Goal: Complete application form: Complete application form

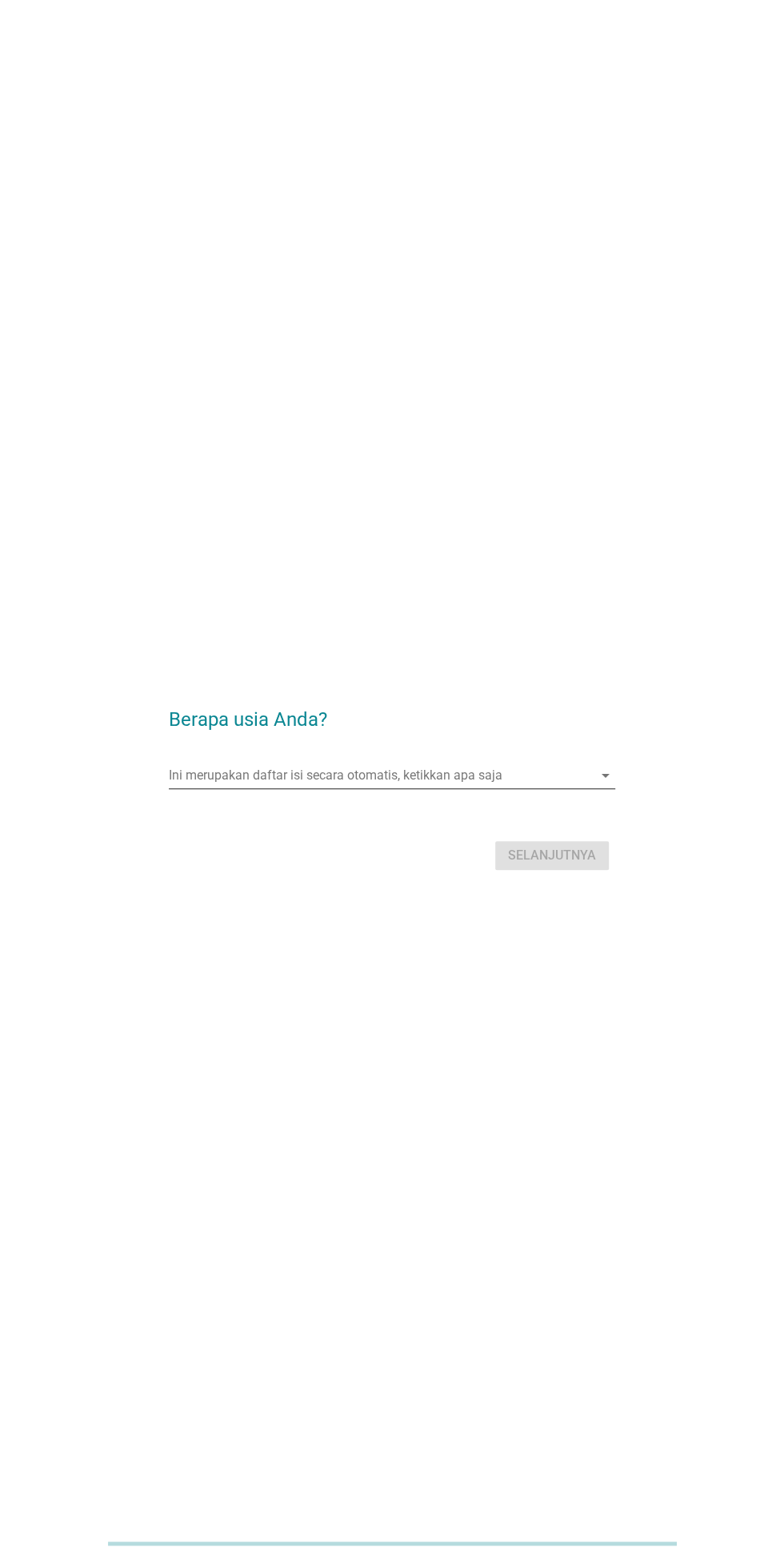
click at [226, 789] on input "Ini merupakan daftar isi secara otomatis, ketikkan apa saja" at bounding box center [380, 776] width 423 height 26
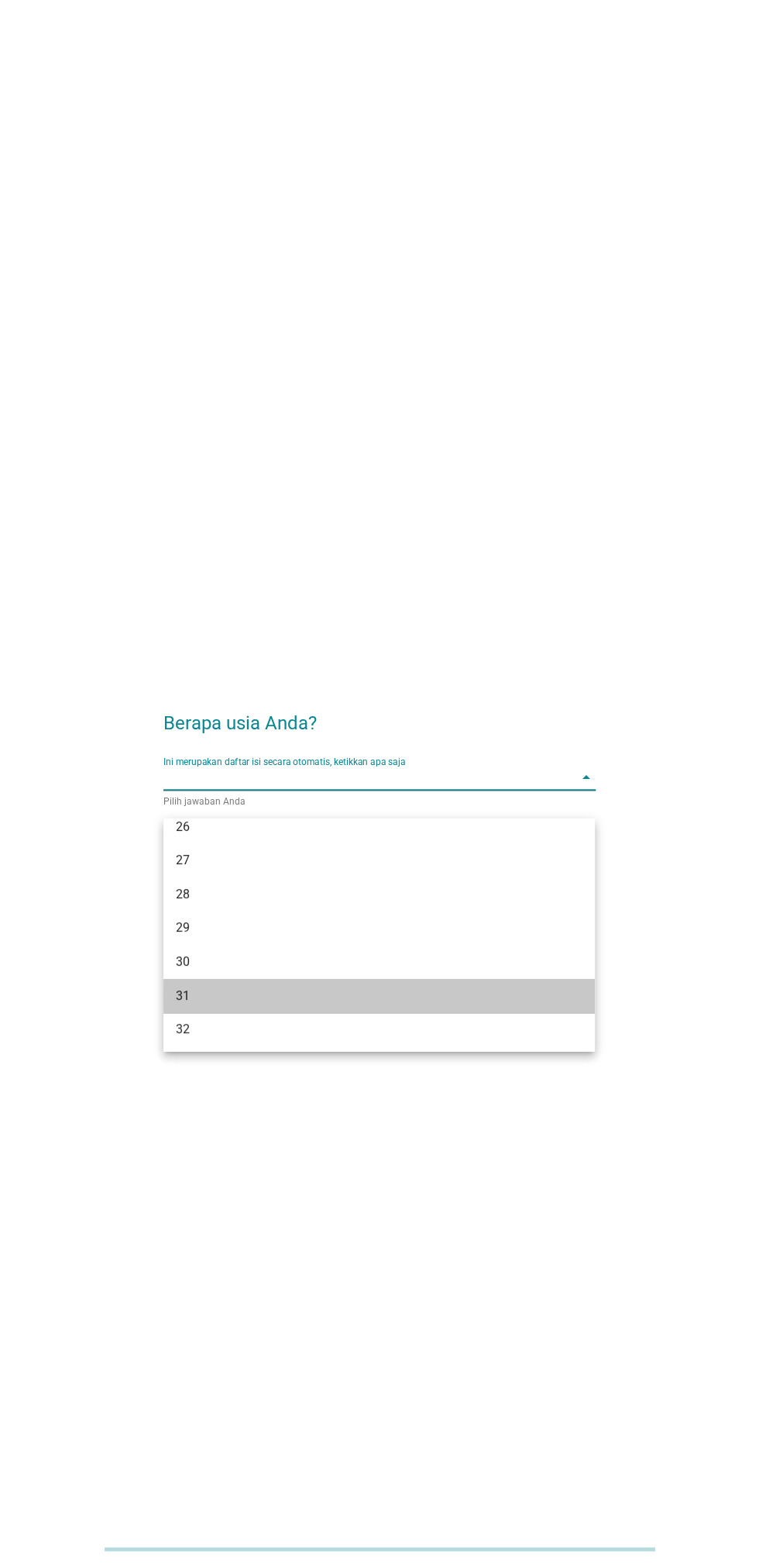
scroll to position [278, 0]
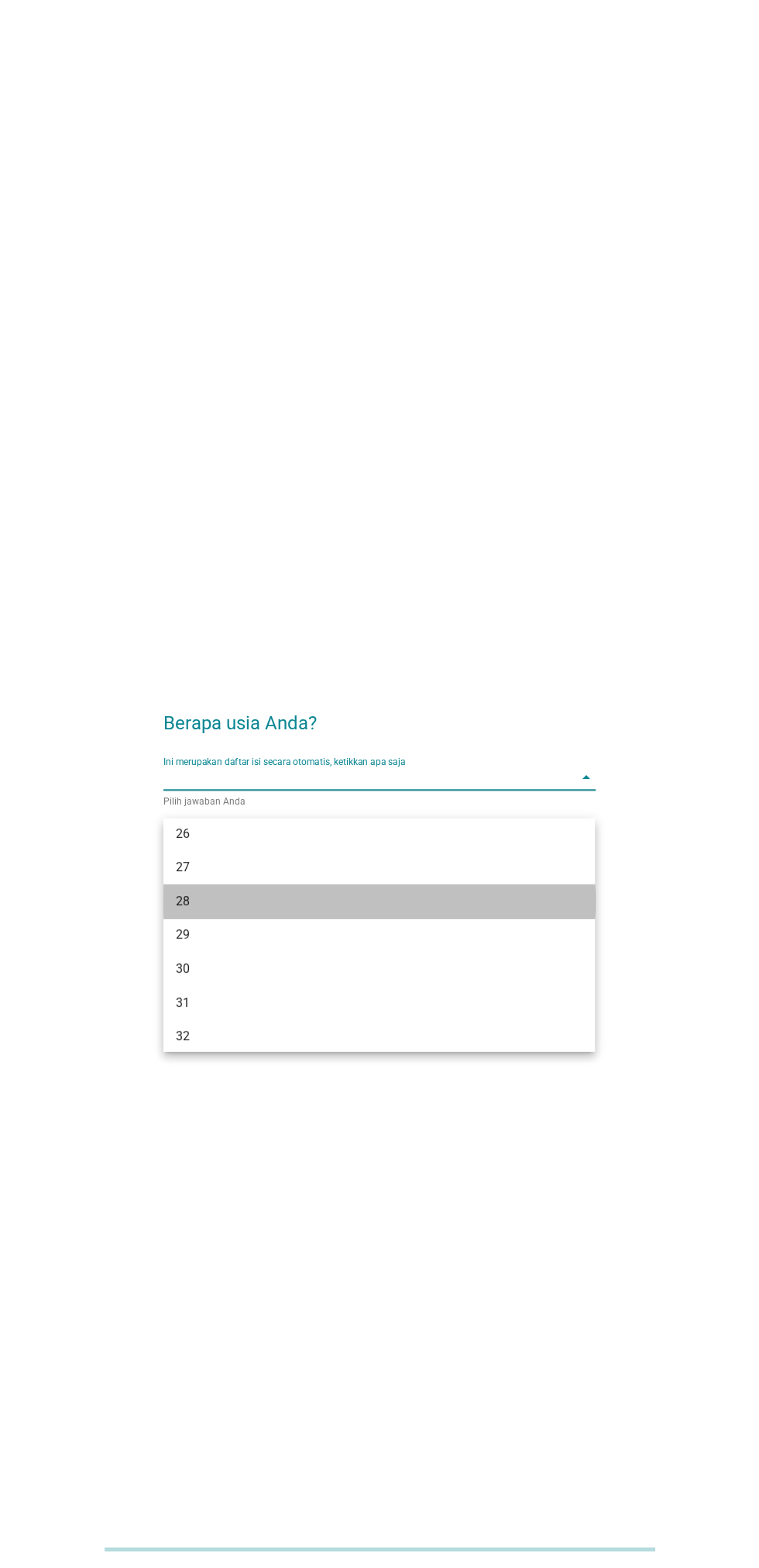
click at [182, 901] on div "28" at bounding box center [362, 901] width 373 height 19
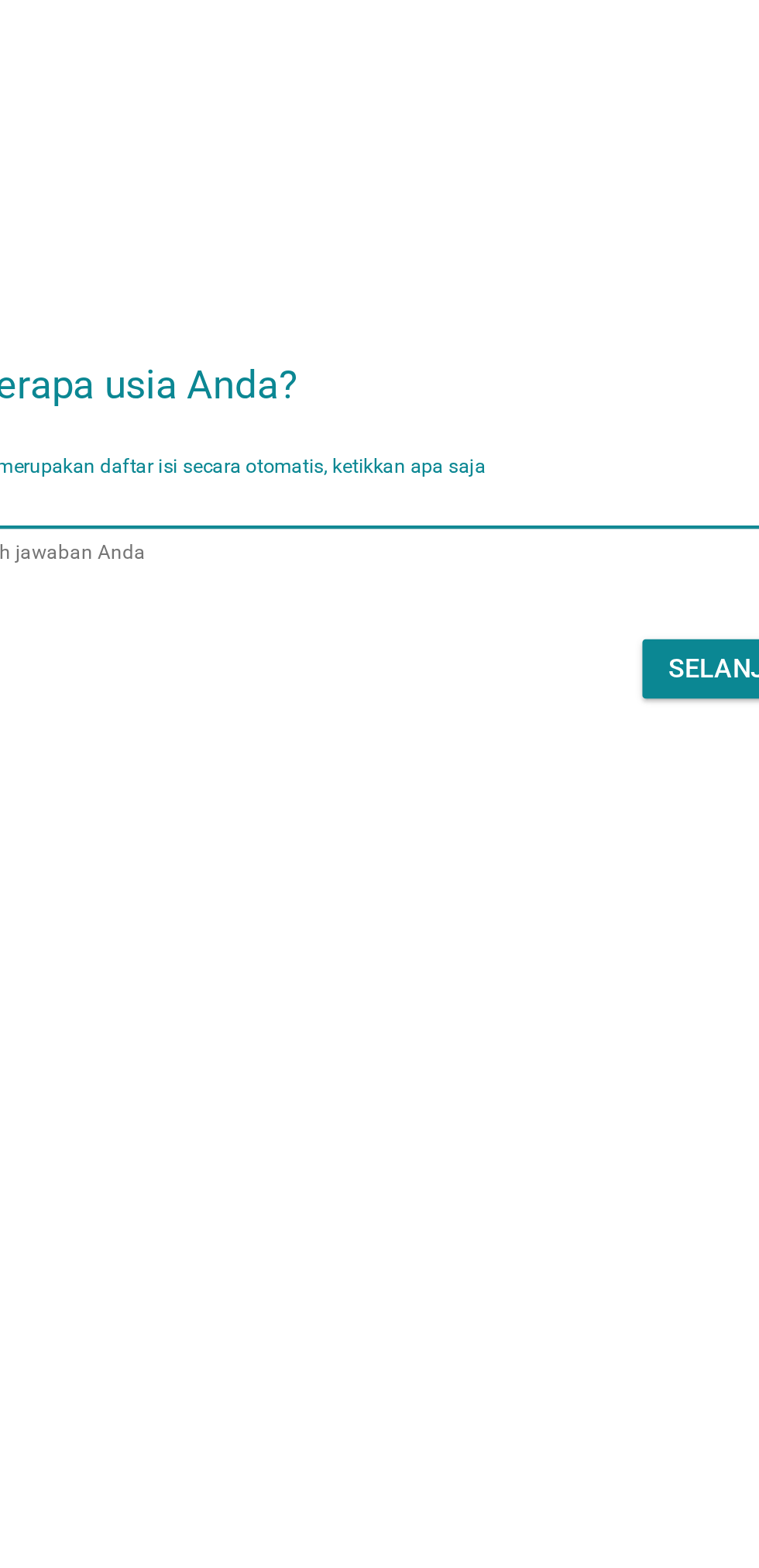
click at [505, 866] on div "Selanjutnya" at bounding box center [534, 856] width 85 height 19
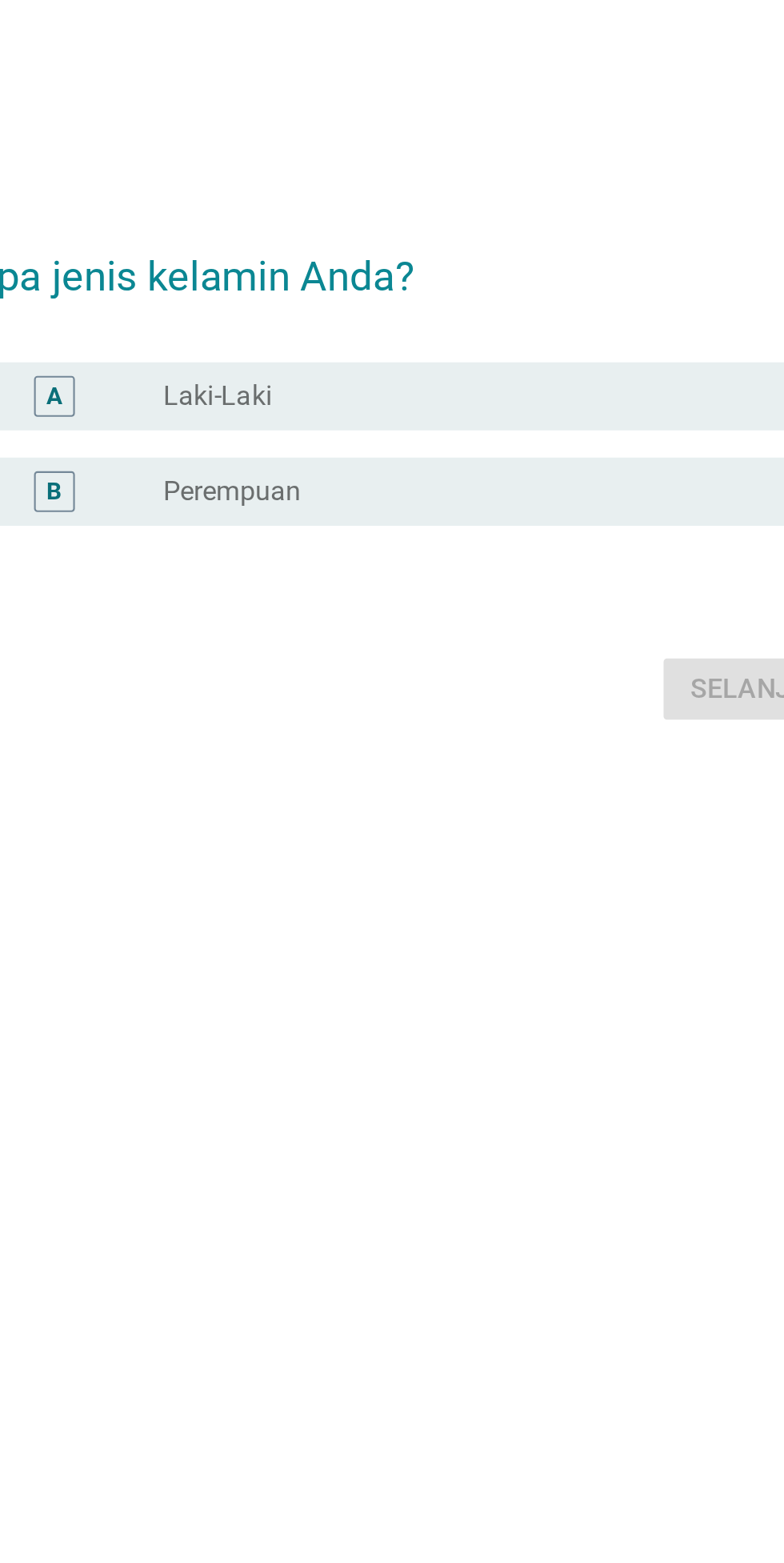
scroll to position [0, 0]
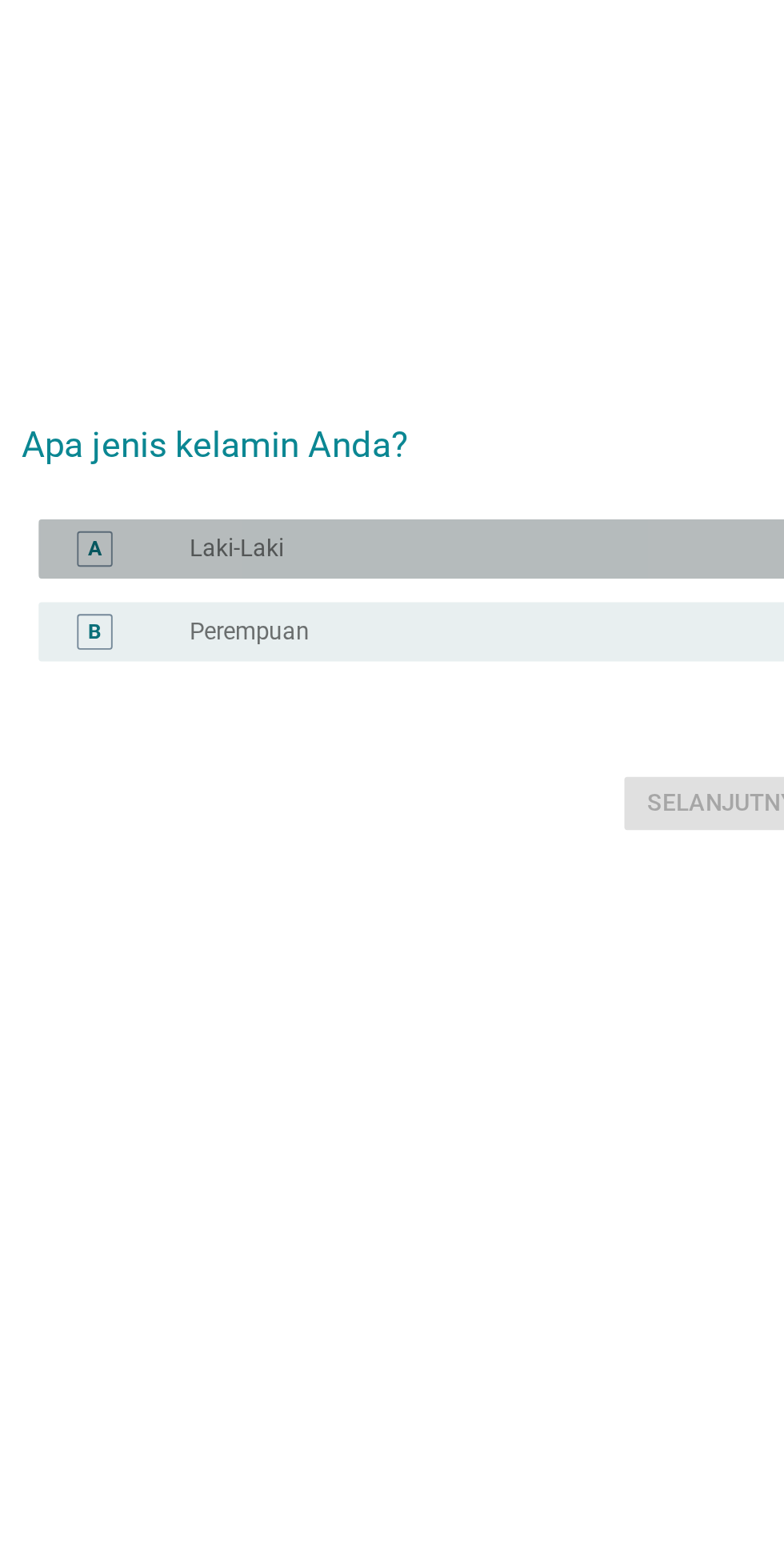
click at [272, 755] on label "Laki-Laki" at bounding box center [285, 746] width 51 height 16
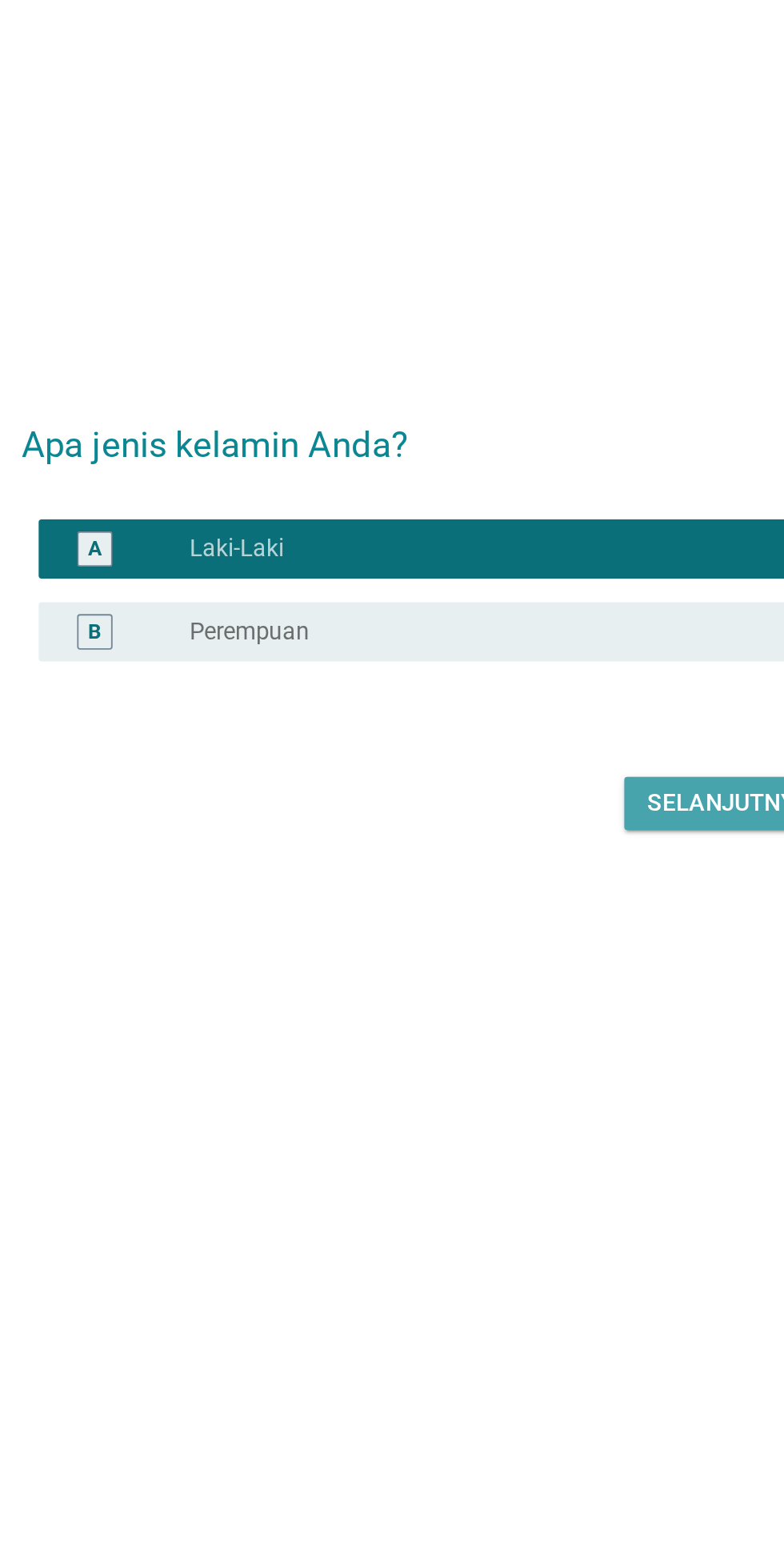
click at [540, 894] on div "Selanjutnya" at bounding box center [551, 884] width 88 height 19
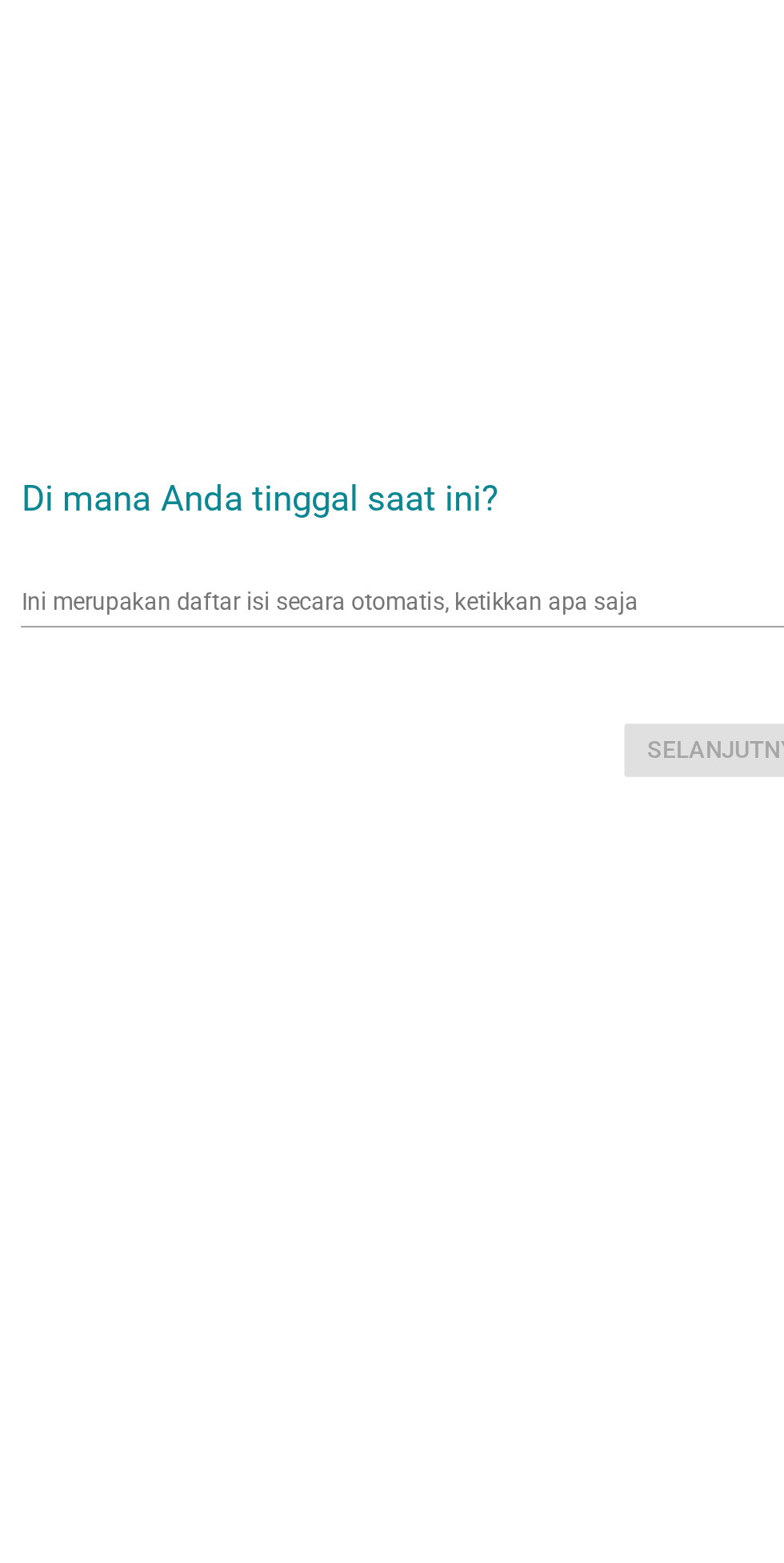
scroll to position [28, 0]
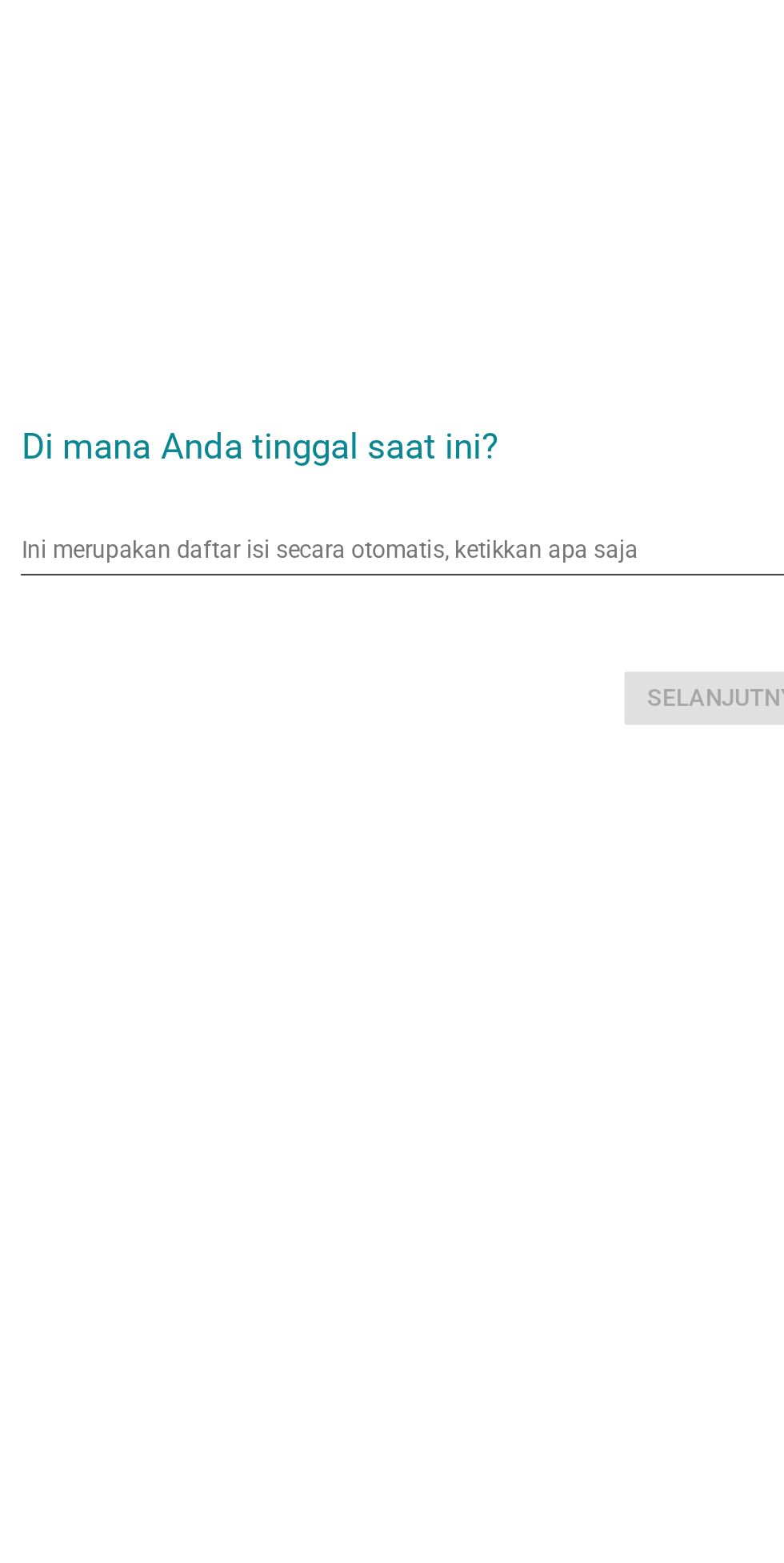
click at [219, 760] on input "Ini merupakan daftar isi secara otomatis, ketikkan apa saja" at bounding box center [380, 748] width 423 height 26
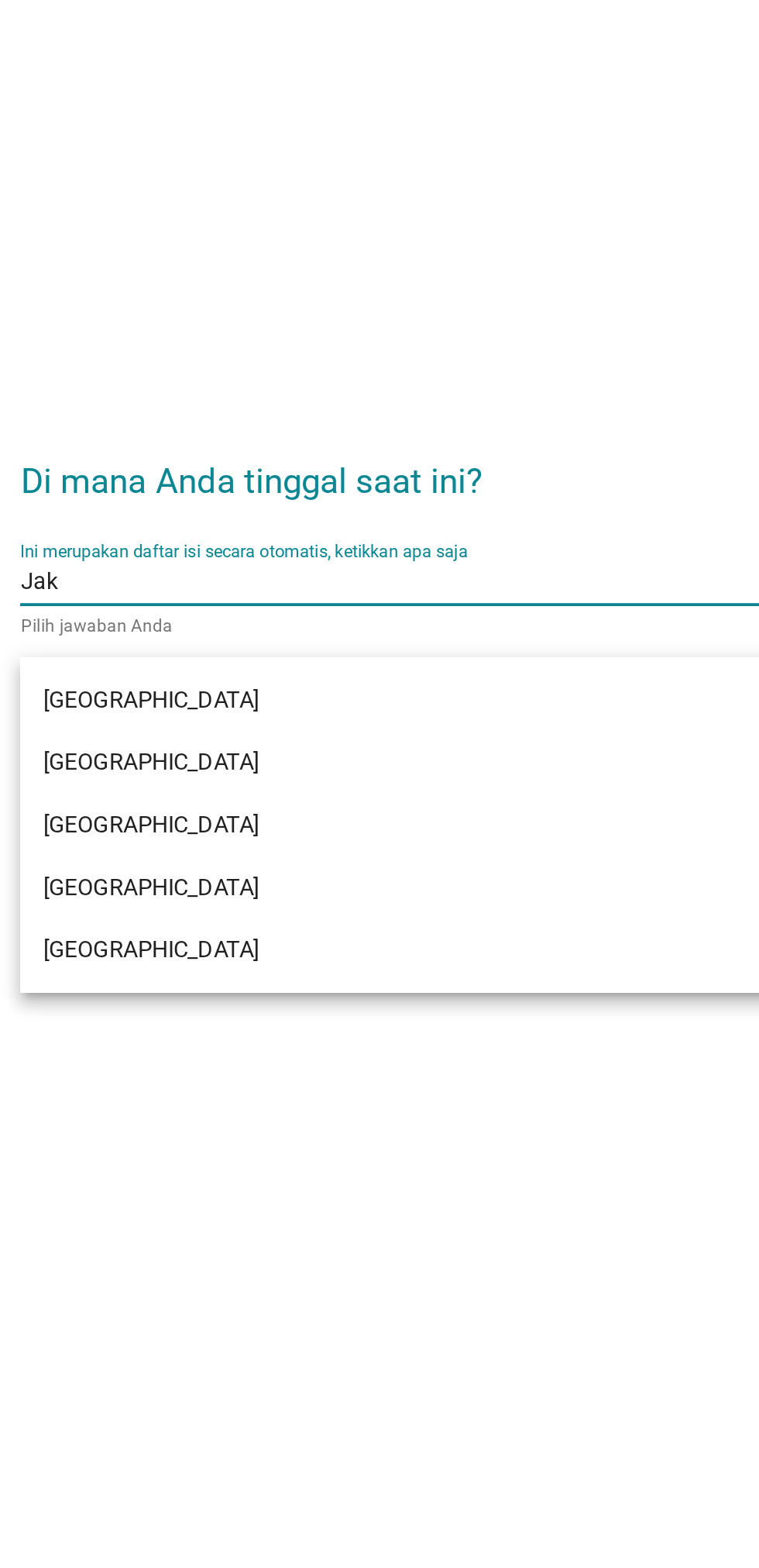
type input "Jaka"
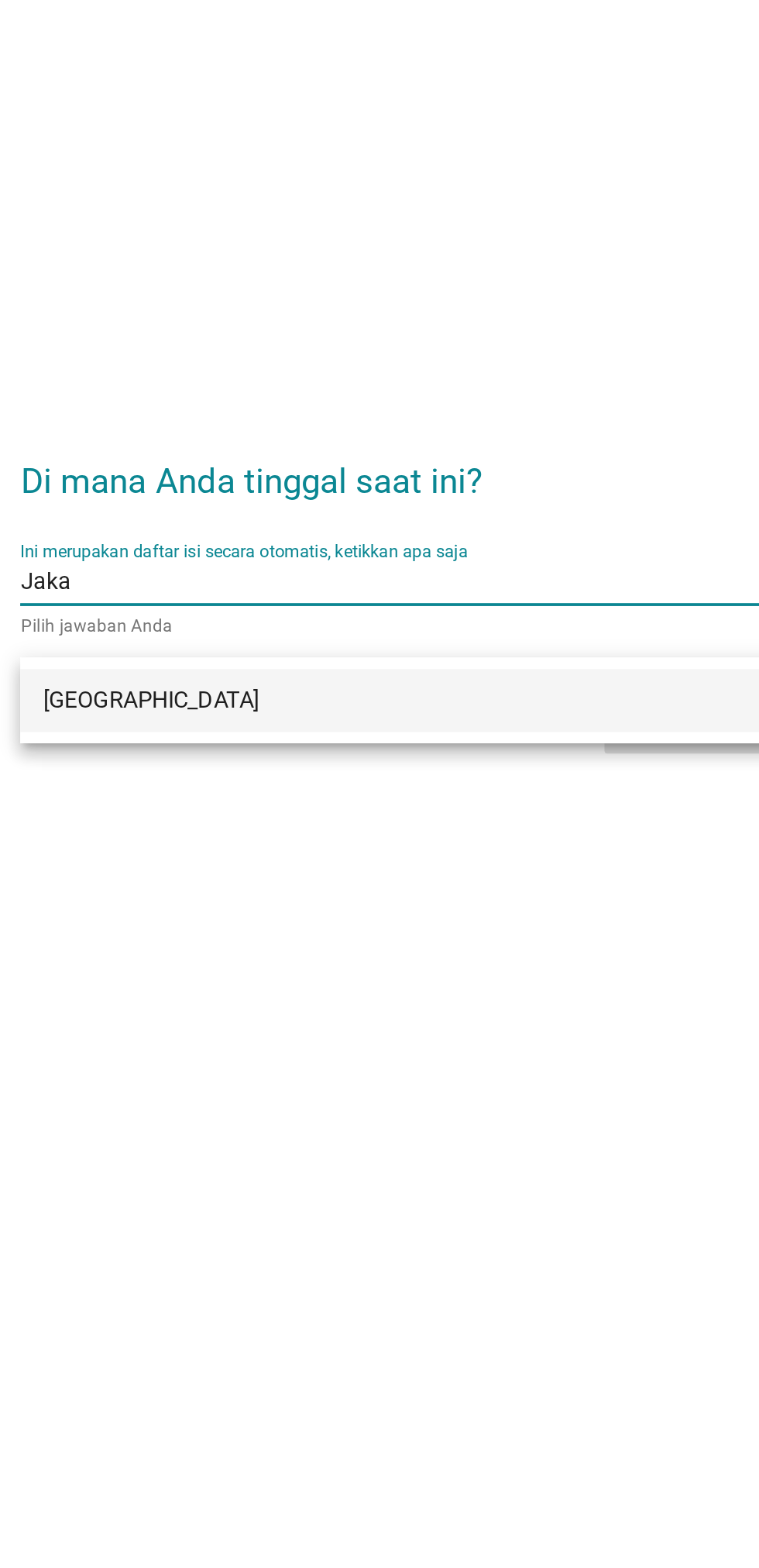
click at [201, 819] on div "[GEOGRAPHIC_DATA]" at bounding box center [362, 814] width 373 height 19
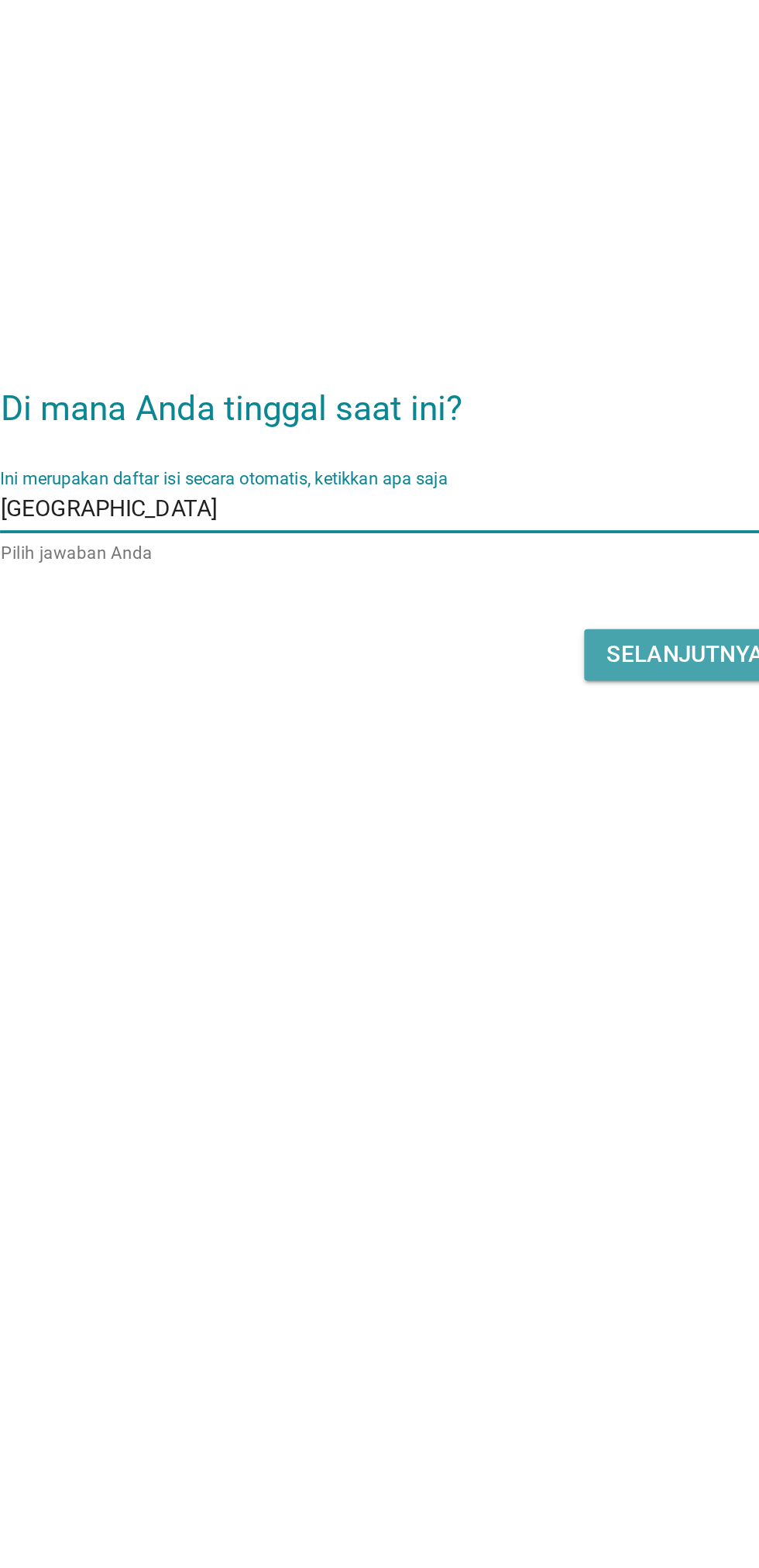
click at [536, 839] on div "Selanjutnya" at bounding box center [534, 829] width 85 height 19
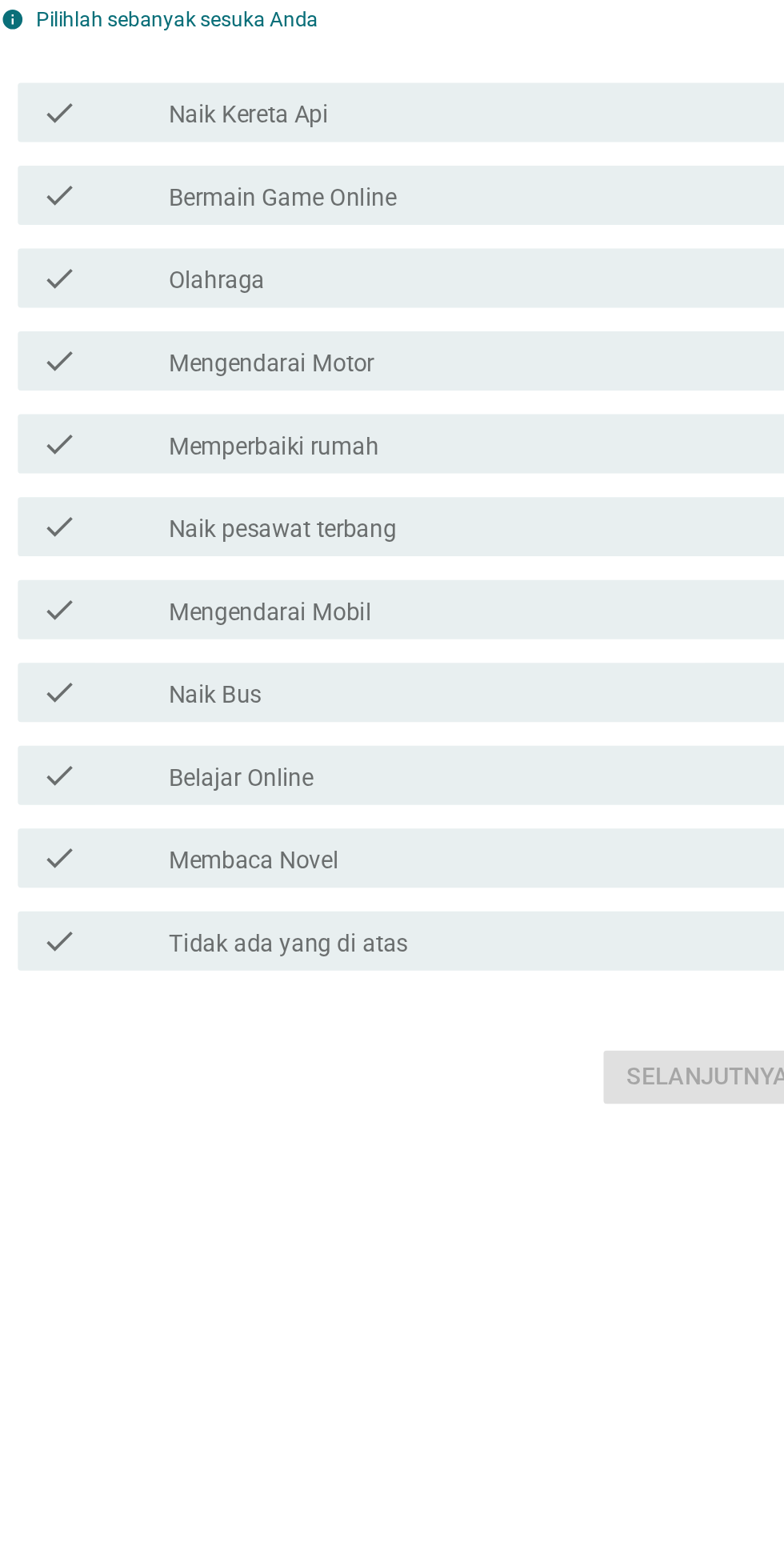
scroll to position [0, 0]
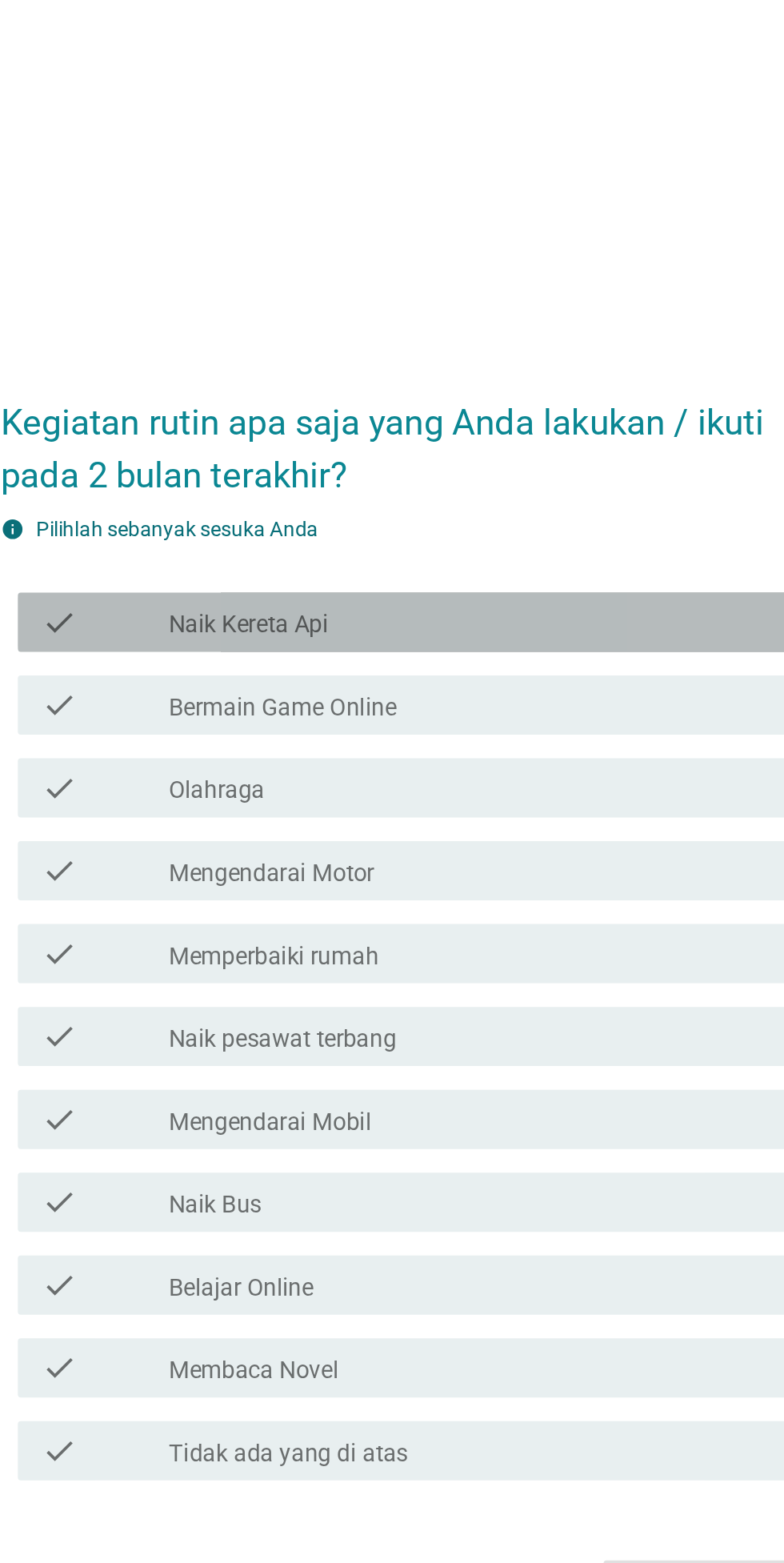
click at [556, 590] on div "check_box_outline_blank Naik Kereta Api" at bounding box center [431, 580] width 343 height 19
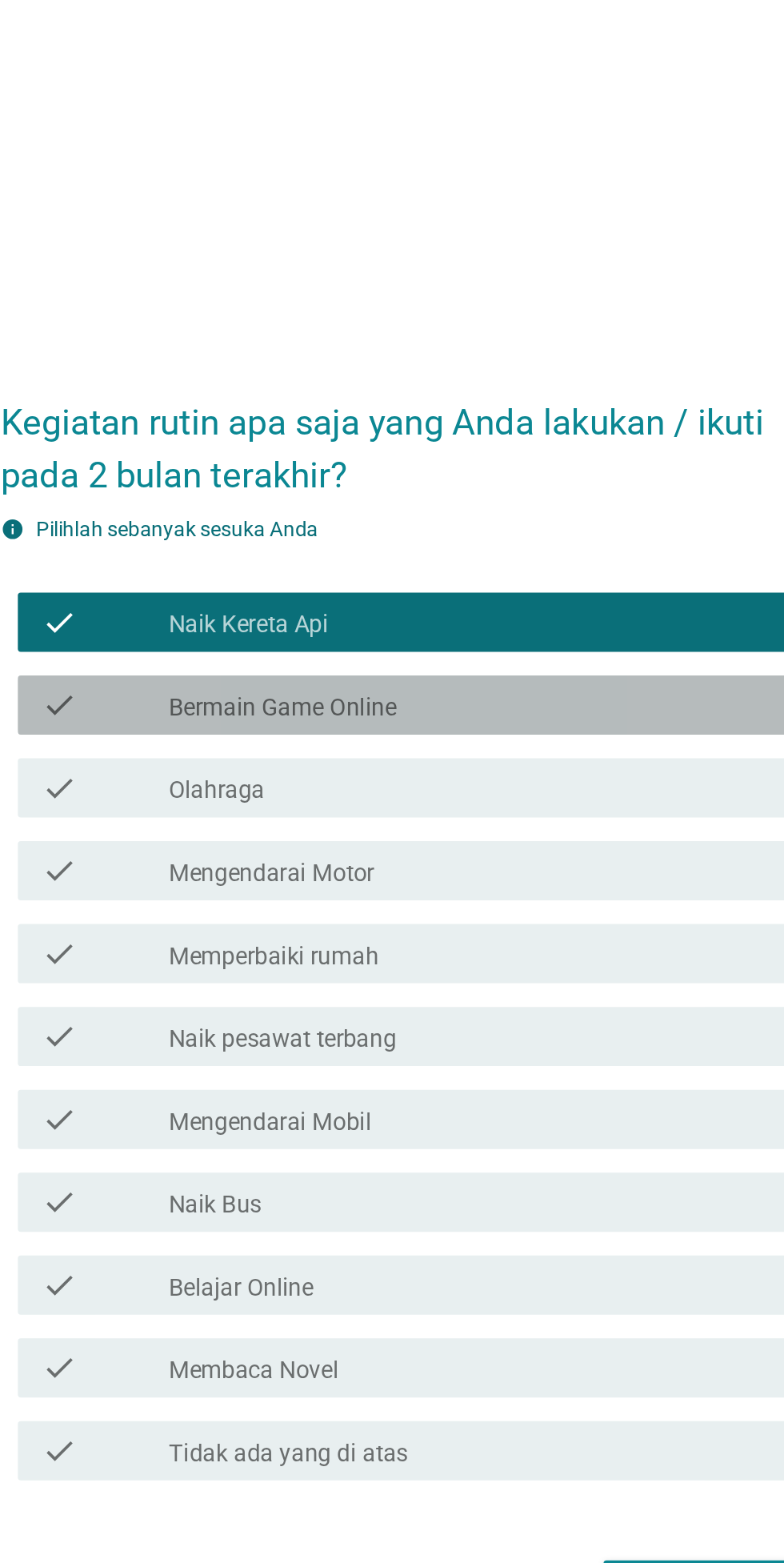
click at [533, 635] on div "check_box_outline_blank Bermain Game Online" at bounding box center [431, 624] width 343 height 19
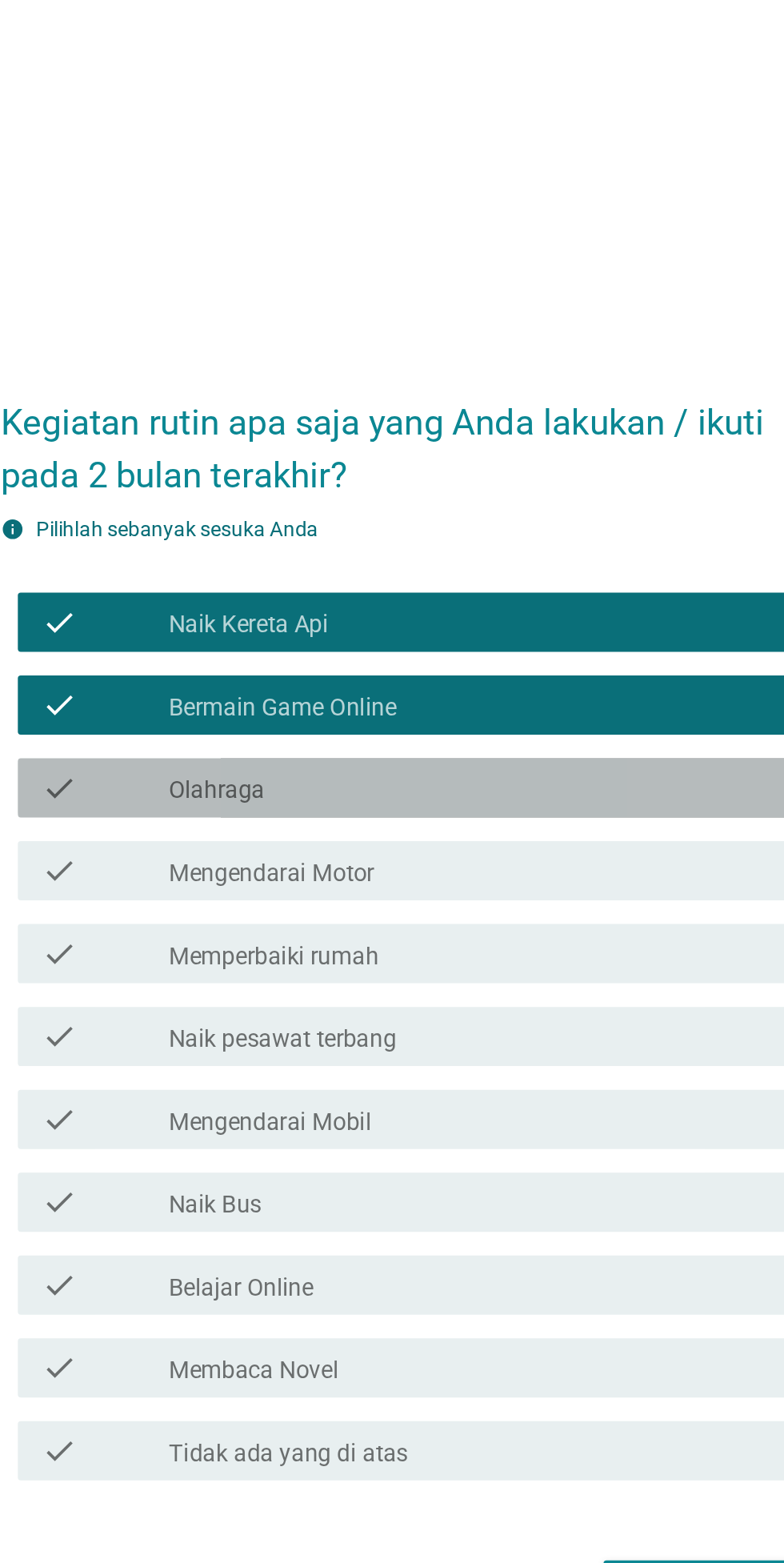
click at [525, 686] on div "check check_box_outline_blank Olahraga" at bounding box center [396, 670] width 436 height 32
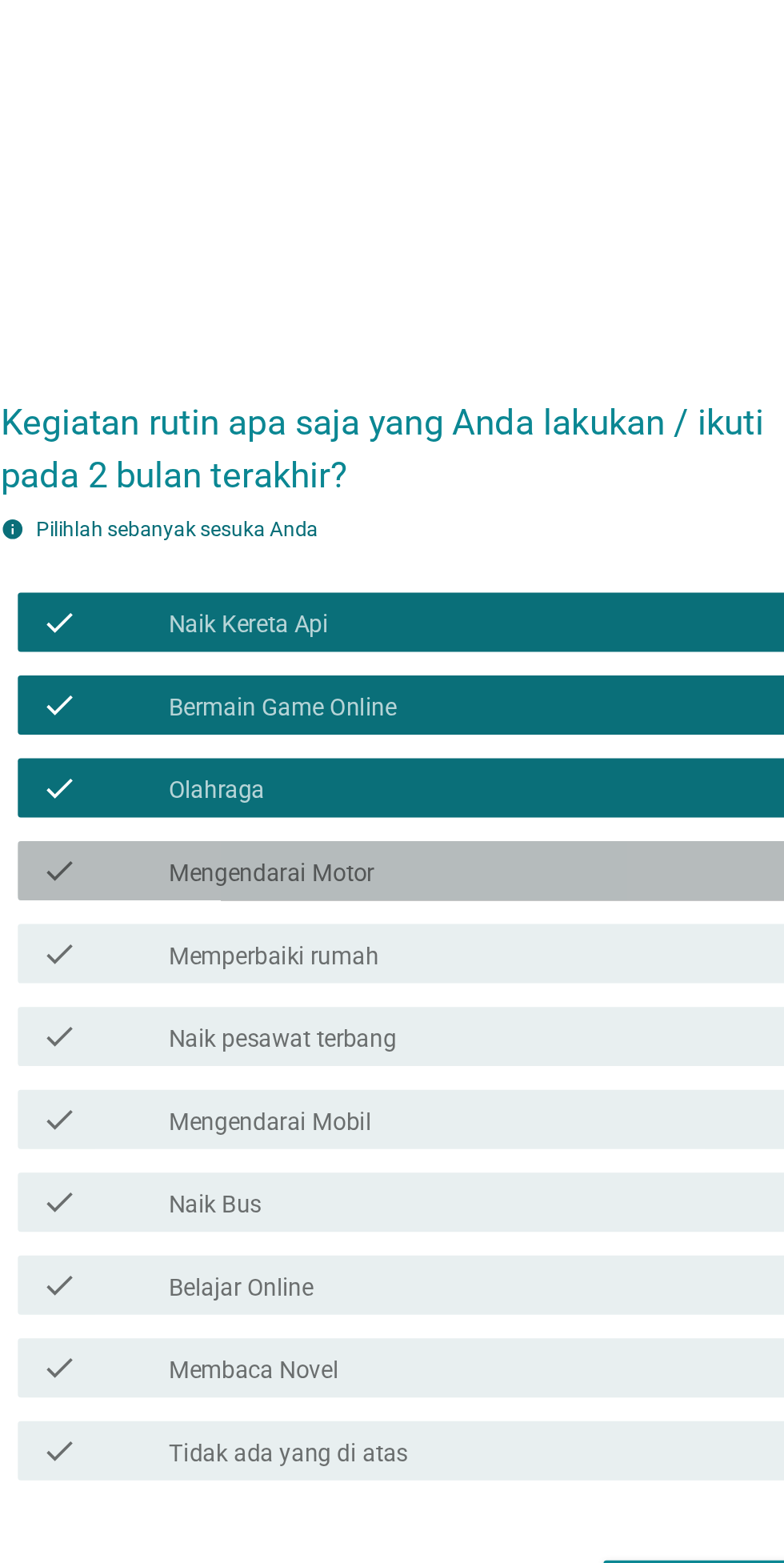
click at [526, 724] on div "check_box_outline_blank Mengendarai Motor" at bounding box center [431, 714] width 343 height 19
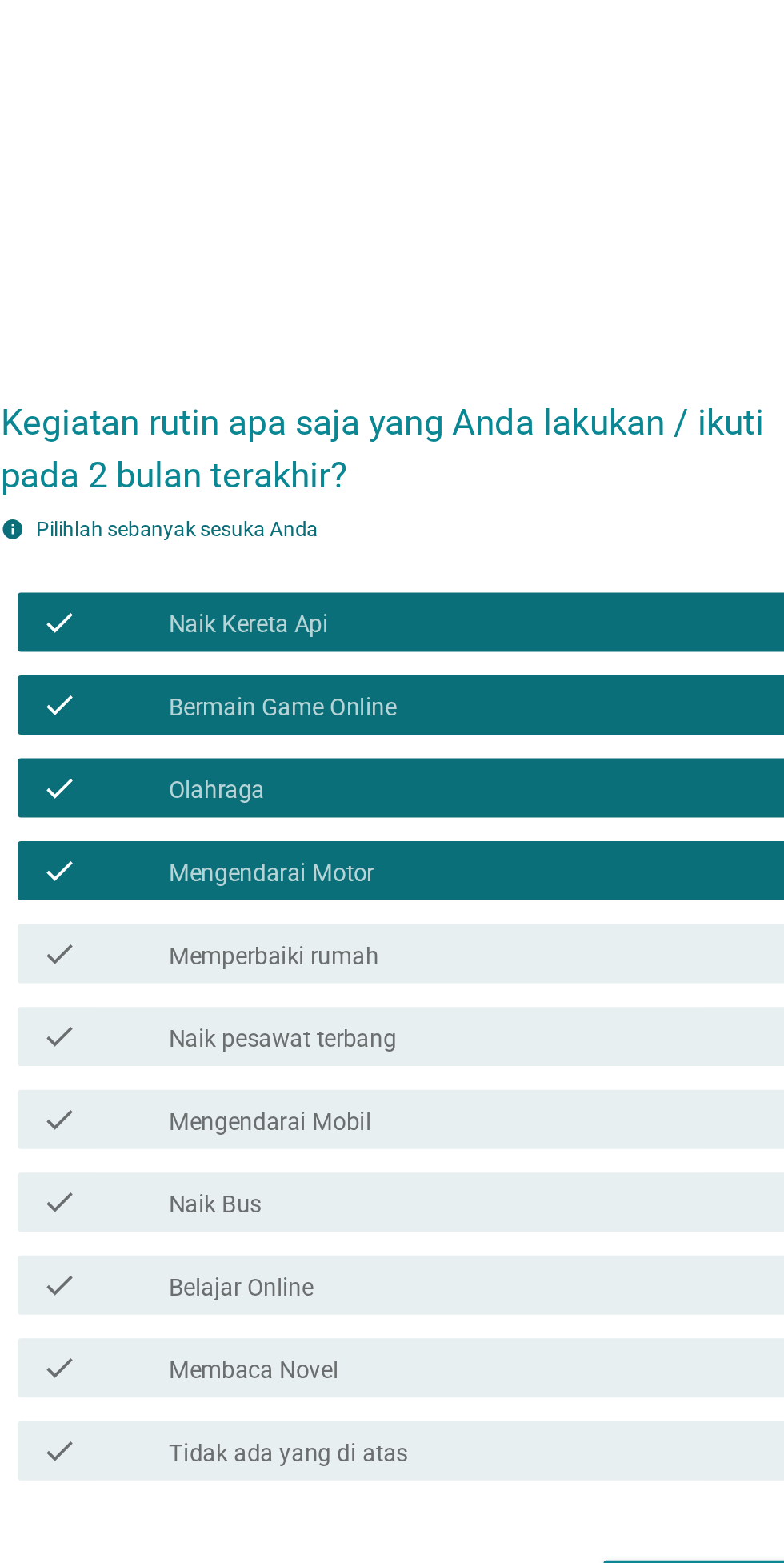
click at [478, 859] on div "check_box_outline_blank Mengendarai Mobil" at bounding box center [431, 849] width 343 height 19
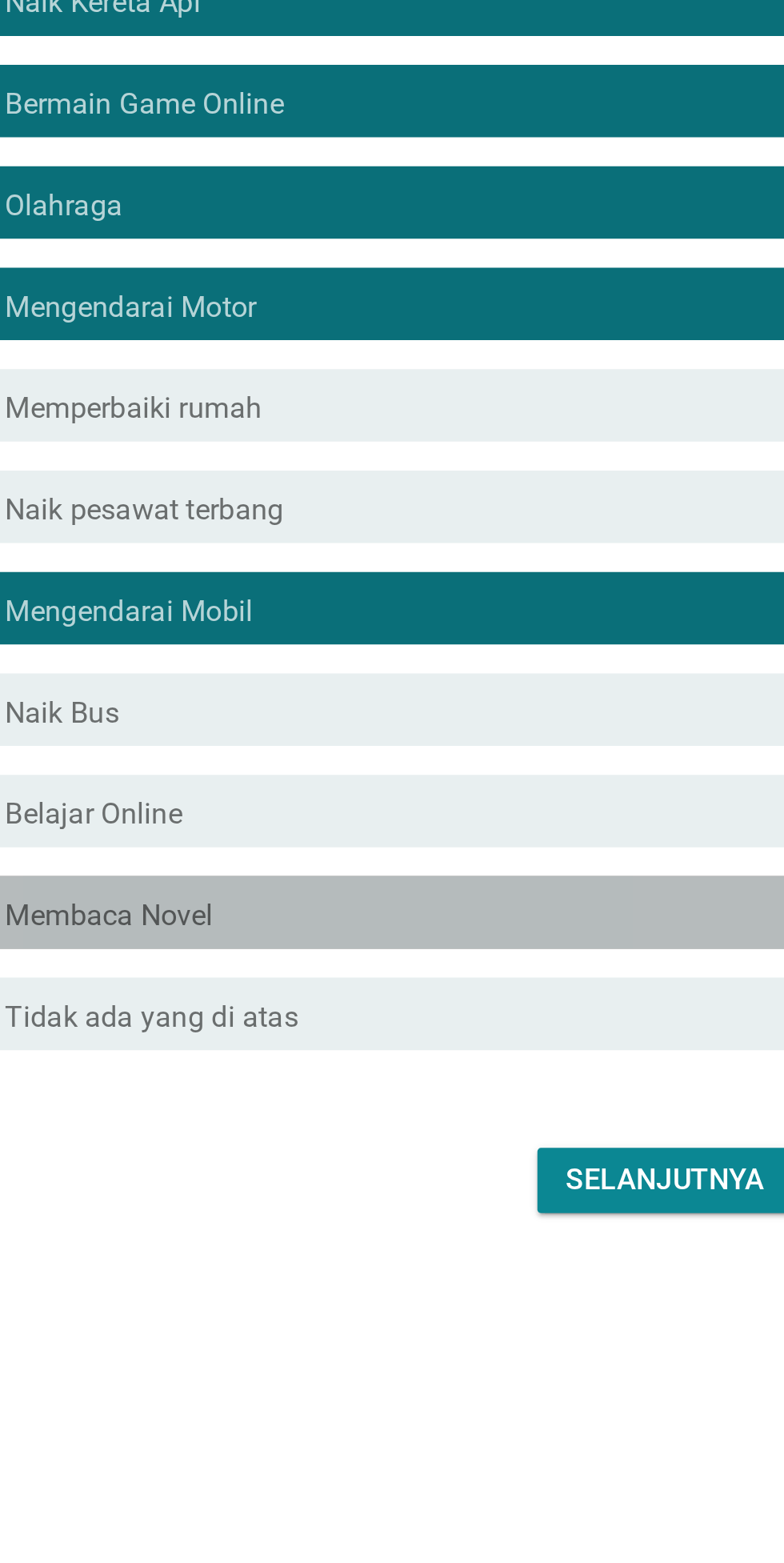
click at [483, 1121] on div "Selanjutnya" at bounding box center [392, 1102] width 446 height 39
click at [522, 993] on div "check_box_outline_blank Membaca Novel" at bounding box center [431, 984] width 343 height 19
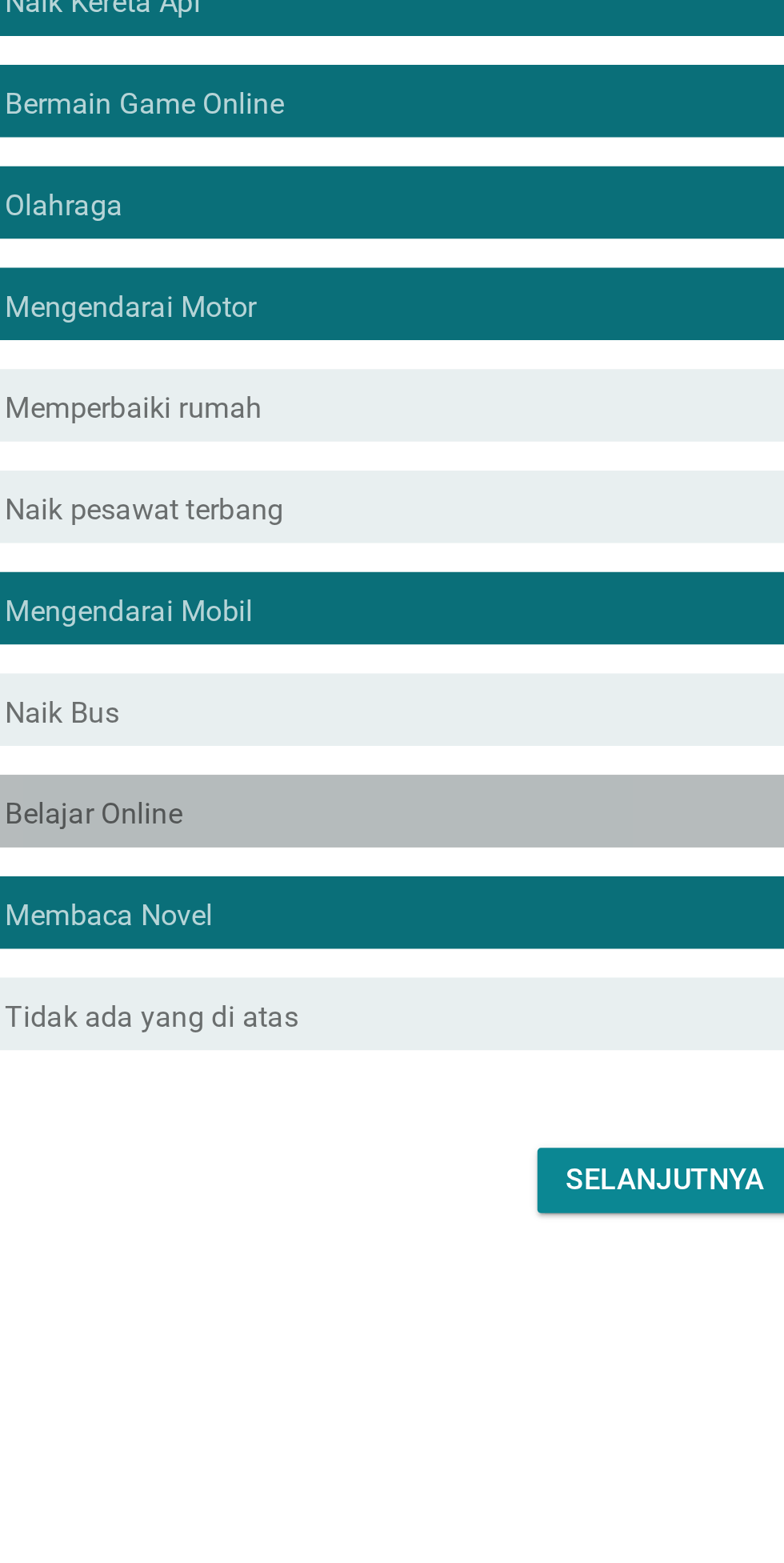
click at [532, 949] on div "check_box_outline_blank Belajar Online" at bounding box center [431, 939] width 343 height 19
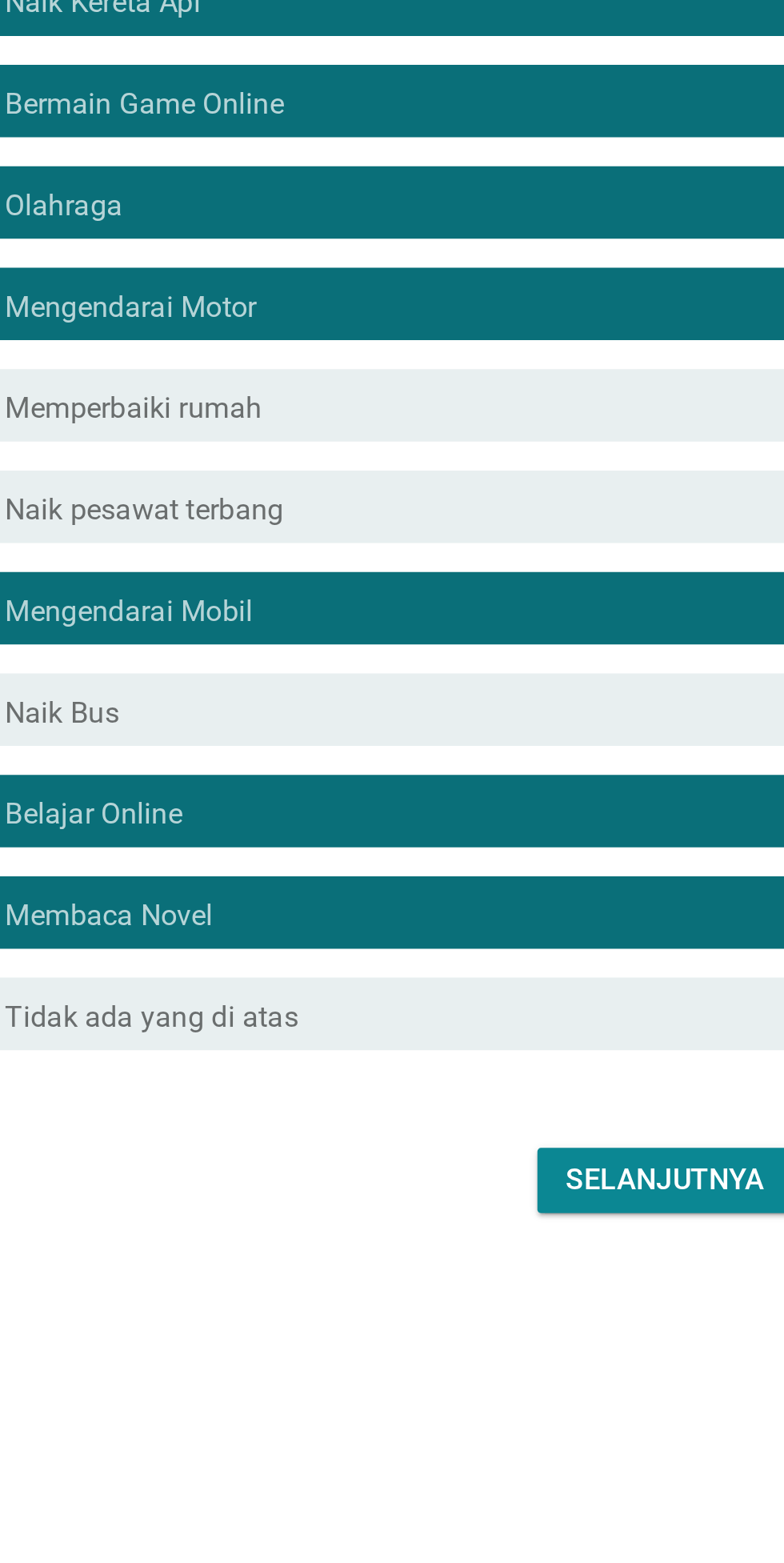
click at [547, 910] on div "check check_box_outline_blank Naik Bus" at bounding box center [396, 894] width 436 height 32
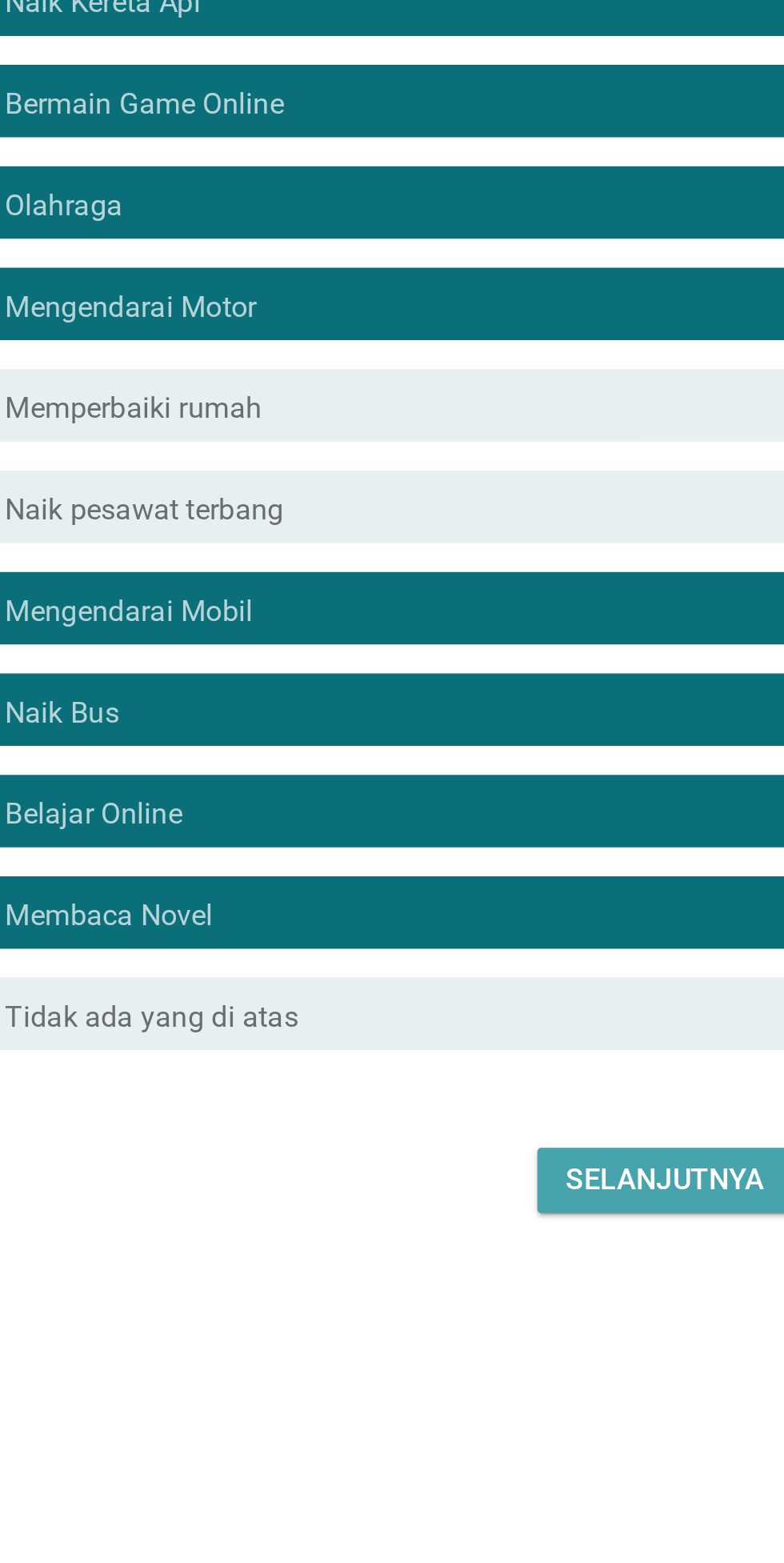
click at [537, 1112] on div "Selanjutnya" at bounding box center [551, 1102] width 88 height 19
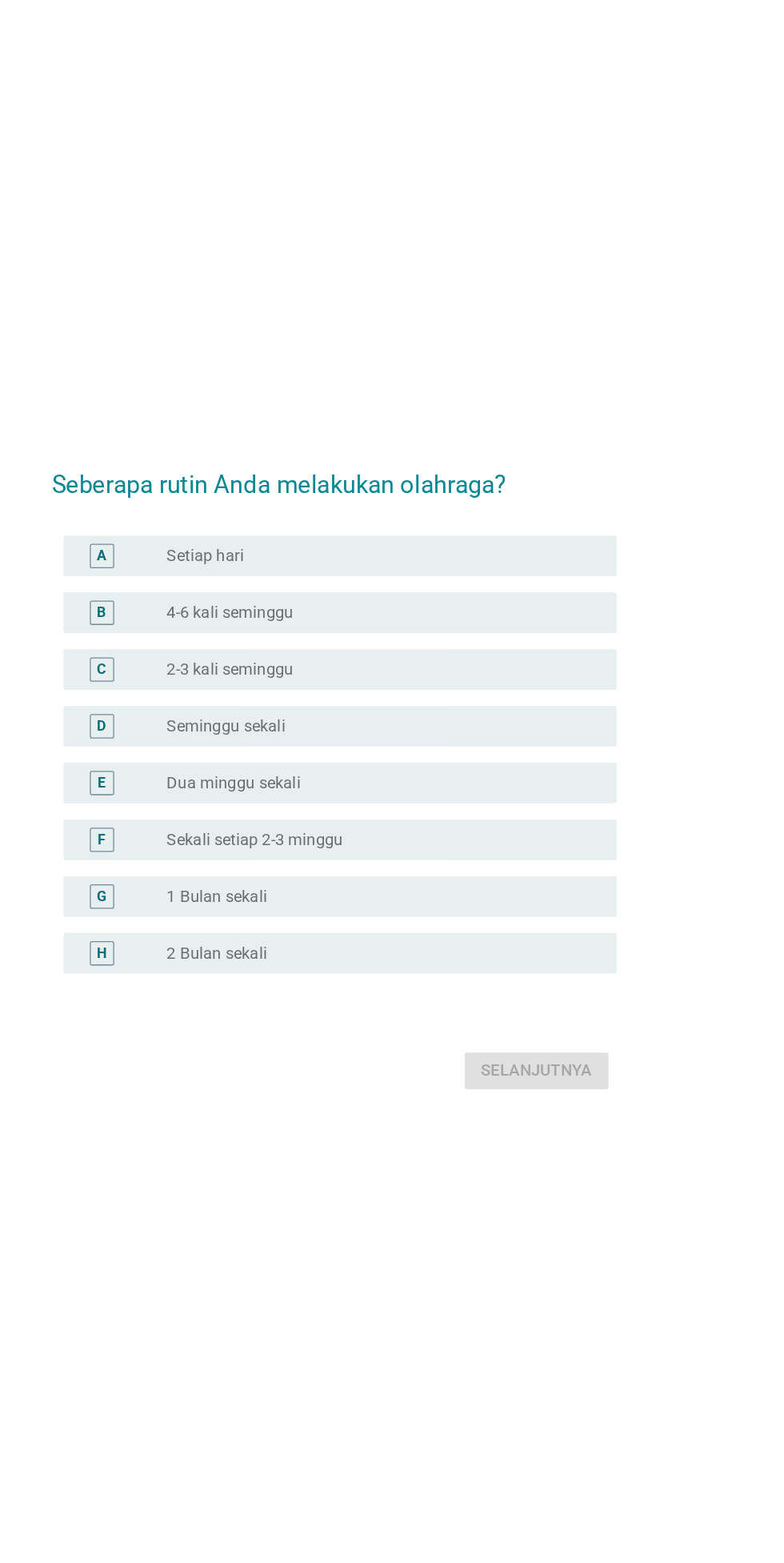
scroll to position [39, 0]
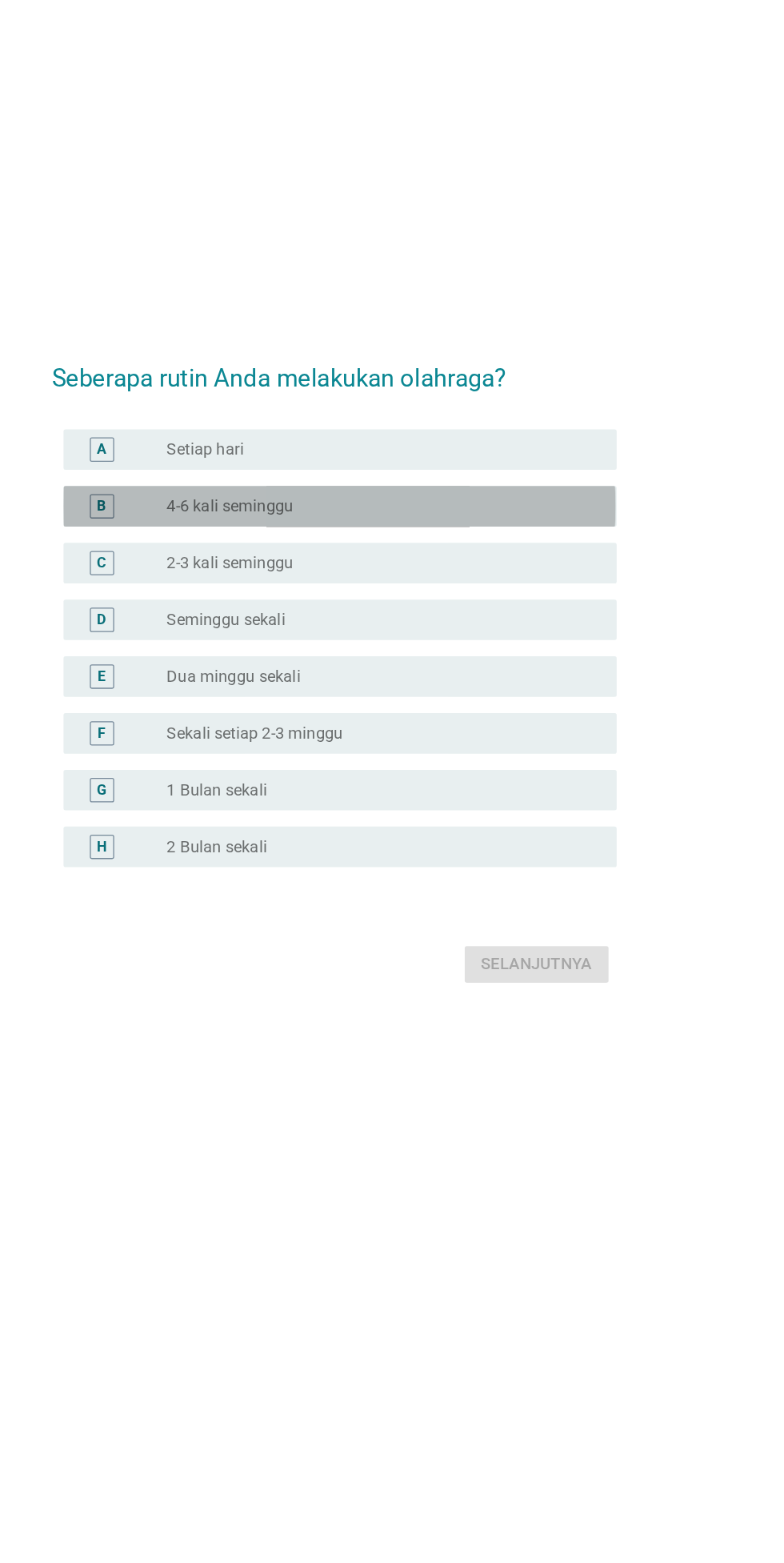
click at [266, 626] on label "4-6 kali seminggu" at bounding box center [310, 617] width 100 height 16
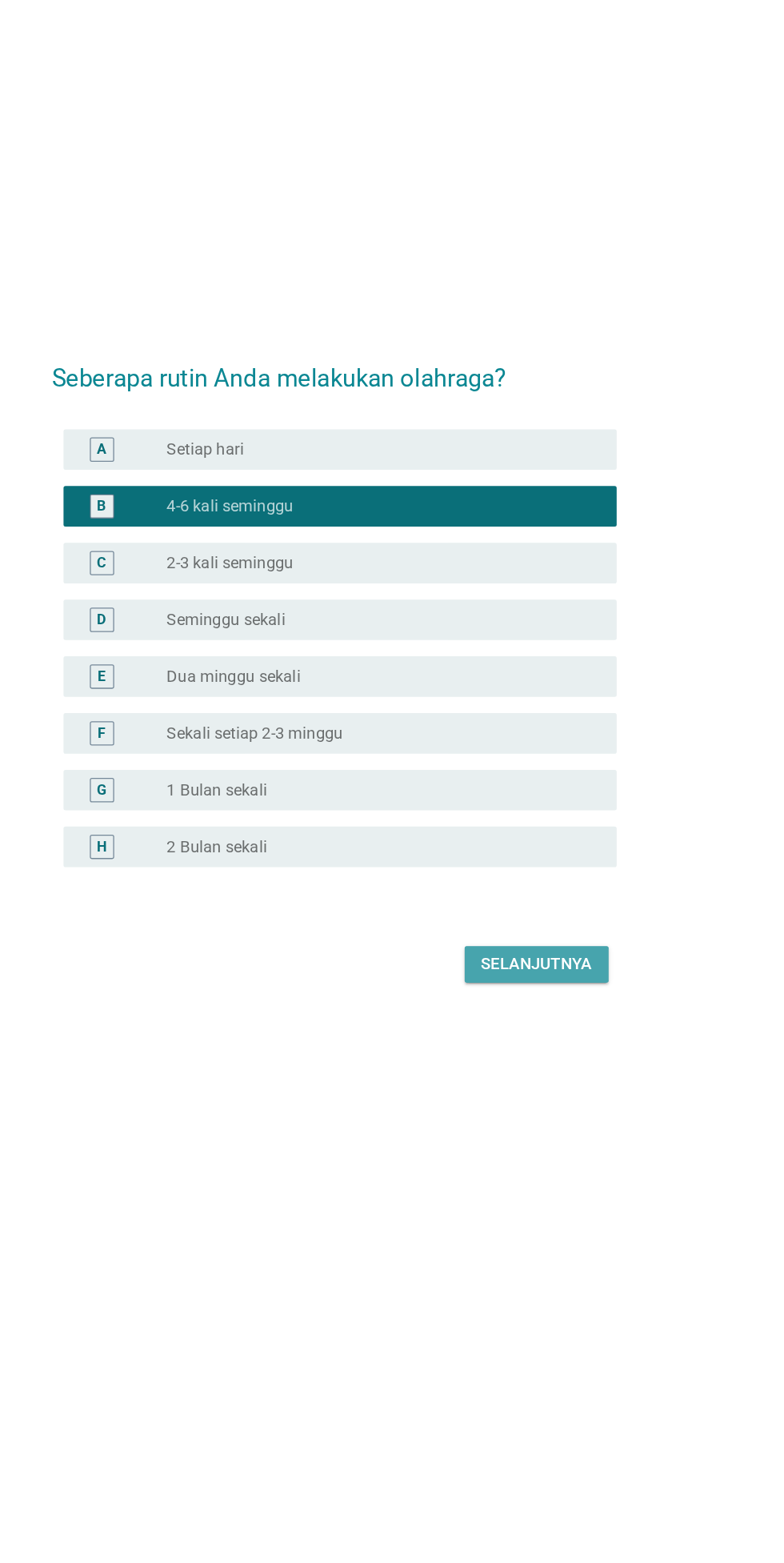
click at [590, 989] on div "Selanjutnya" at bounding box center [551, 979] width 88 height 19
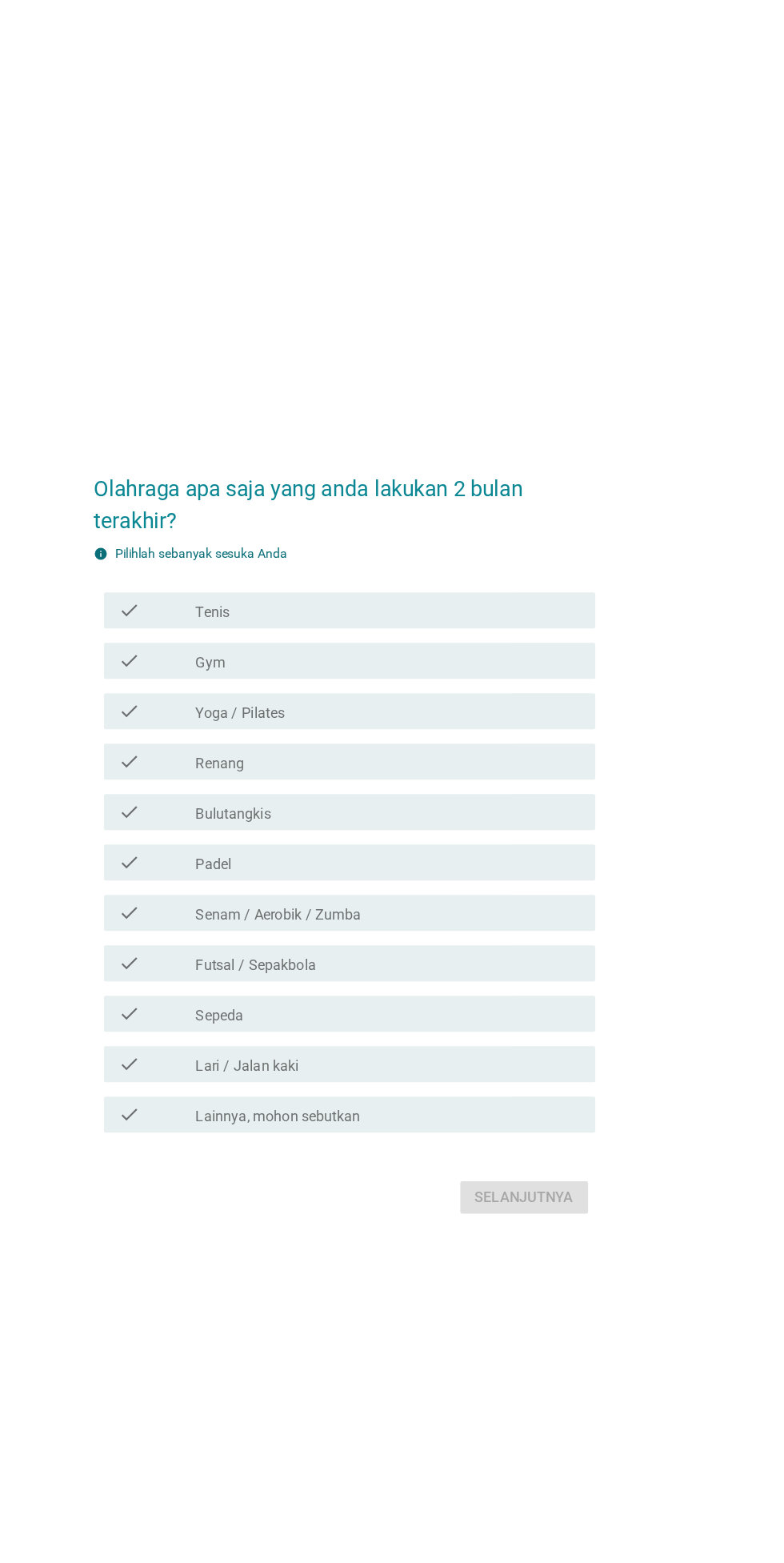
scroll to position [0, 0]
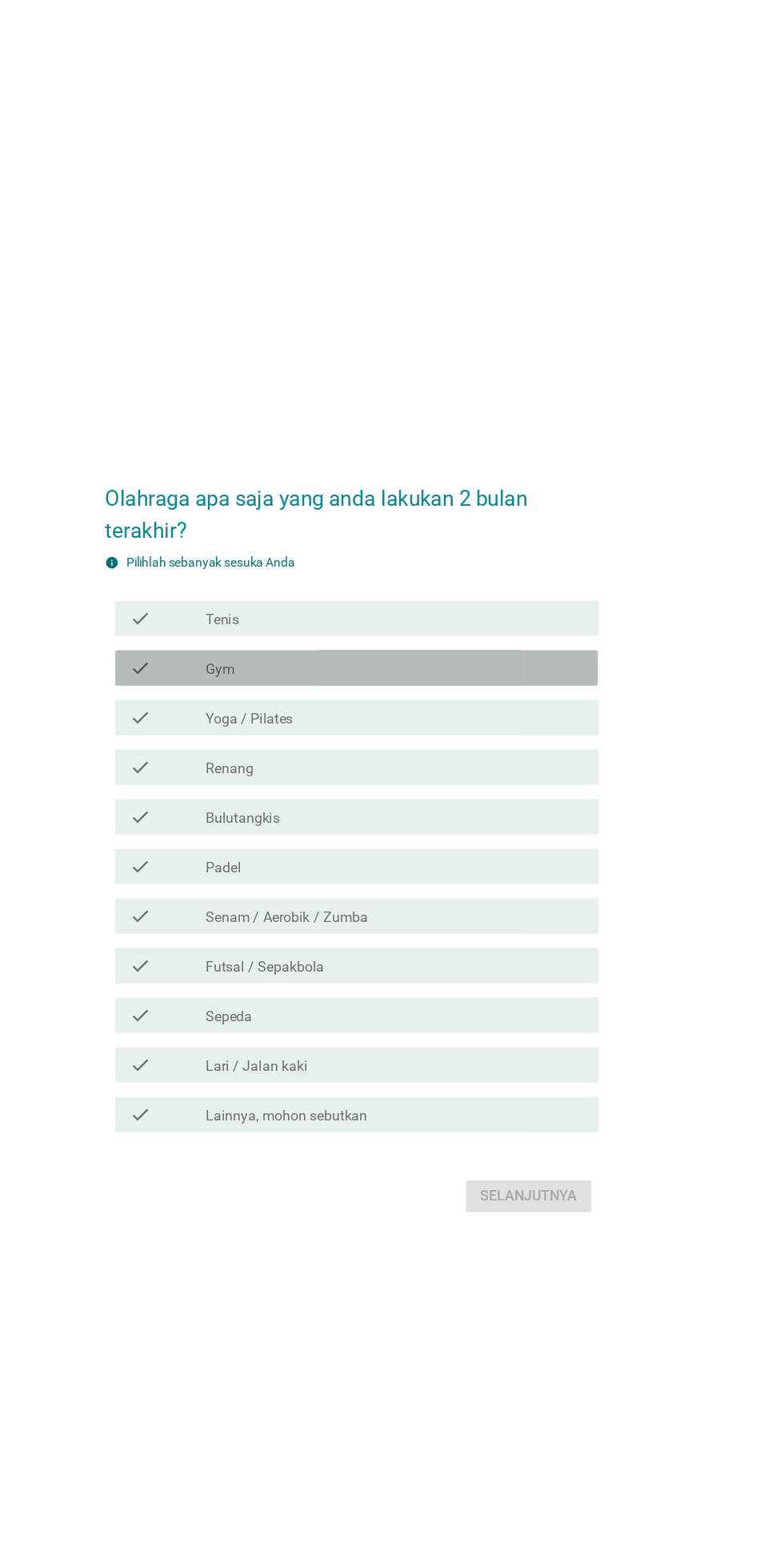
click at [224, 635] on div "check" at bounding box center [225, 624] width 69 height 19
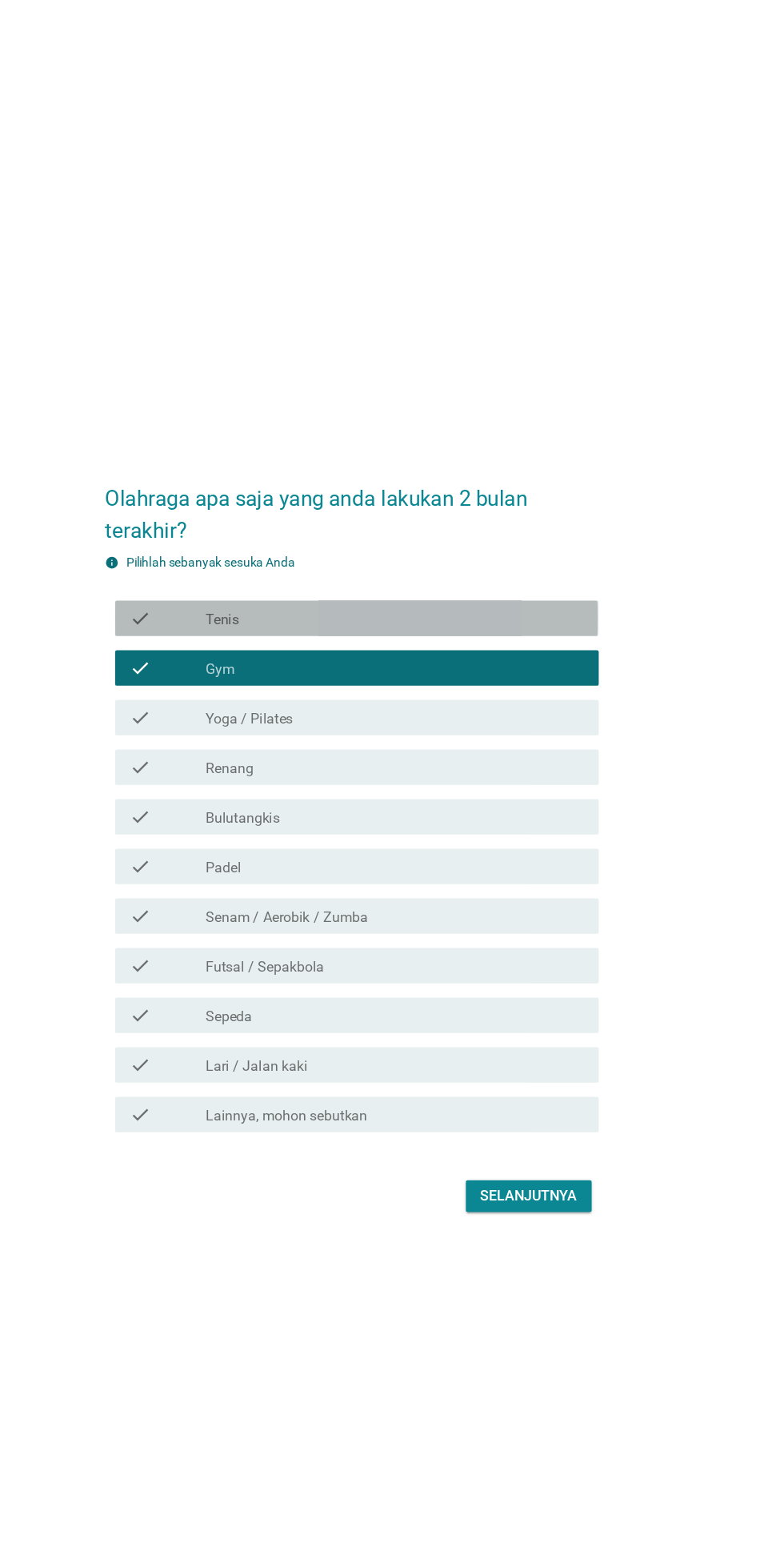
click at [213, 590] on div "check" at bounding box center [225, 580] width 69 height 19
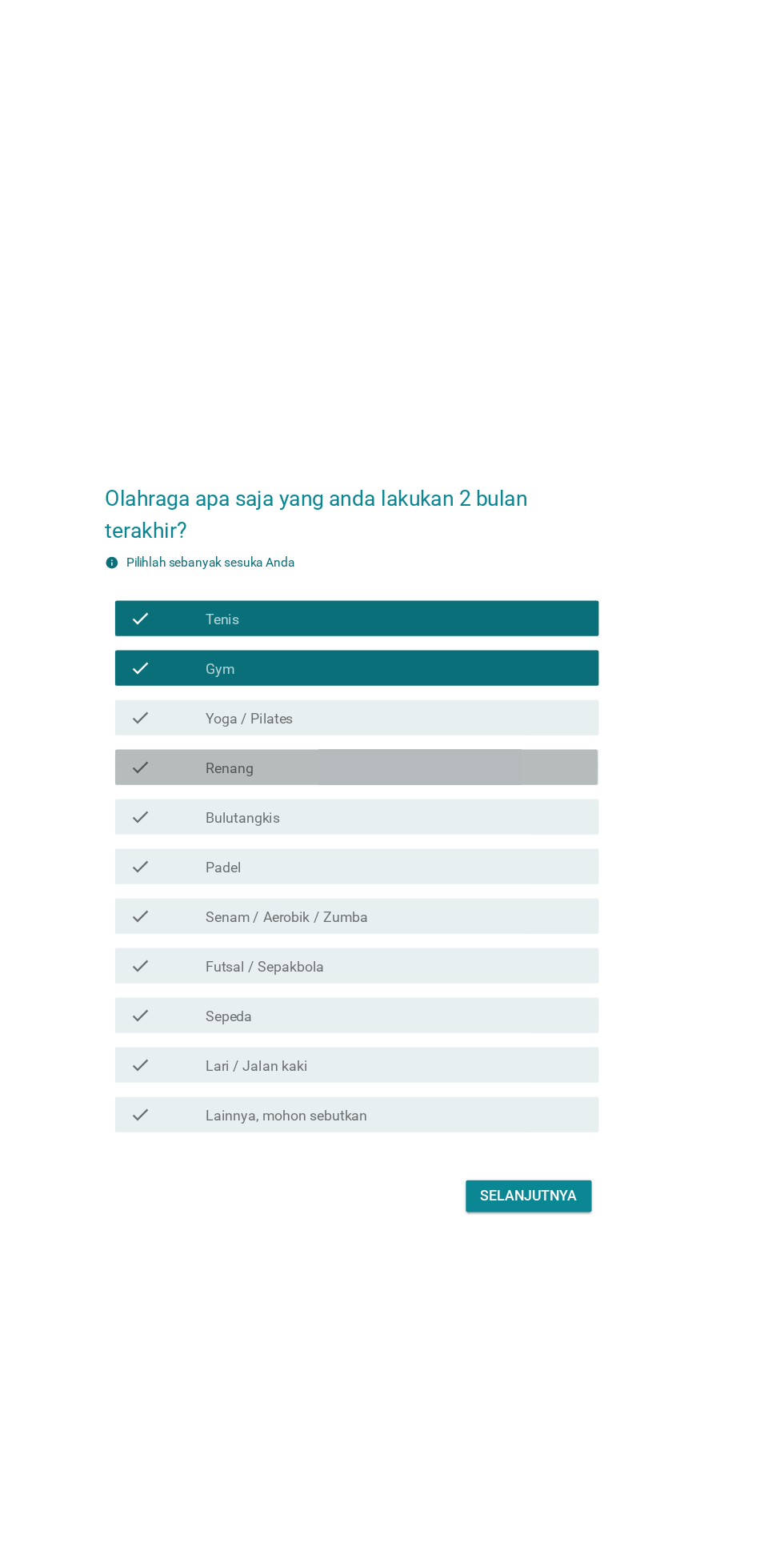
click at [242, 731] on div "check check_box_outline_blank Renang" at bounding box center [396, 715] width 436 height 32
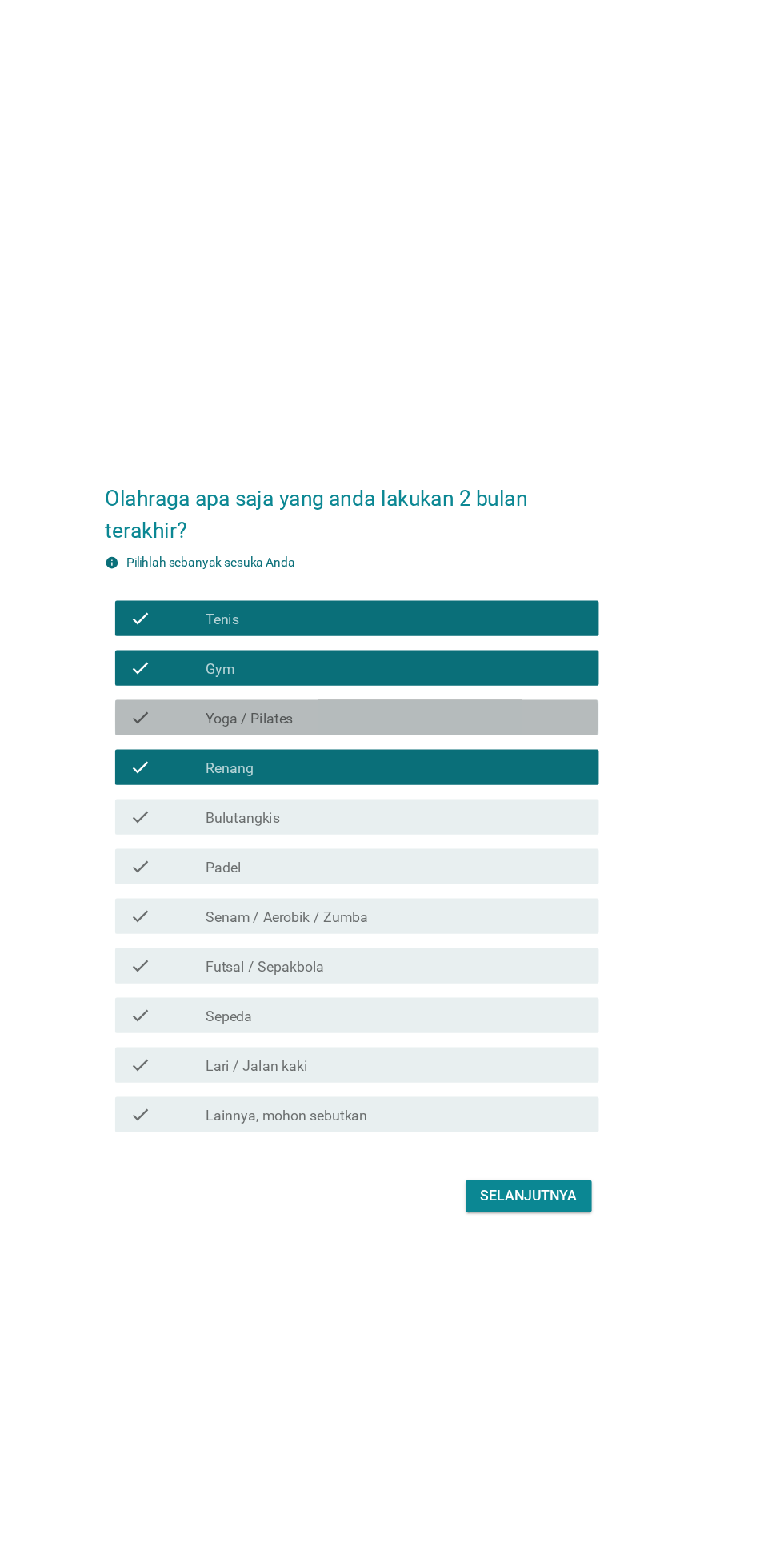
click at [235, 680] on div "check" at bounding box center [225, 670] width 69 height 19
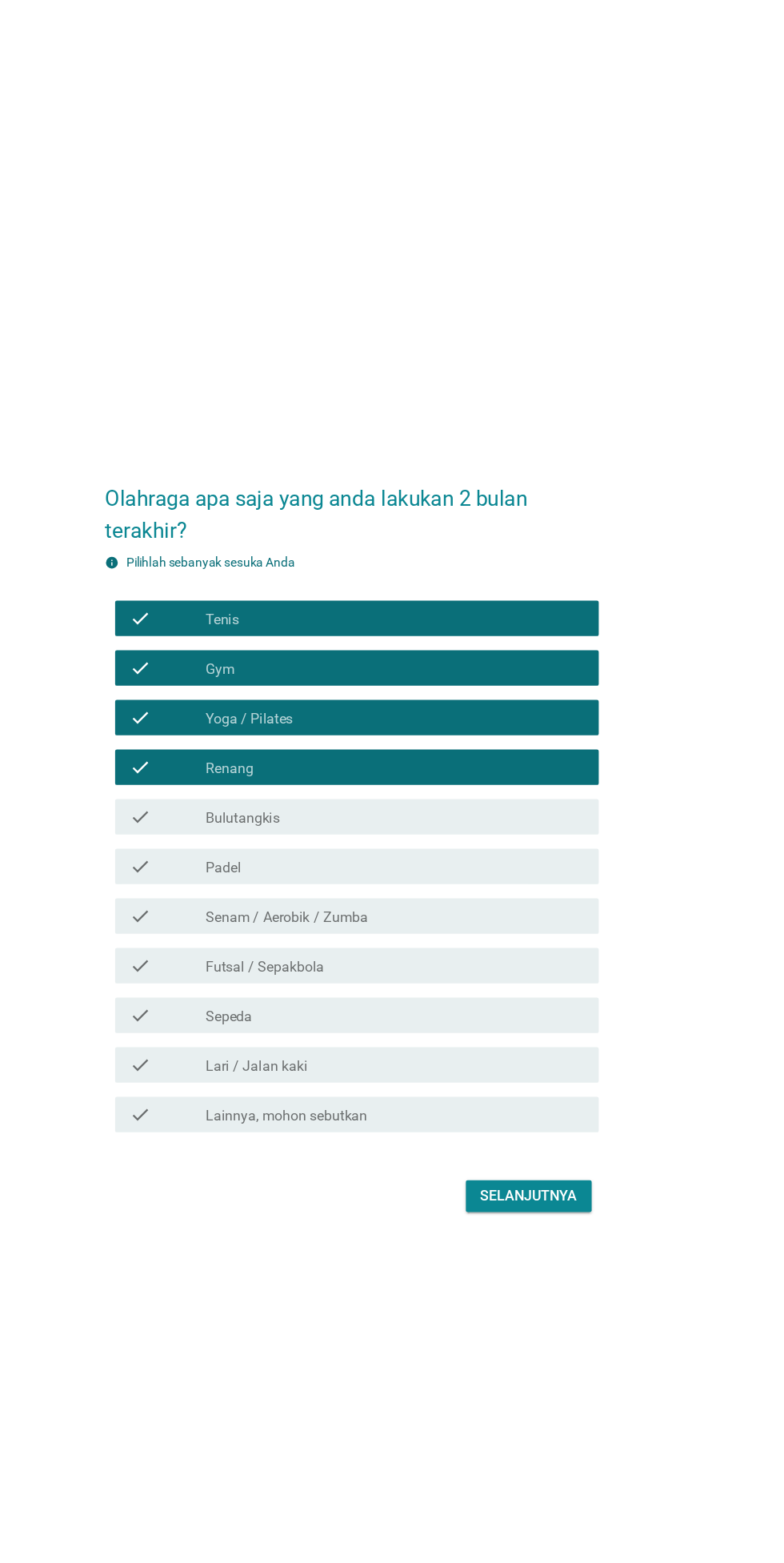
click at [621, 864] on div "Olahraga apa saja yang anda lakukan 2 bulan terakhir? info Pilihlah sebanyak se…" at bounding box center [392, 781] width 471 height 705
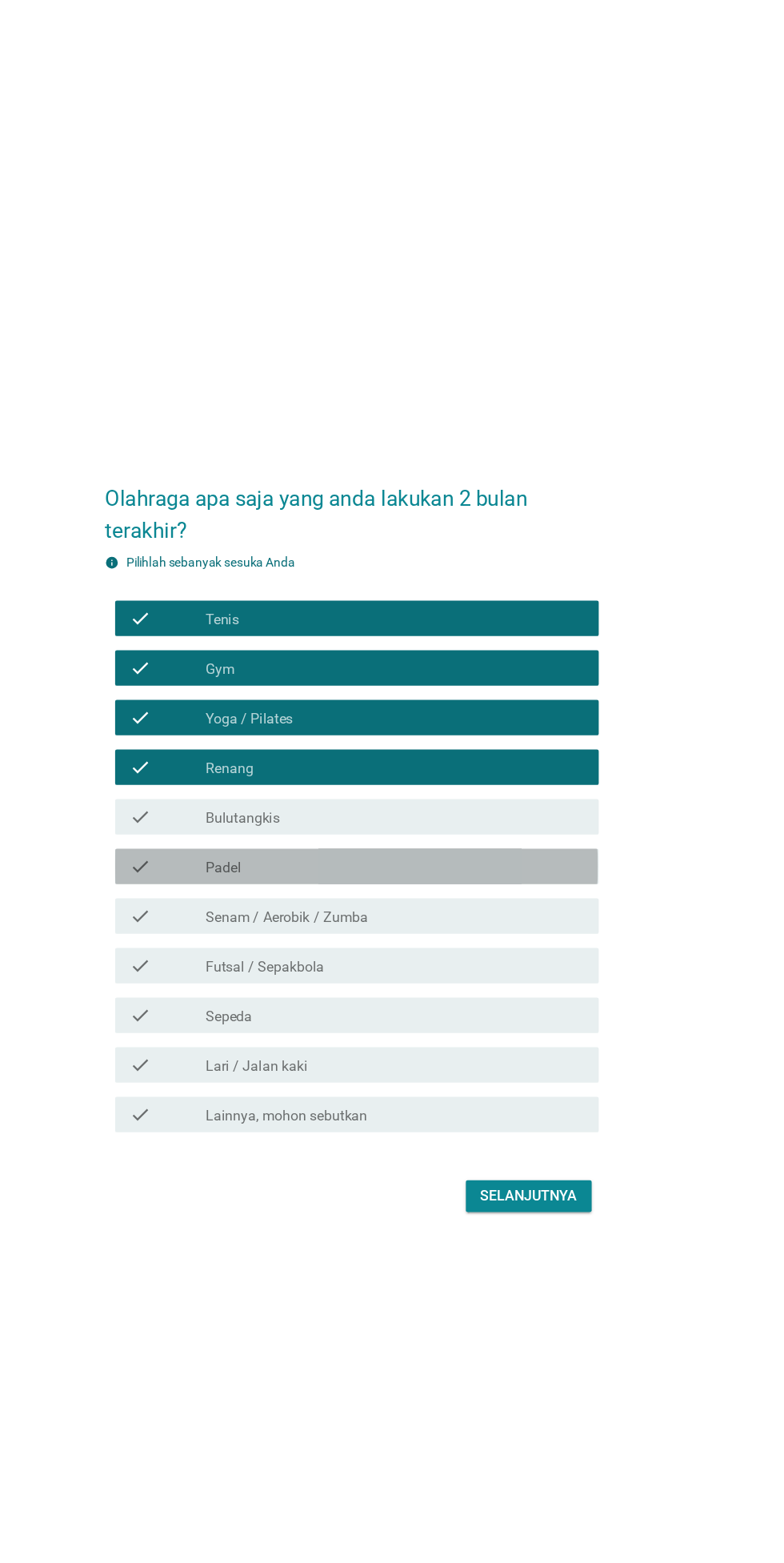
click at [260, 811] on div at bounding box center [260, 806] width 1 height 9
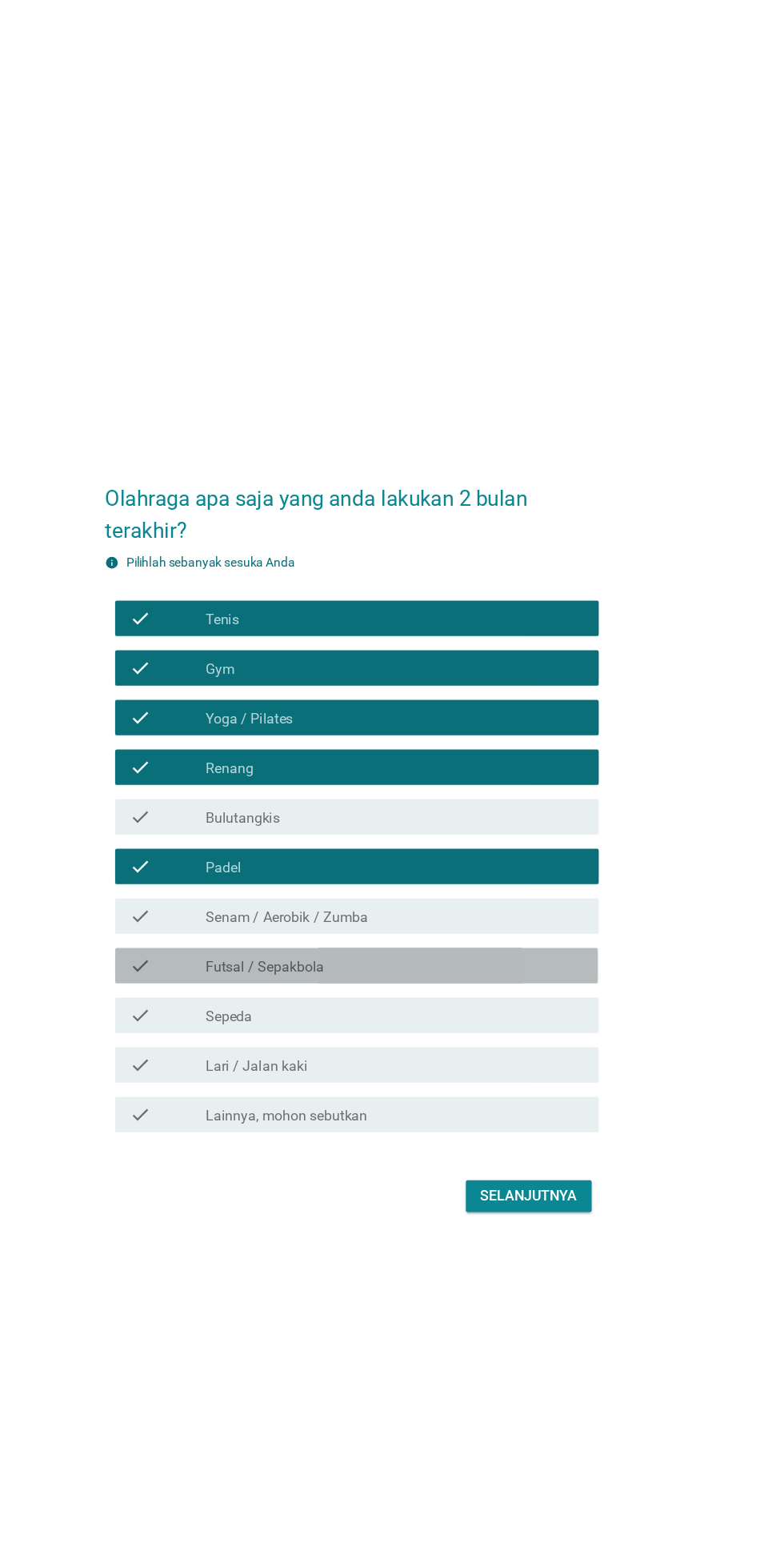
click at [585, 903] on div "check_box_outline_blank Futsal / Sepakbola" at bounding box center [431, 894] width 343 height 19
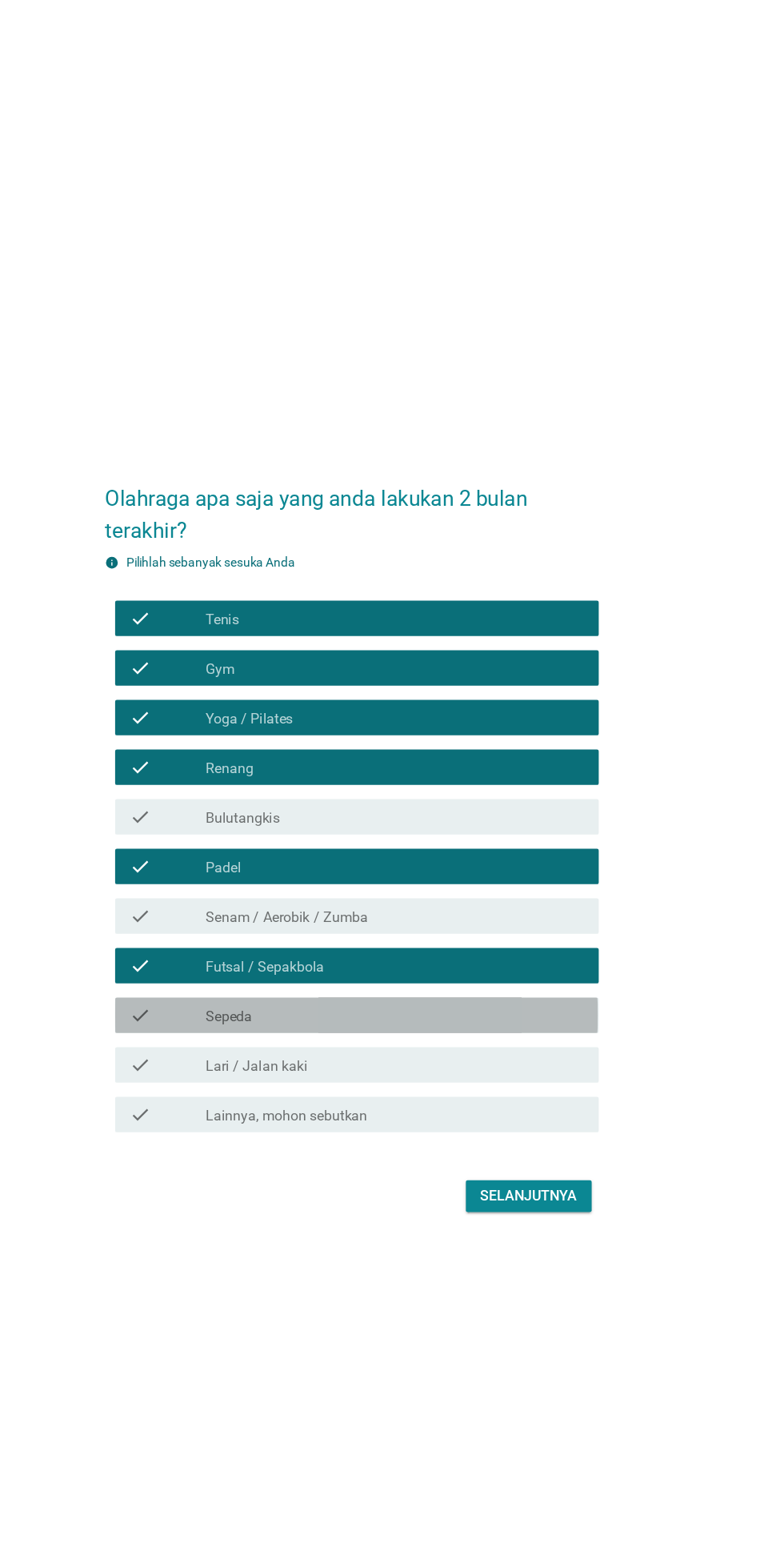
click at [557, 949] on div "check_box_outline_blank Sepeda" at bounding box center [431, 939] width 343 height 19
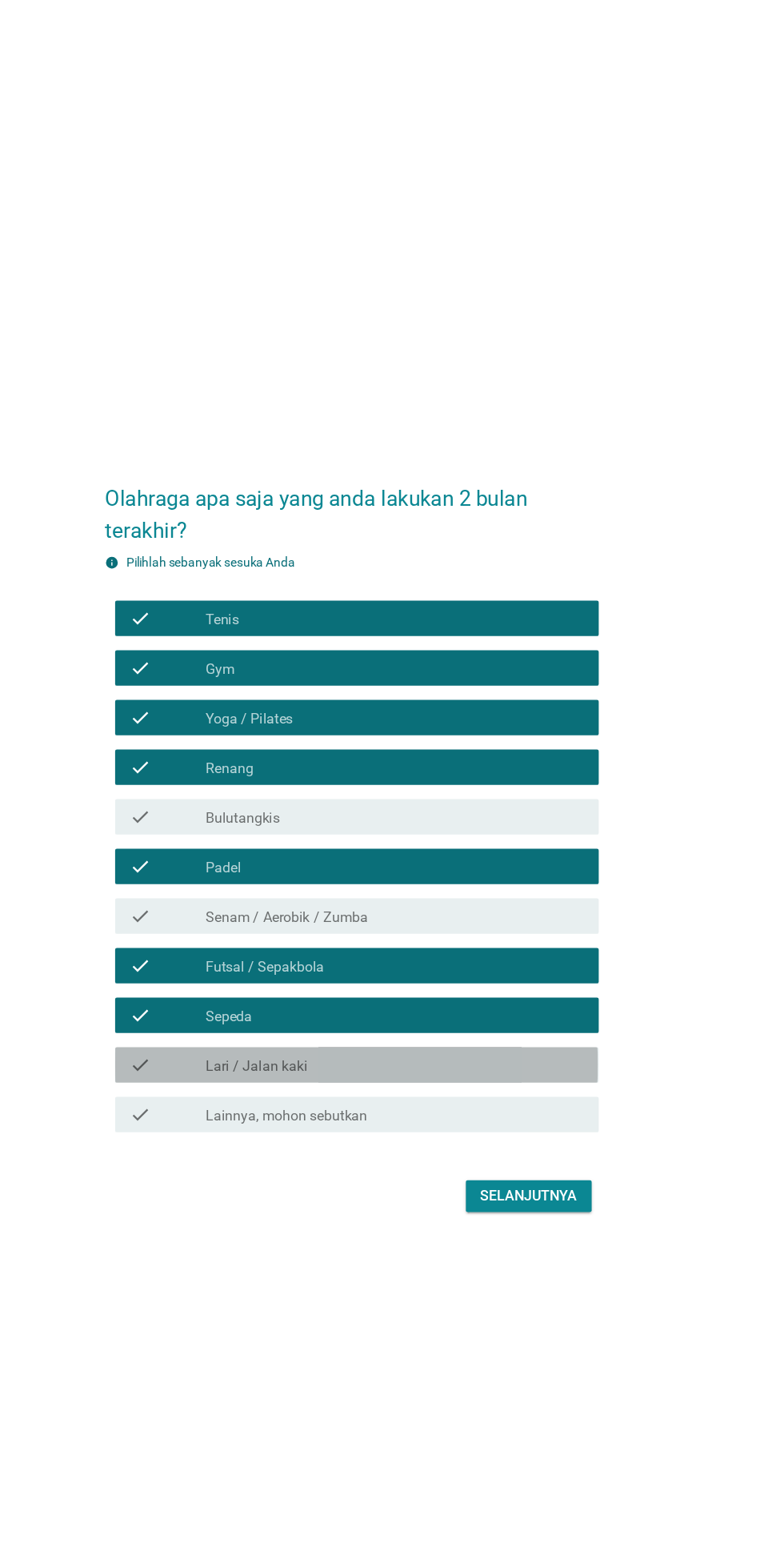
click at [523, 993] on div "check_box_outline_blank Lari / Jalan kaki" at bounding box center [431, 984] width 343 height 19
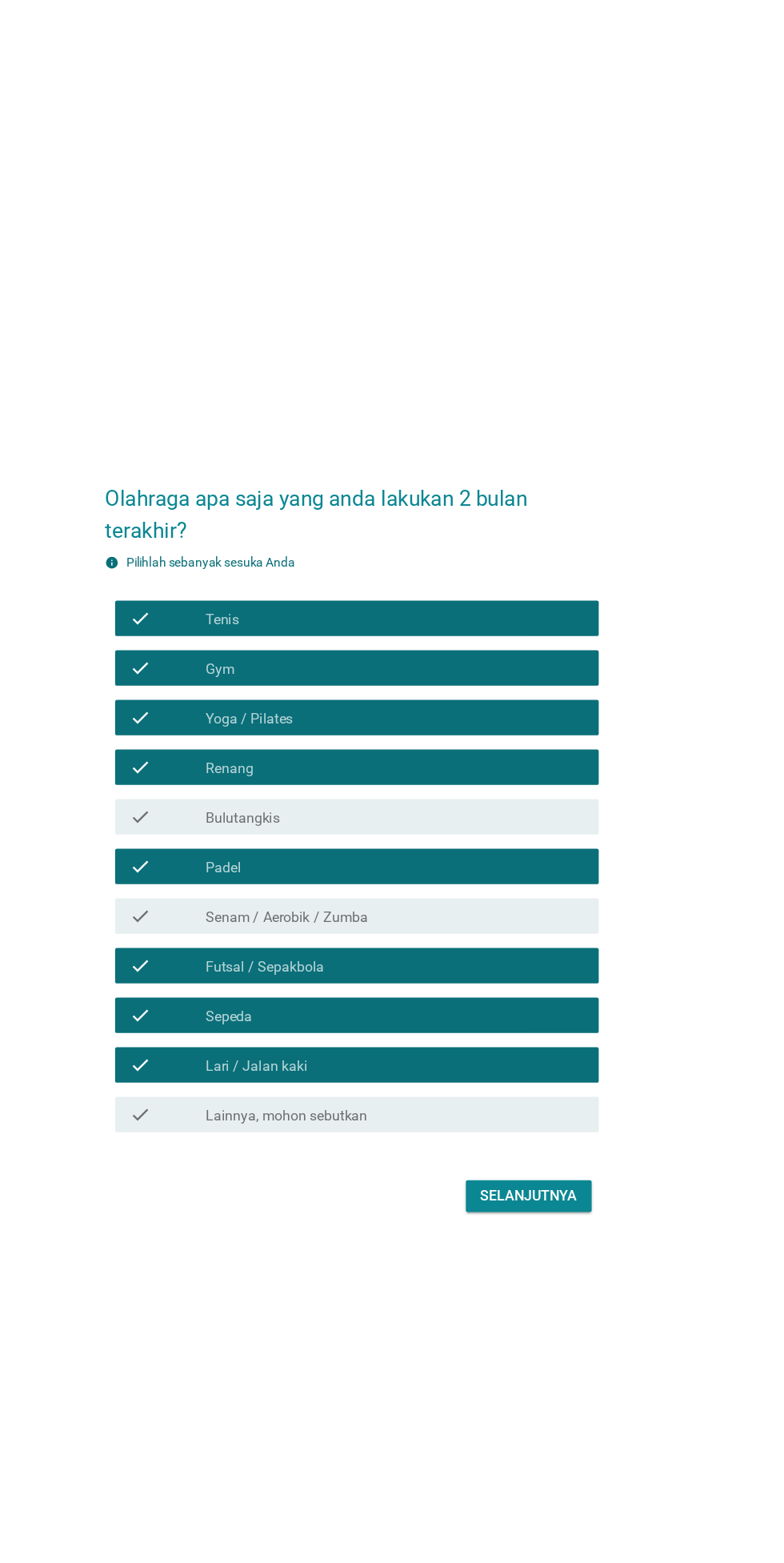
click at [569, 1112] on div "Selanjutnya" at bounding box center [551, 1102] width 88 height 19
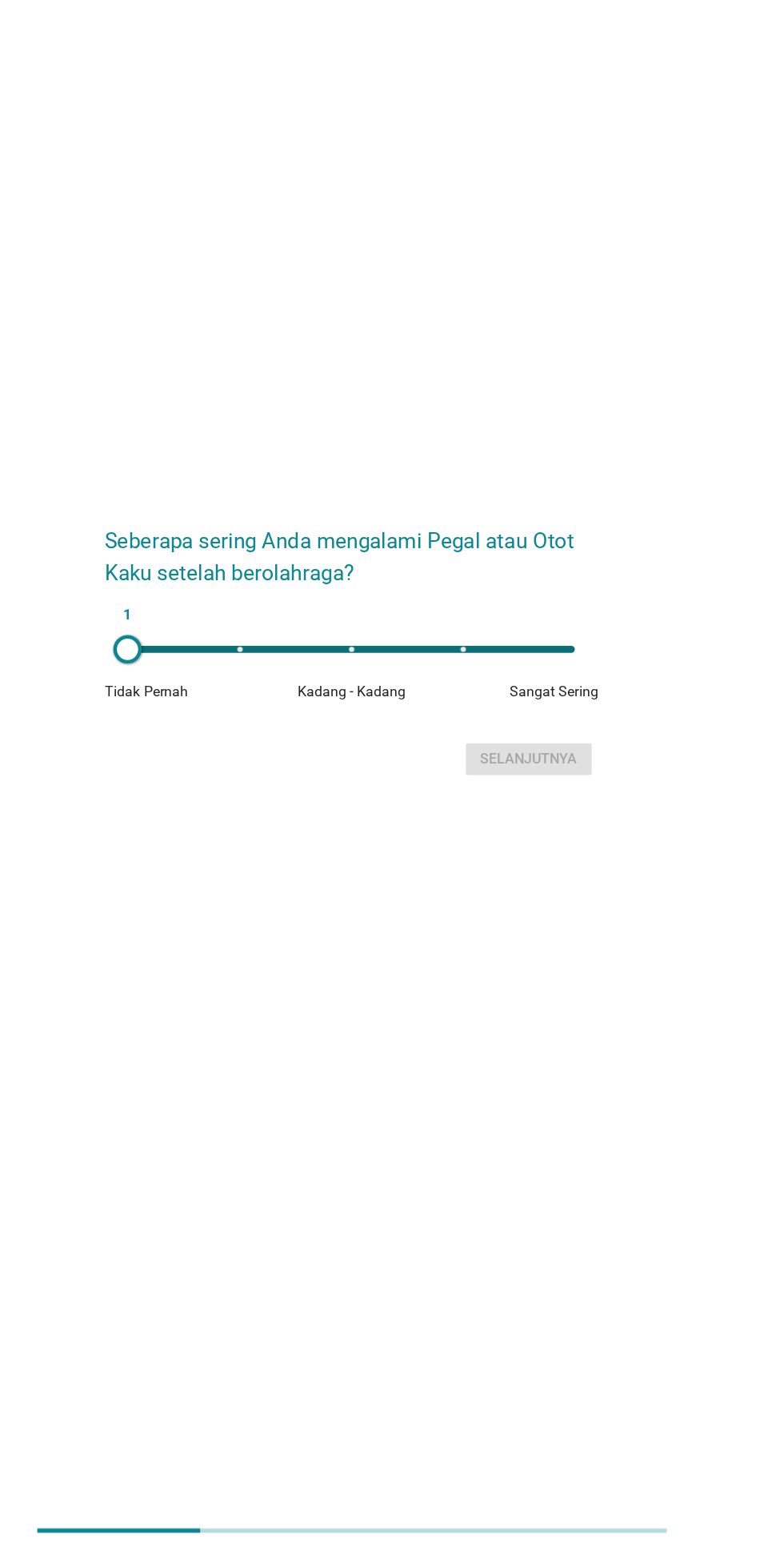
click at [533, 751] on div "1" at bounding box center [392, 747] width 404 height 6
type input "4"
click at [582, 856] on div "Selanjutnya" at bounding box center [551, 846] width 88 height 19
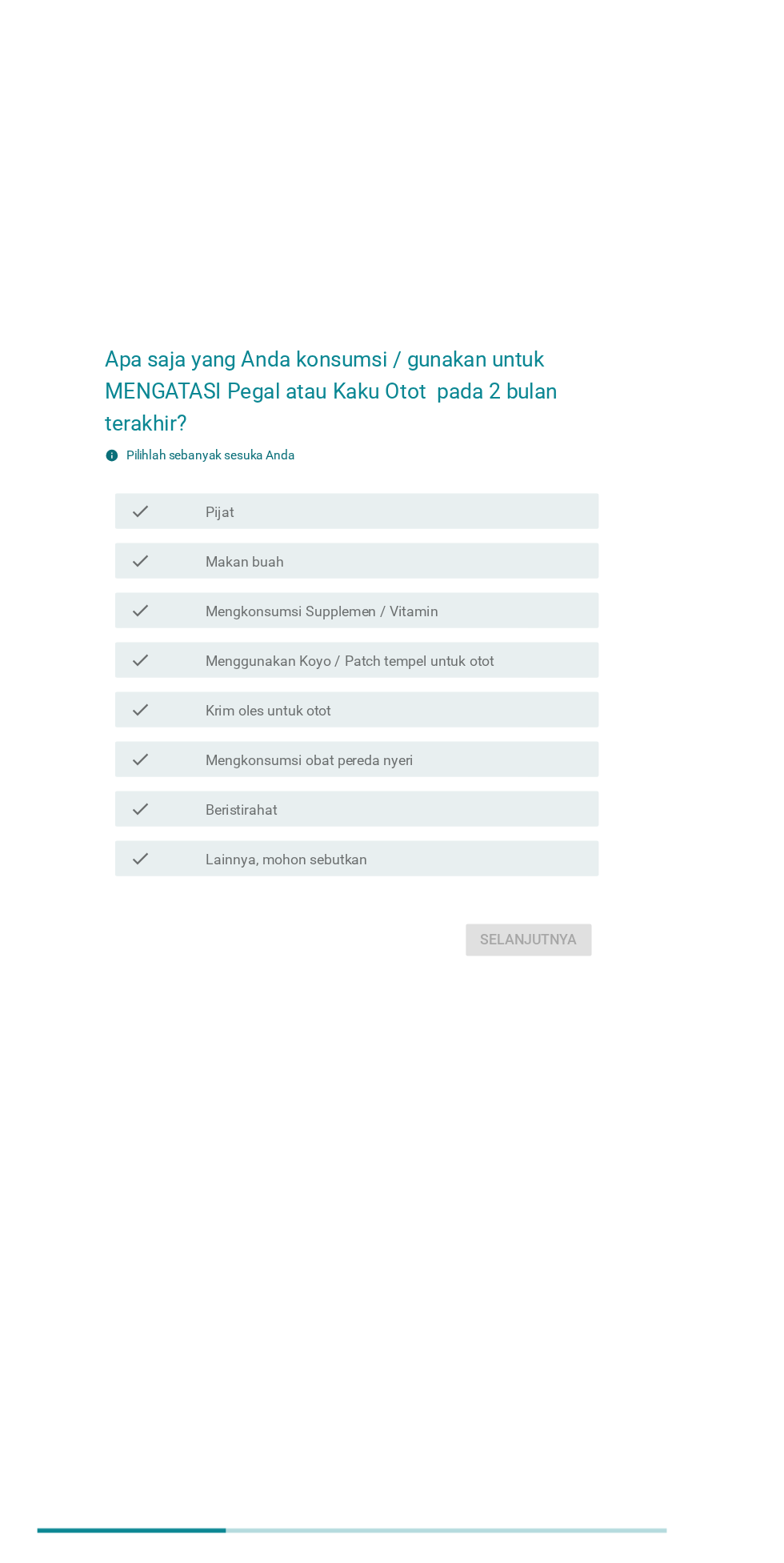
scroll to position [0, 0]
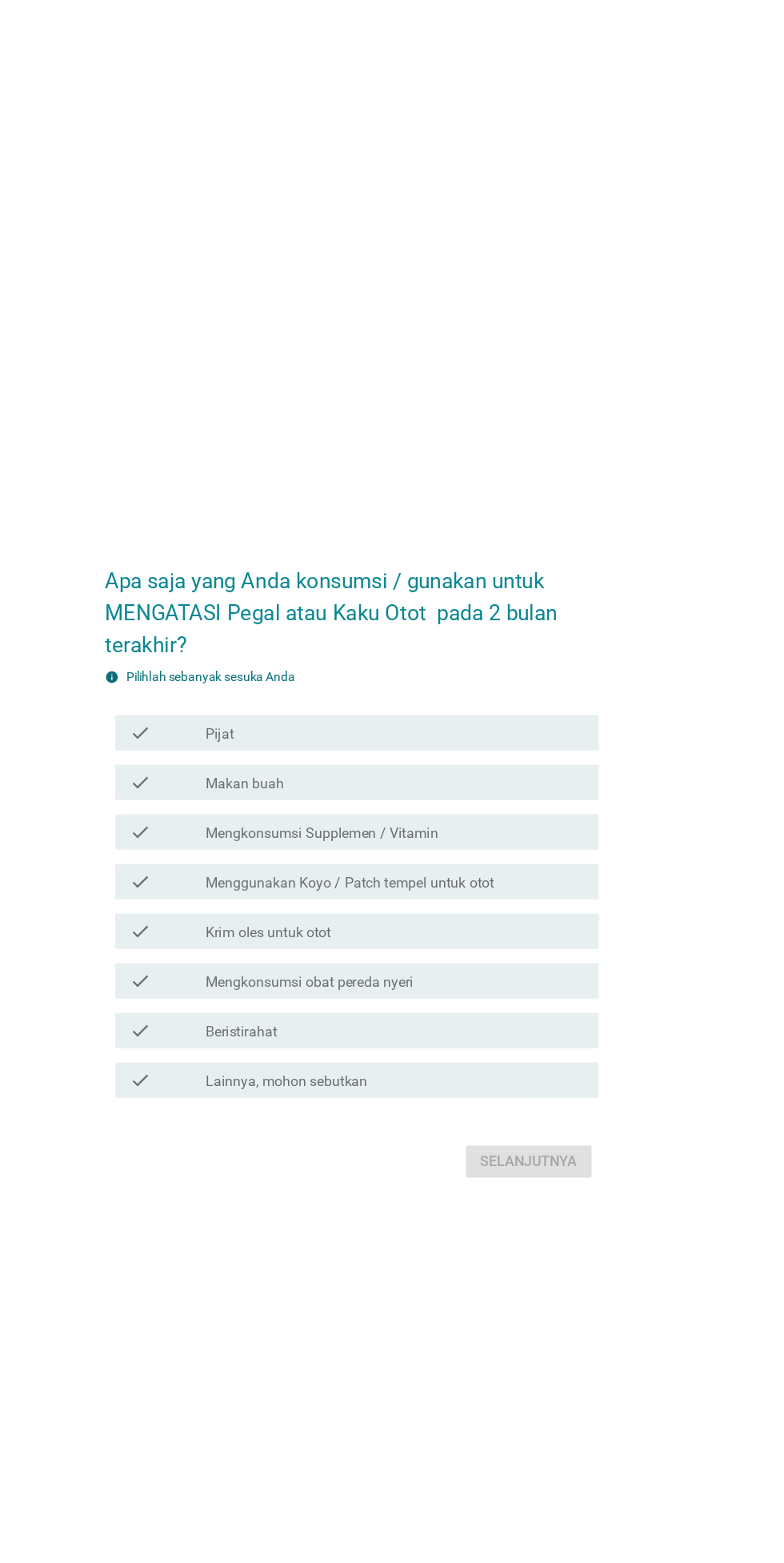
click at [582, 672] on div "check_box_outline_blank Pijat" at bounding box center [431, 661] width 343 height 19
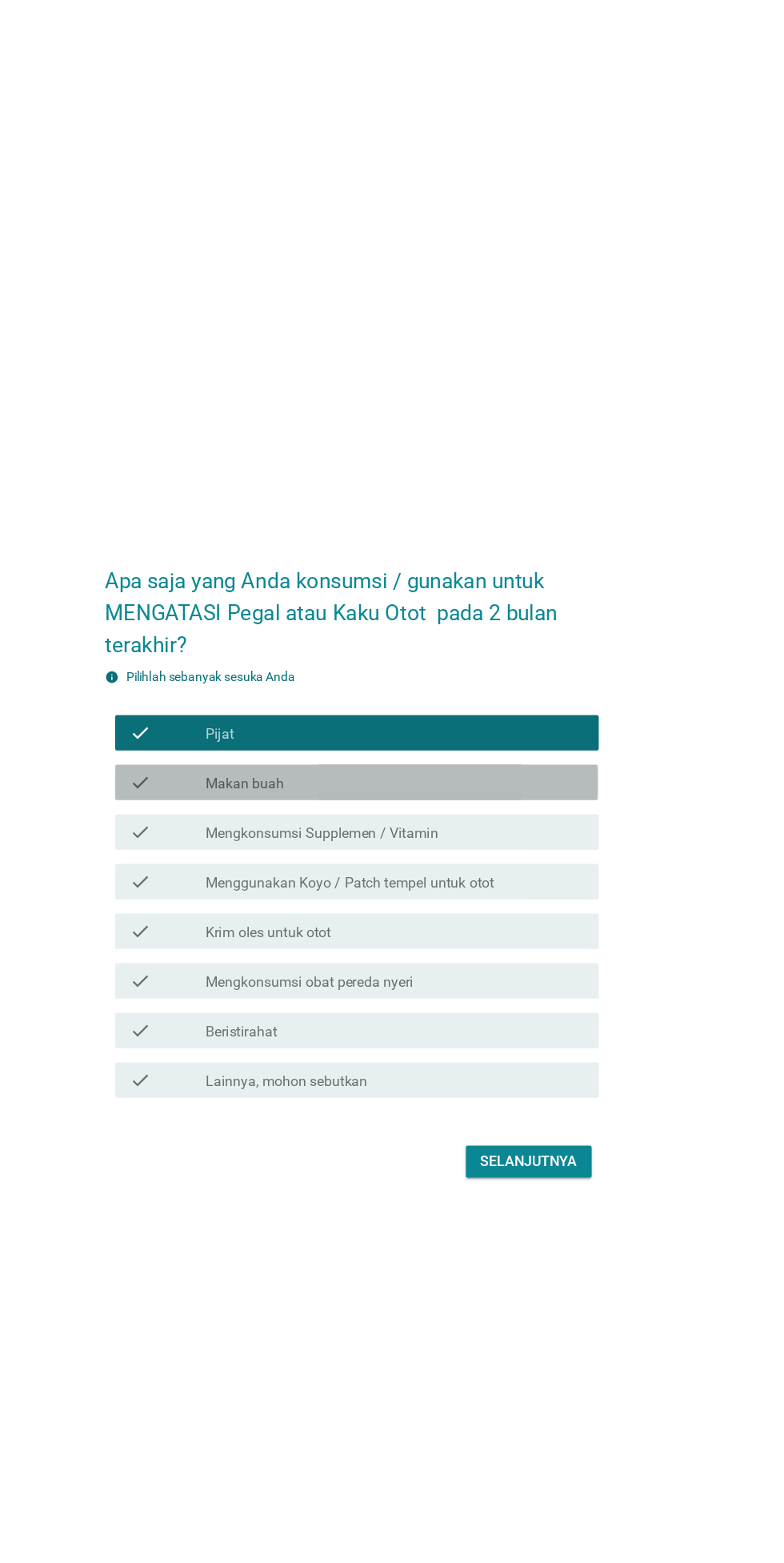
click at [564, 717] on div "check_box_outline_blank Makan buah" at bounding box center [431, 707] width 343 height 19
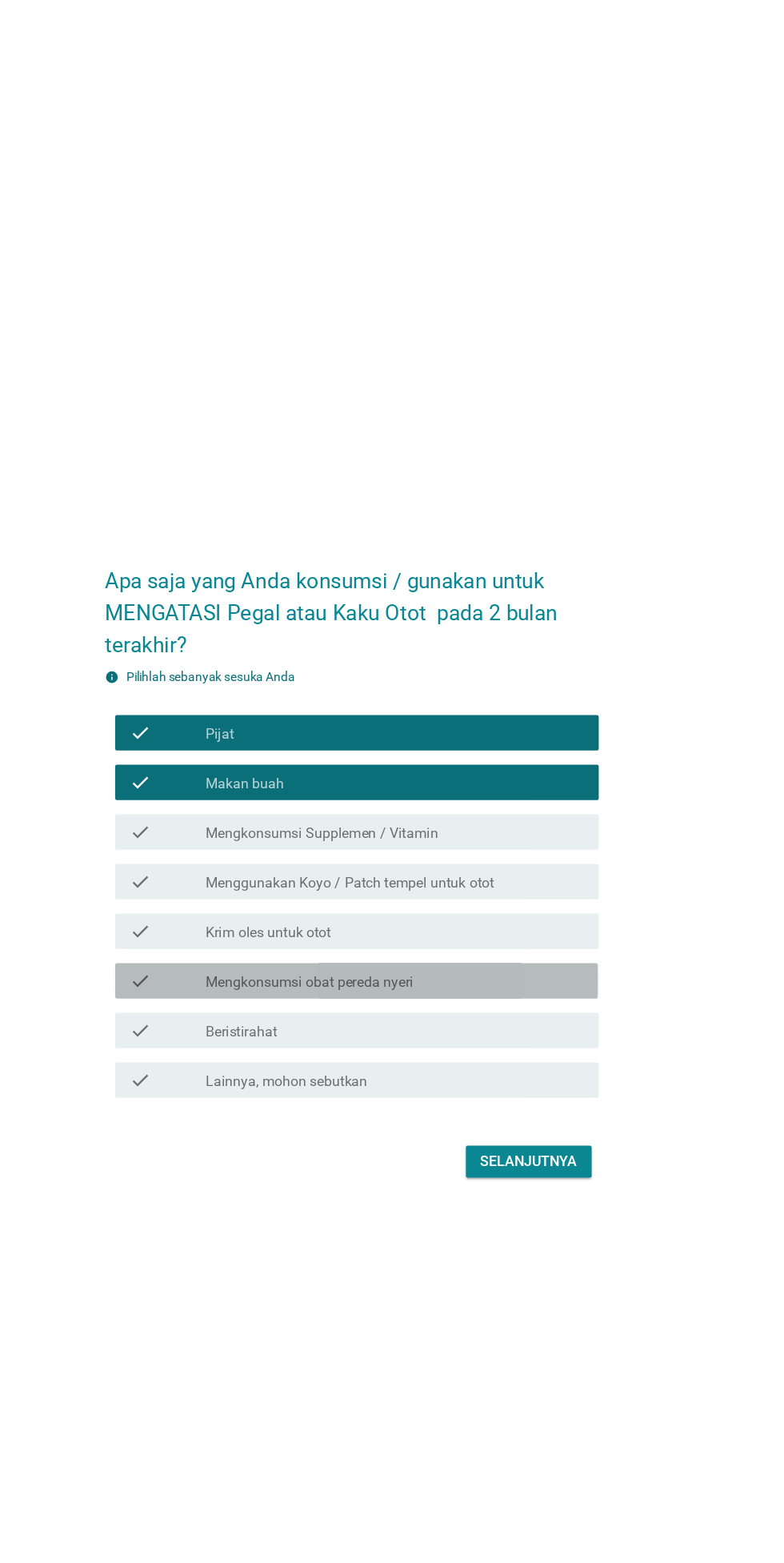
click at [519, 896] on div "check_box_outline_blank Mengkonsumsi obat pereda nyeri" at bounding box center [431, 886] width 343 height 19
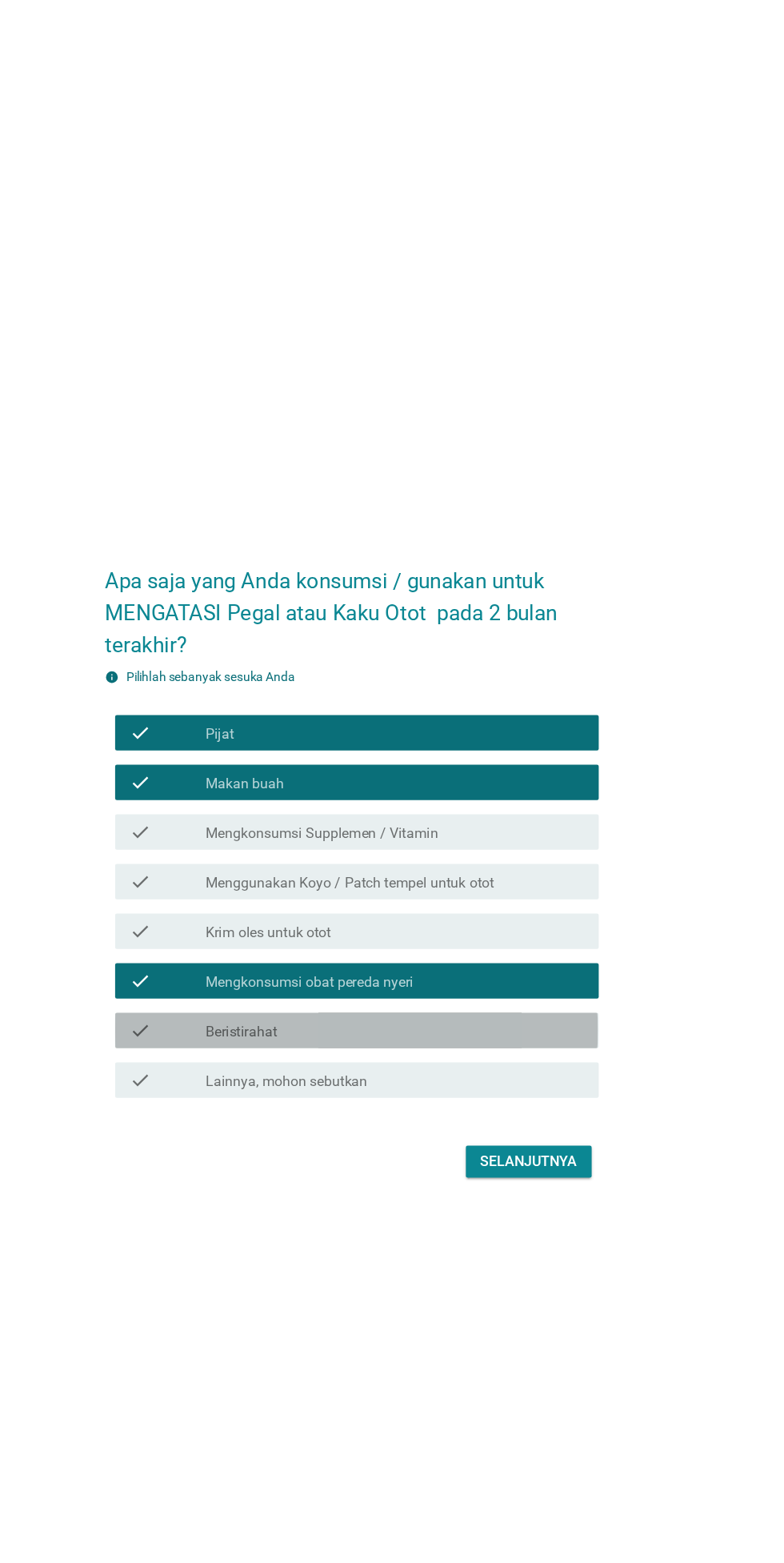
click at [501, 940] on div "check_box_outline_blank Beristirahat" at bounding box center [431, 930] width 343 height 19
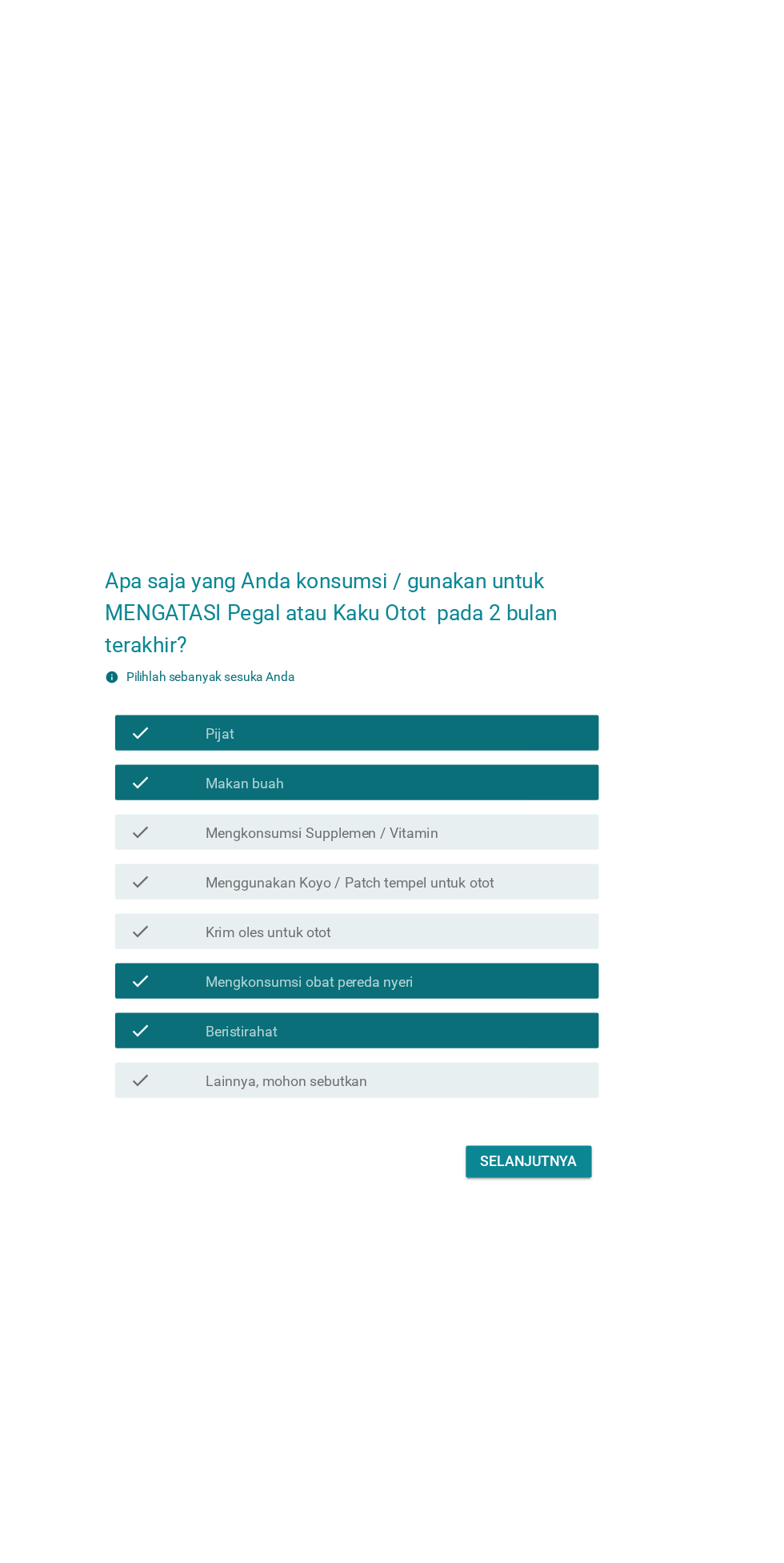
click at [523, 851] on div "check_box_outline_blank Krim oles untuk otot" at bounding box center [431, 841] width 343 height 19
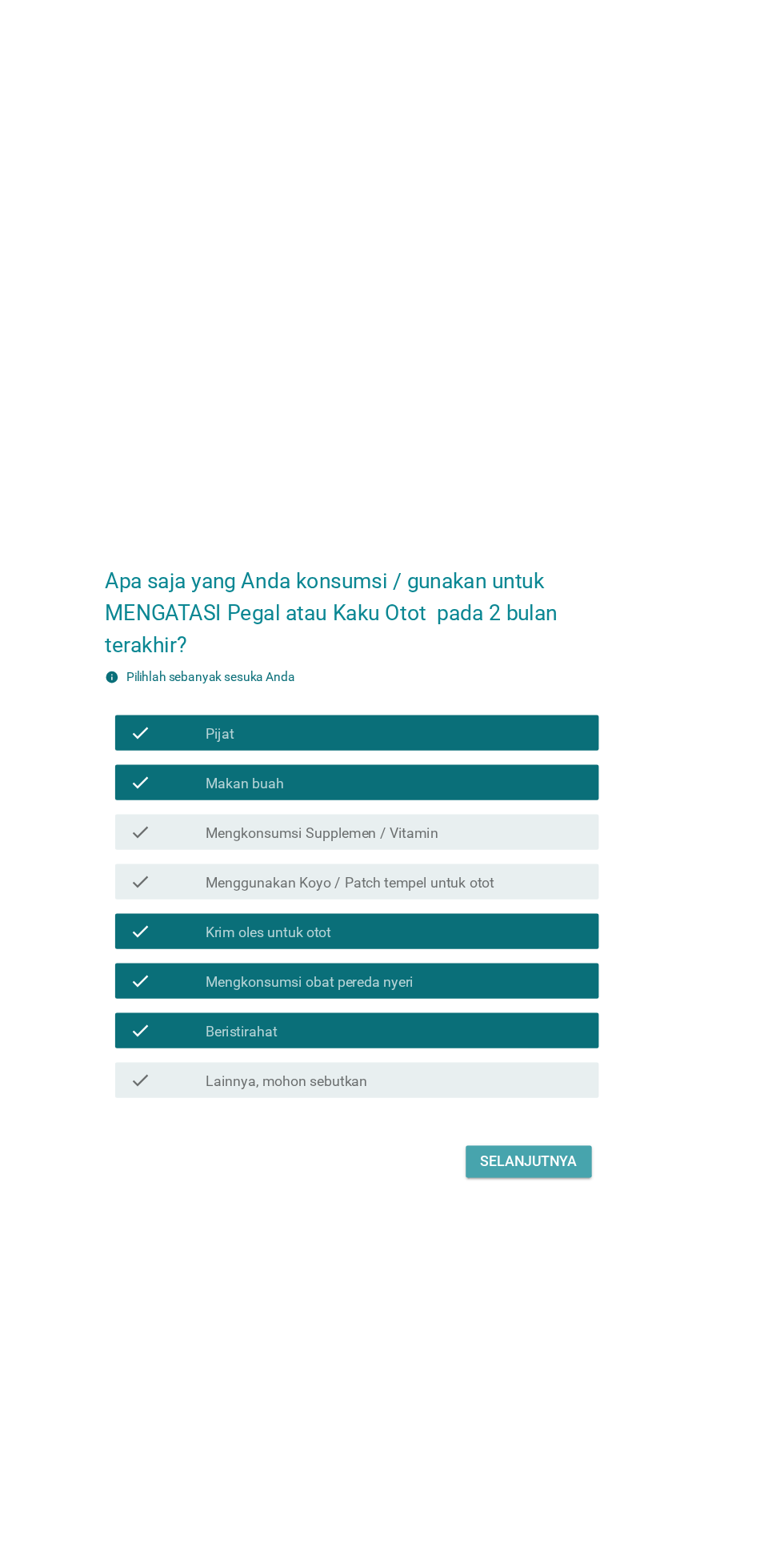
click at [560, 1064] on button "Selanjutnya" at bounding box center [551, 1048] width 114 height 29
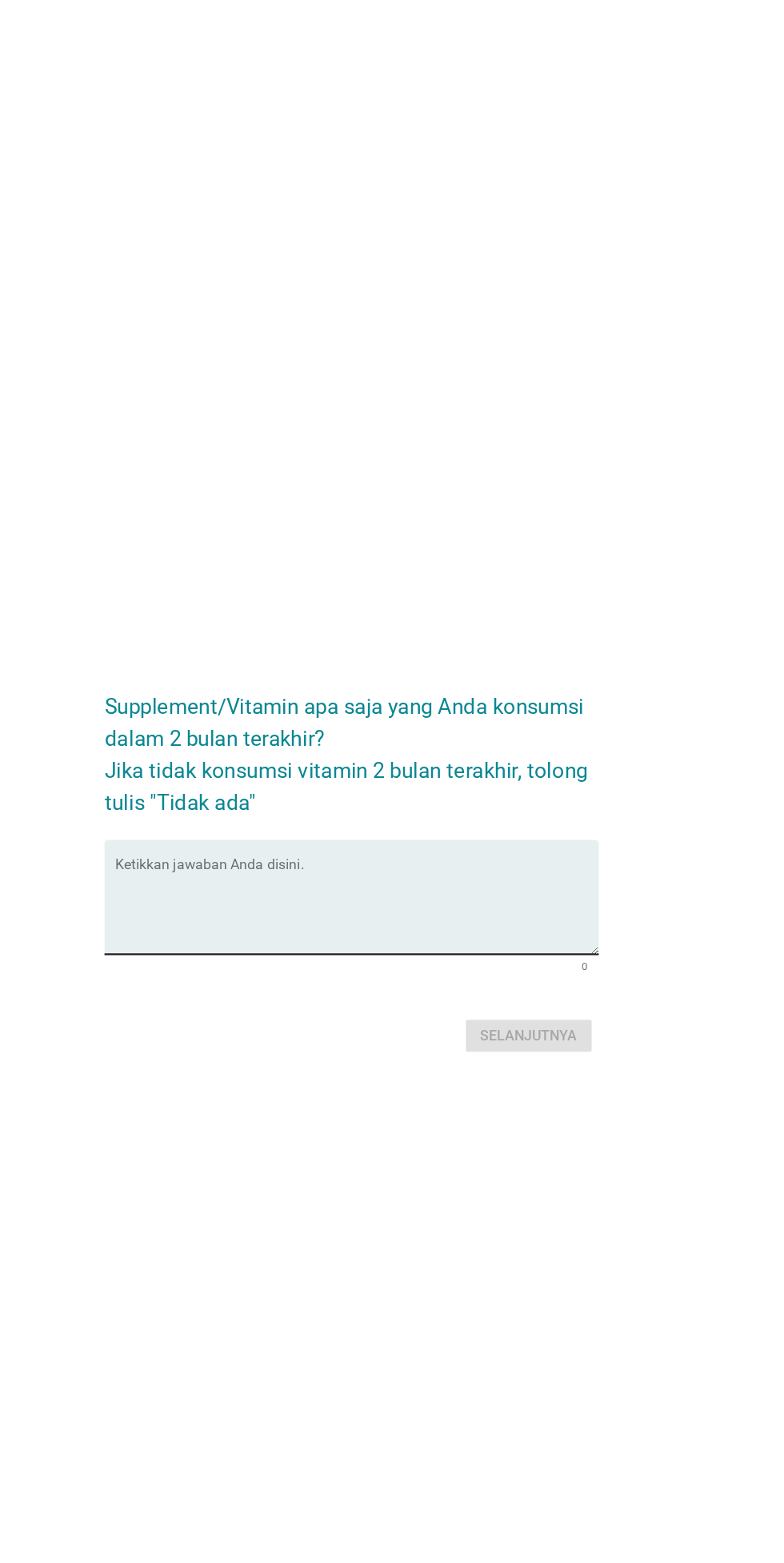
click at [561, 851] on textarea "Ketikkan jawaban Anda disini." at bounding box center [396, 819] width 436 height 84
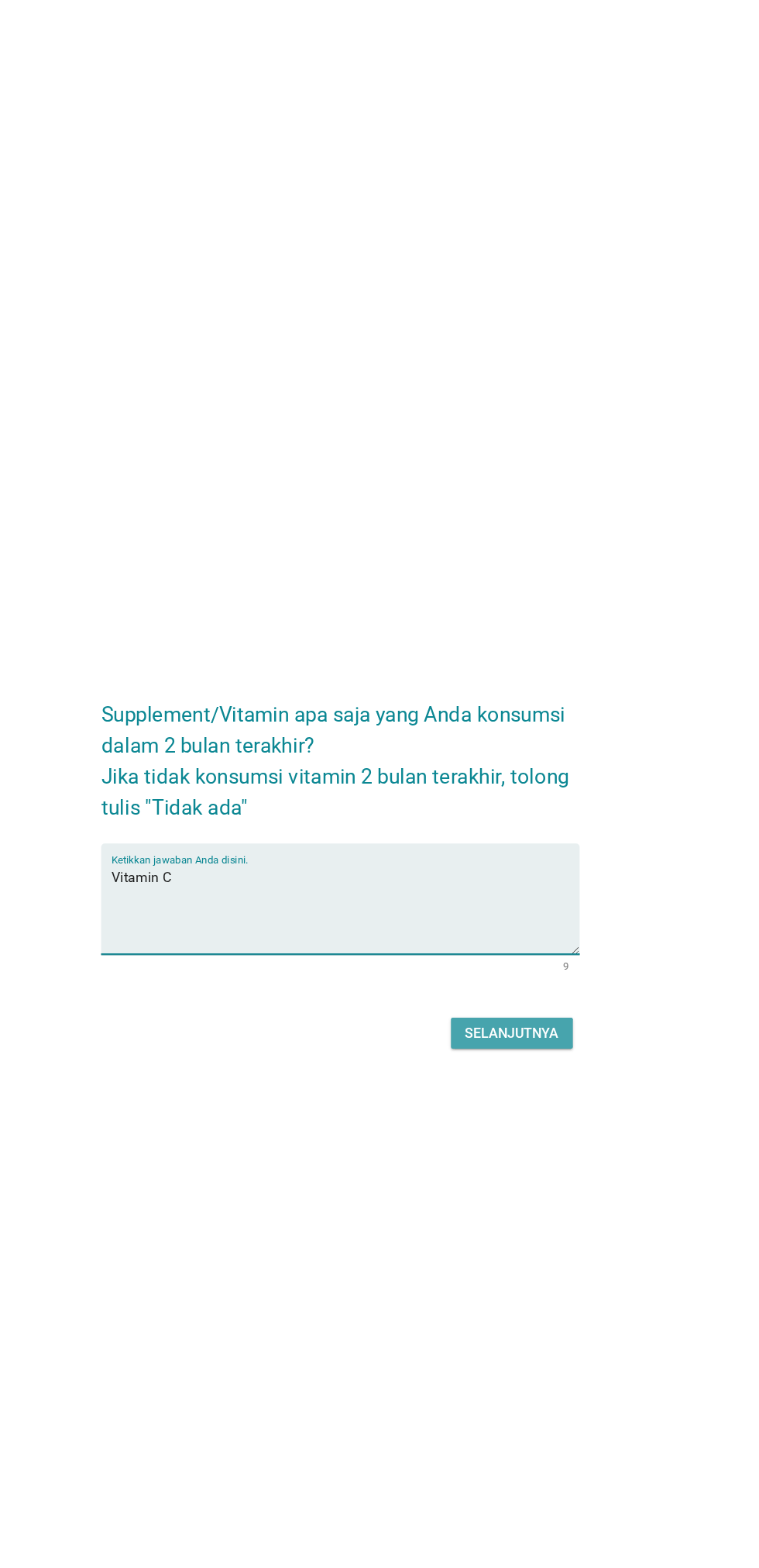
type textarea "Vitamin C"
click at [554, 947] on button "Selanjutnya" at bounding box center [534, 933] width 110 height 28
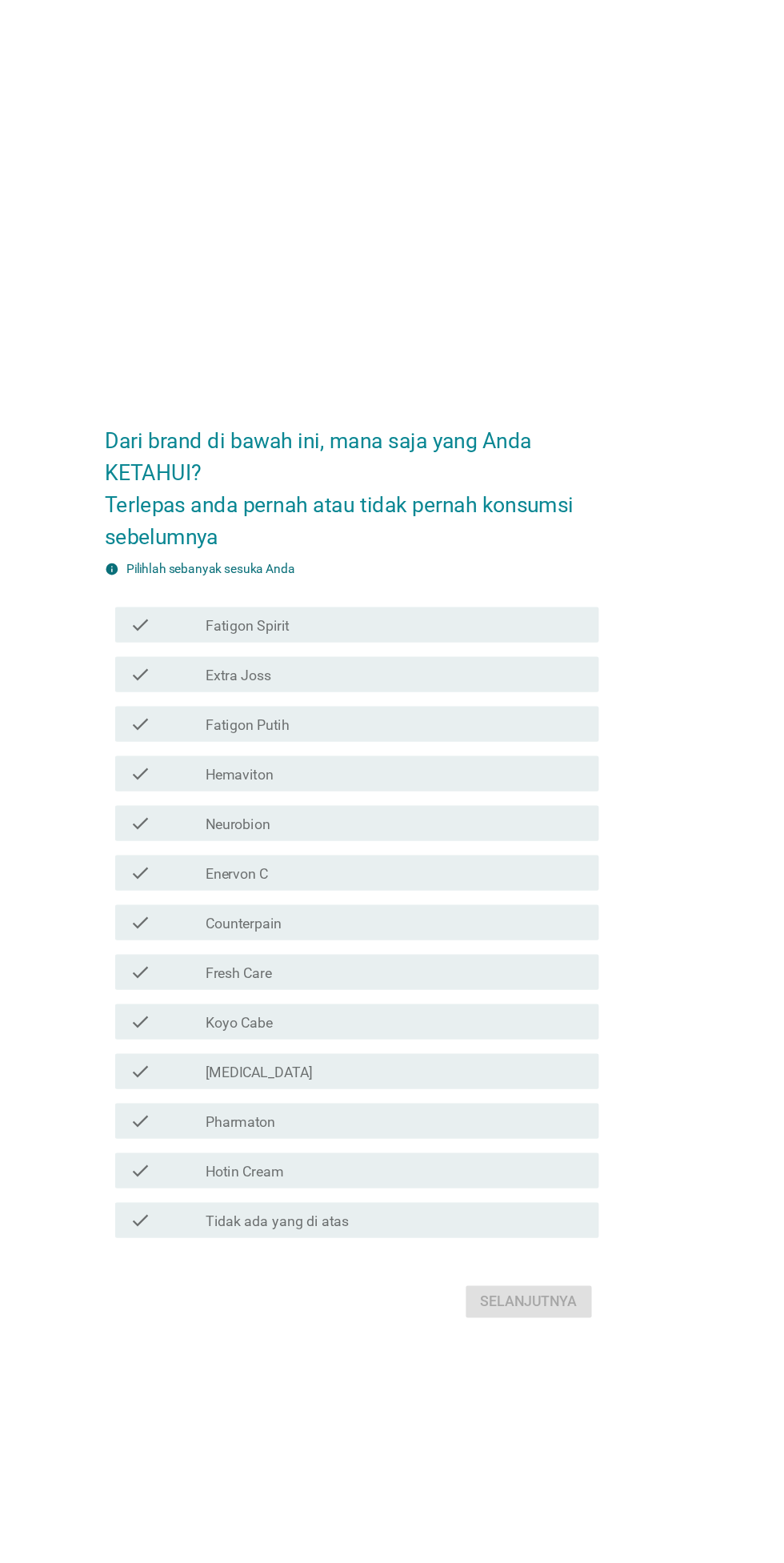
click at [481, 977] on div "check_box_outline_blank [MEDICAL_DATA]" at bounding box center [431, 967] width 343 height 19
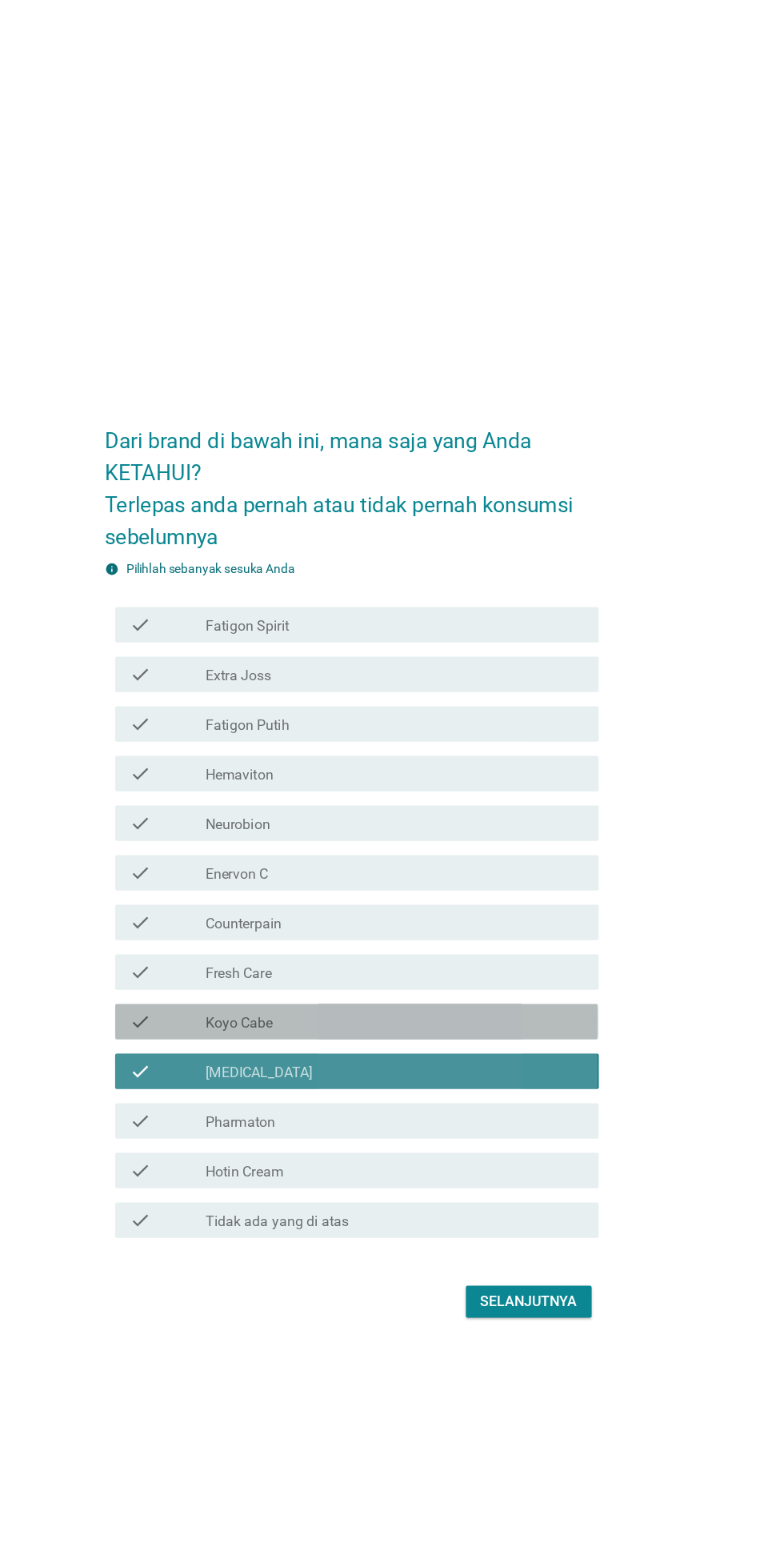
click at [493, 933] on div "check_box_outline_blank Koyo Cabe" at bounding box center [431, 923] width 343 height 19
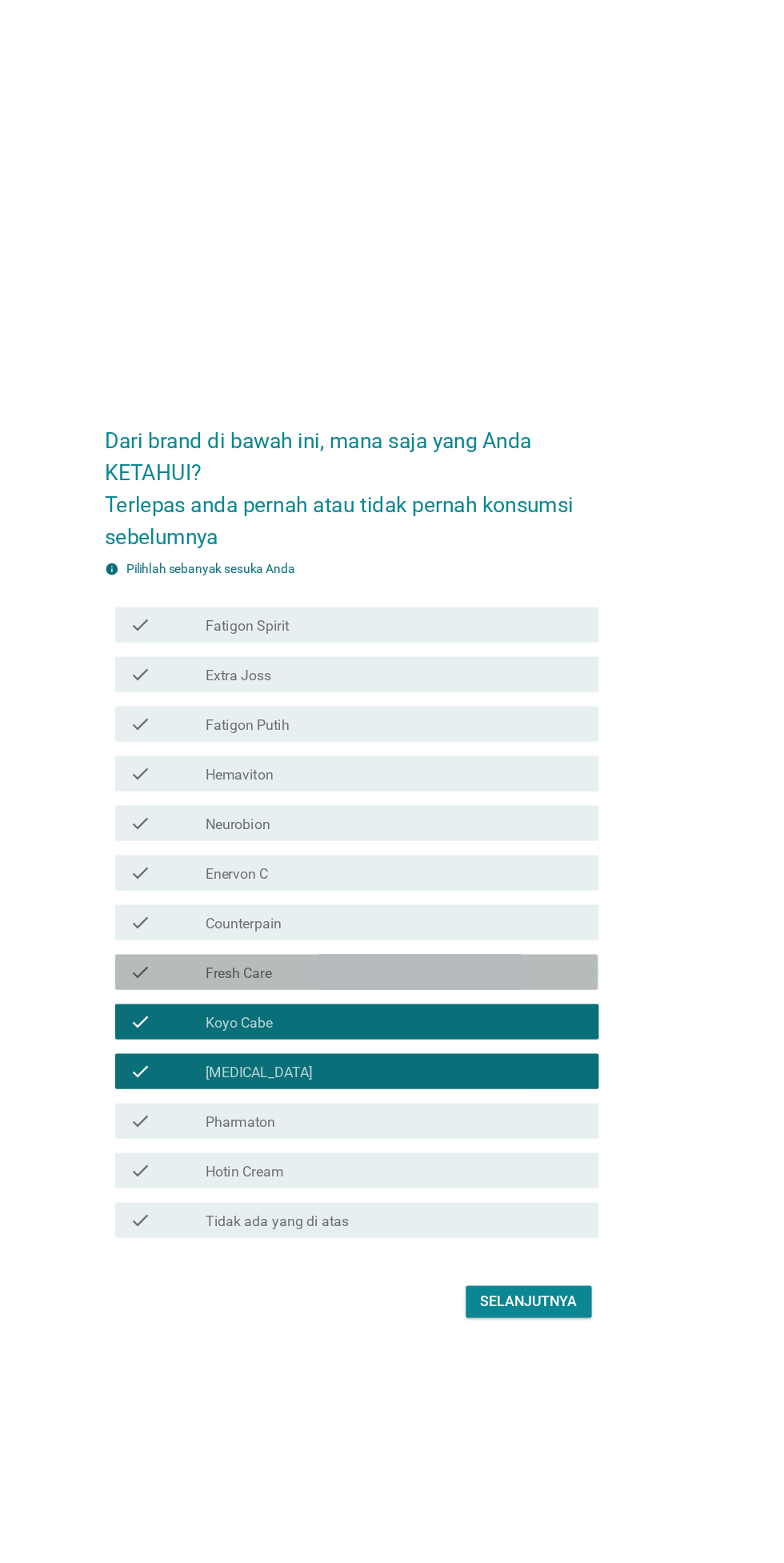
click at [494, 888] on div "check_box_outline_blank Fresh Care" at bounding box center [431, 878] width 343 height 19
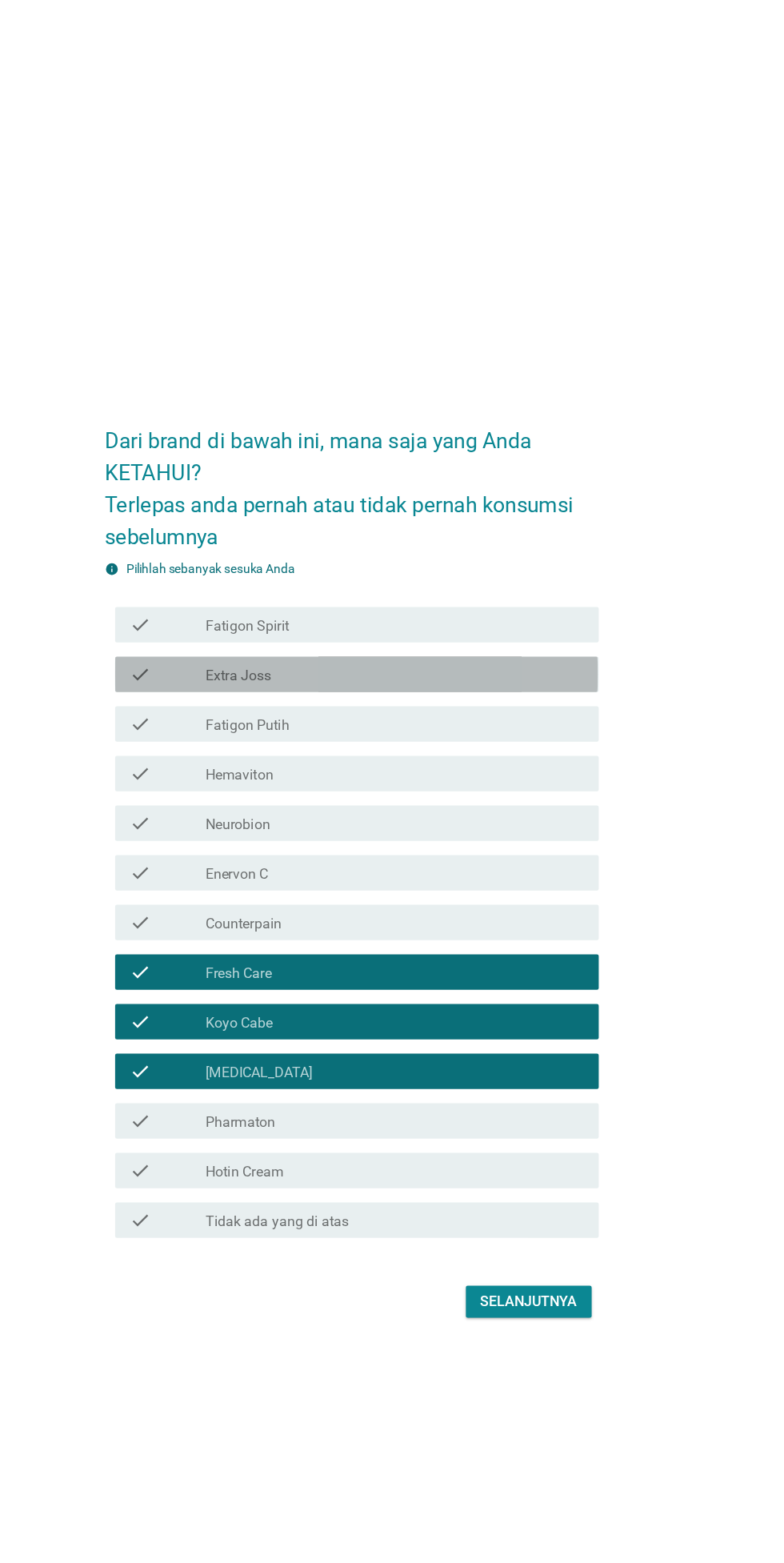
click at [523, 619] on div "check_box_outline_blank Extra Joss" at bounding box center [431, 609] width 343 height 19
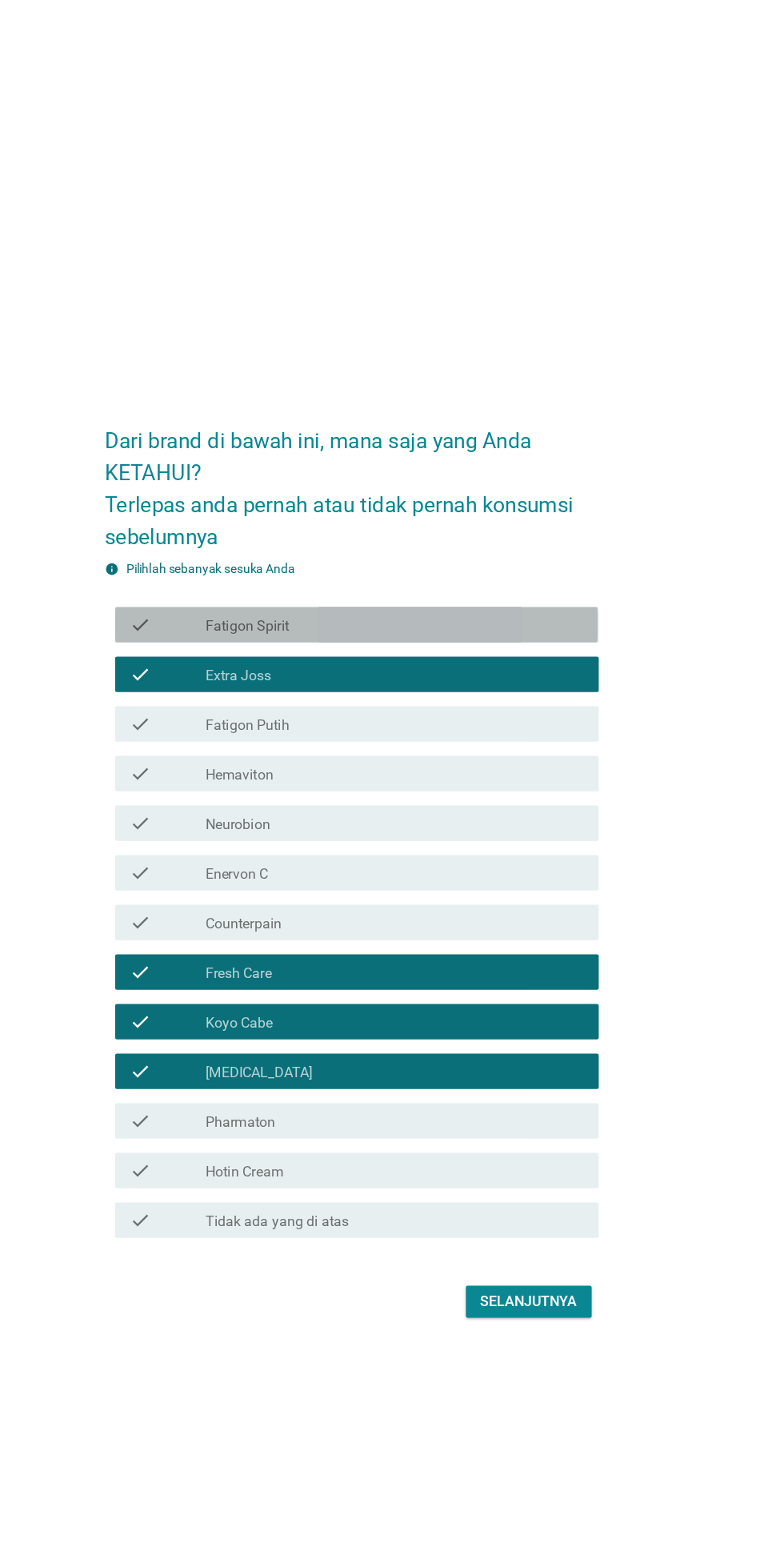
click at [549, 574] on div "check_box_outline_blank Fatigon Spirit" at bounding box center [431, 564] width 343 height 19
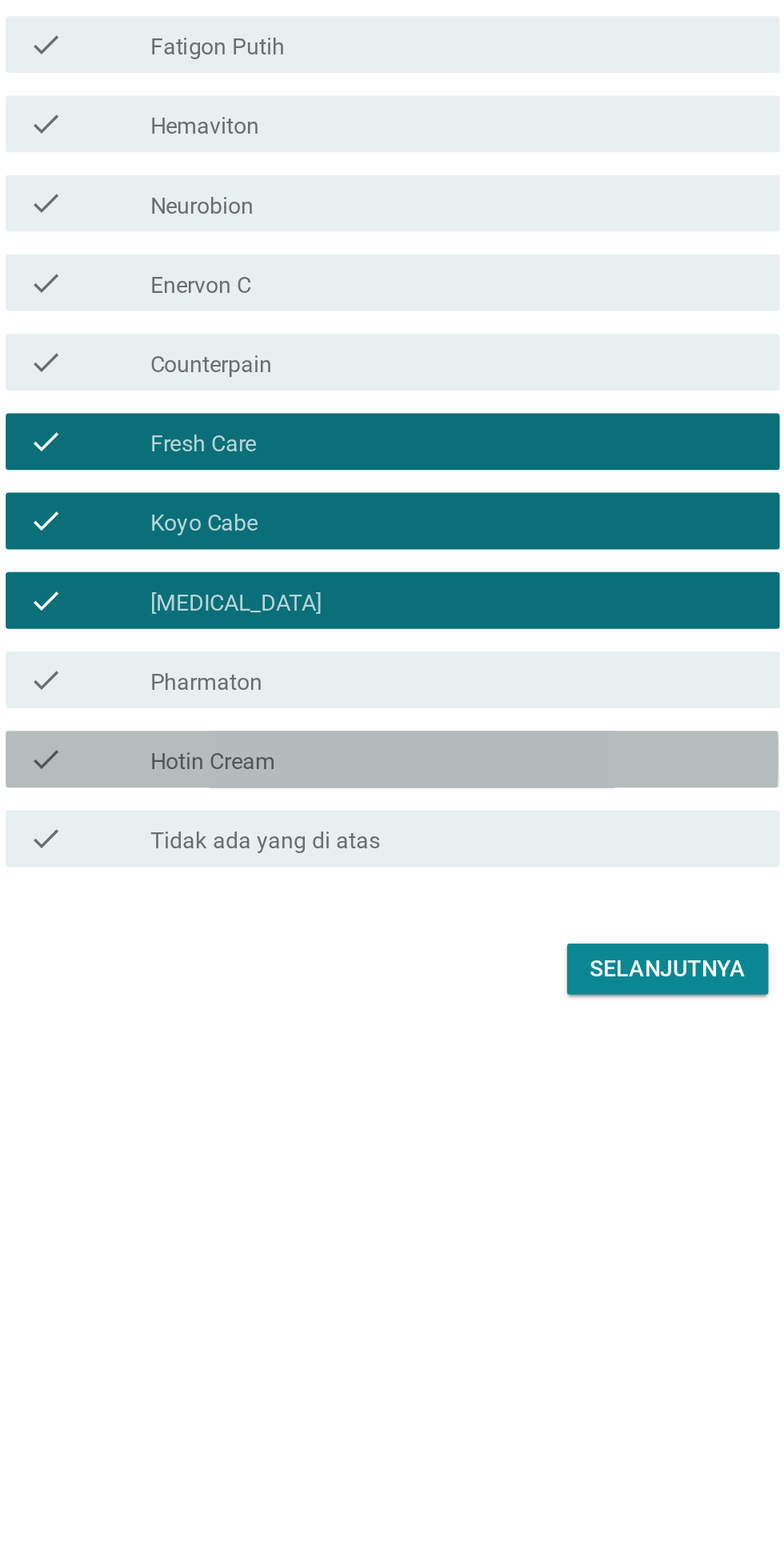
click at [463, 1067] on div "check_box_outline_blank Hotin Cream" at bounding box center [431, 1057] width 343 height 19
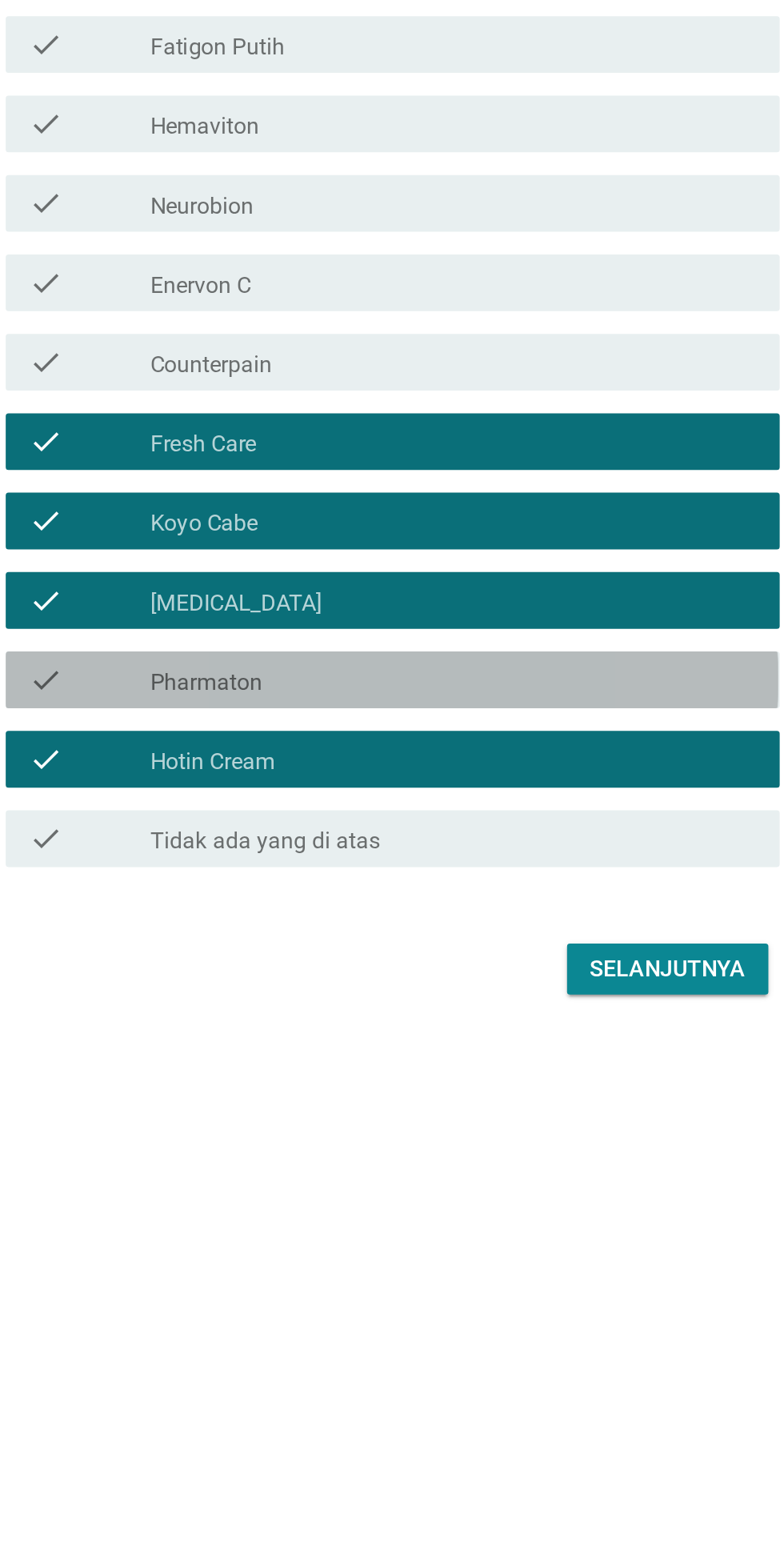
click at [472, 1023] on div "check_box_outline_blank Pharmaton" at bounding box center [431, 1012] width 343 height 19
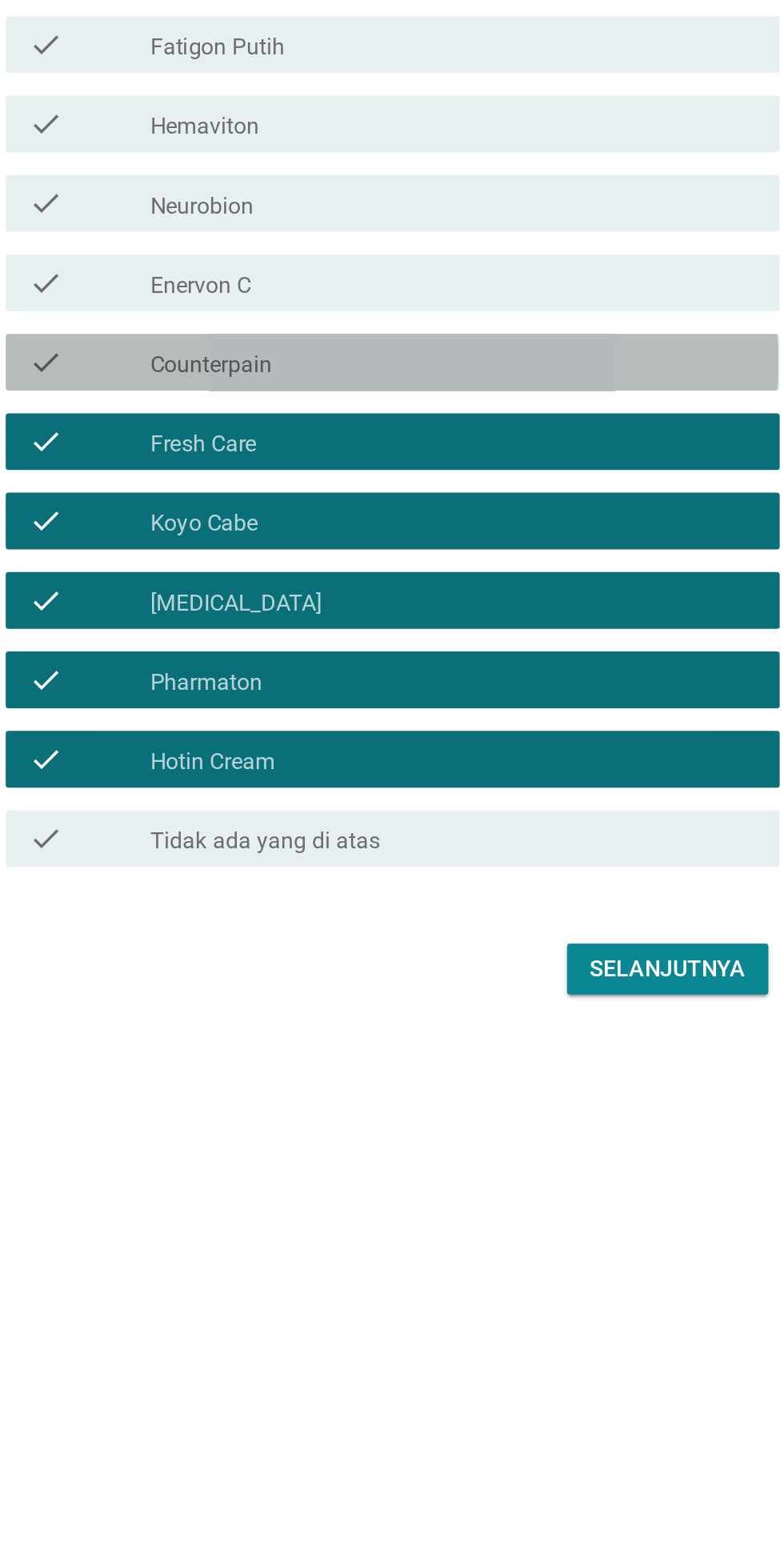
click at [514, 849] on div "check check_box_outline_blank Counterpain" at bounding box center [396, 833] width 436 height 32
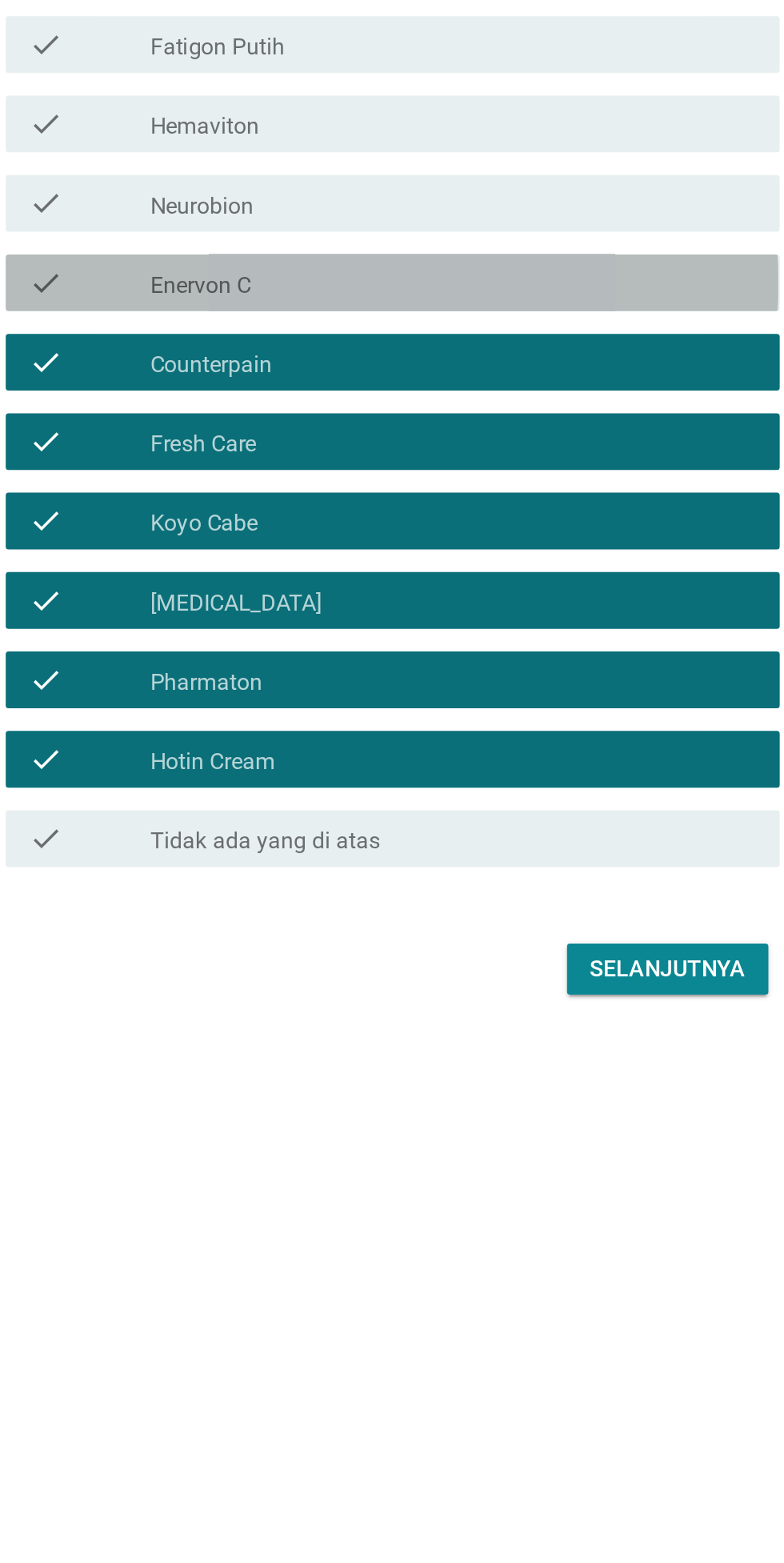
click at [537, 805] on div "check check_box_outline_blank Enervon C" at bounding box center [396, 788] width 436 height 32
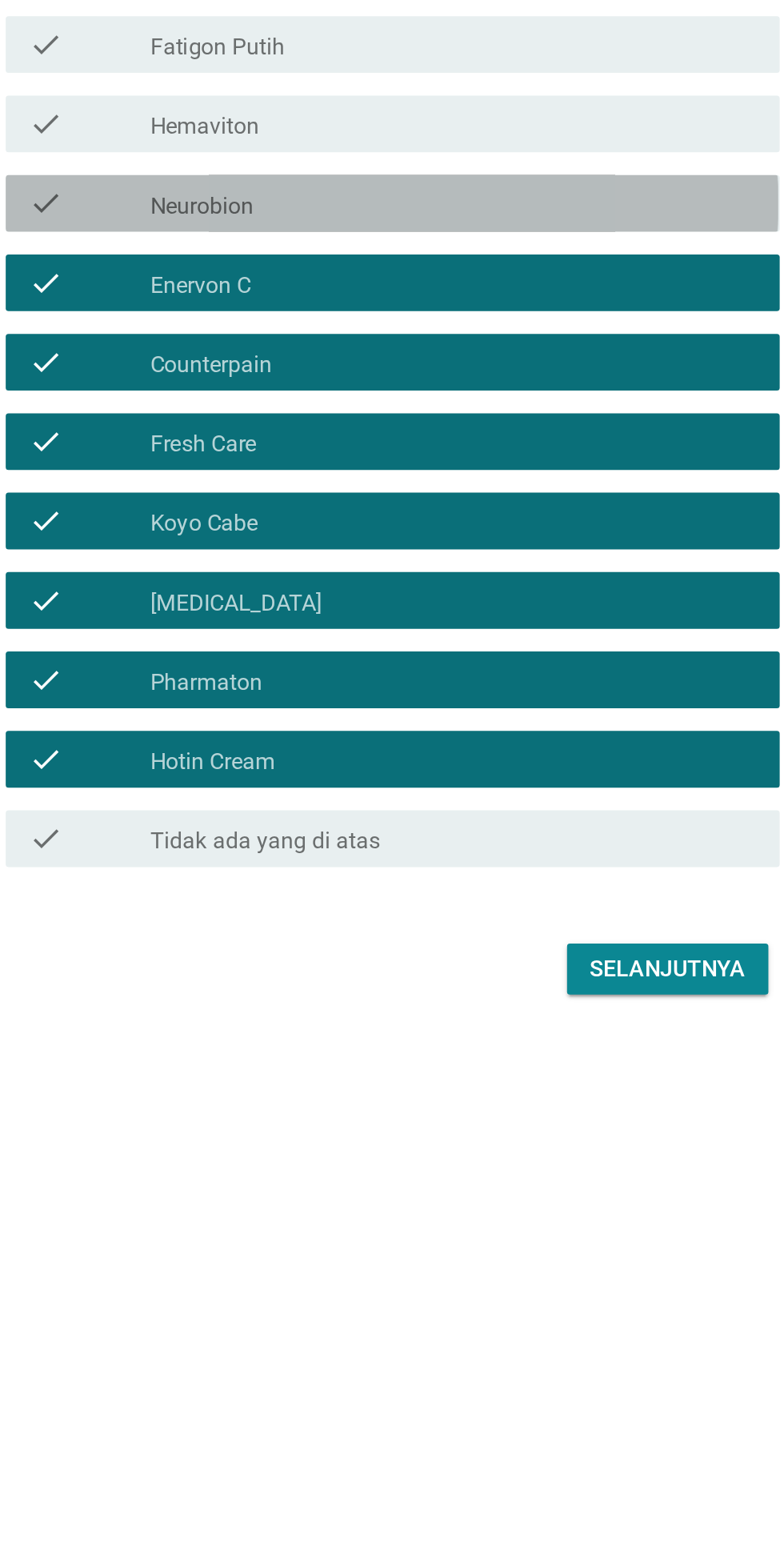
click at [533, 759] on div "check check_box_outline_blank Neurobion" at bounding box center [396, 744] width 436 height 32
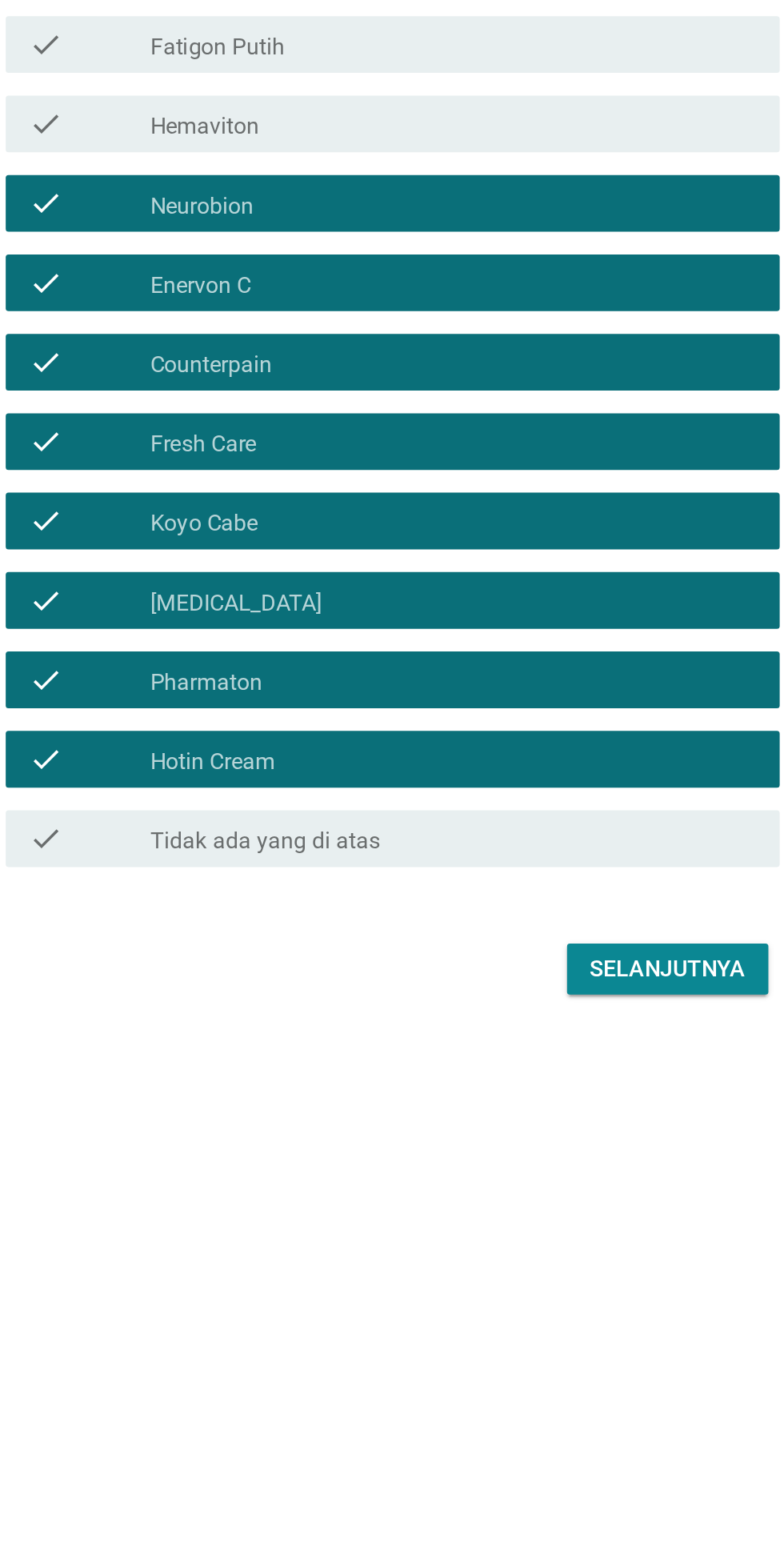
click at [535, 715] on div "check check_box_outline_blank Hemaviton" at bounding box center [396, 698] width 436 height 32
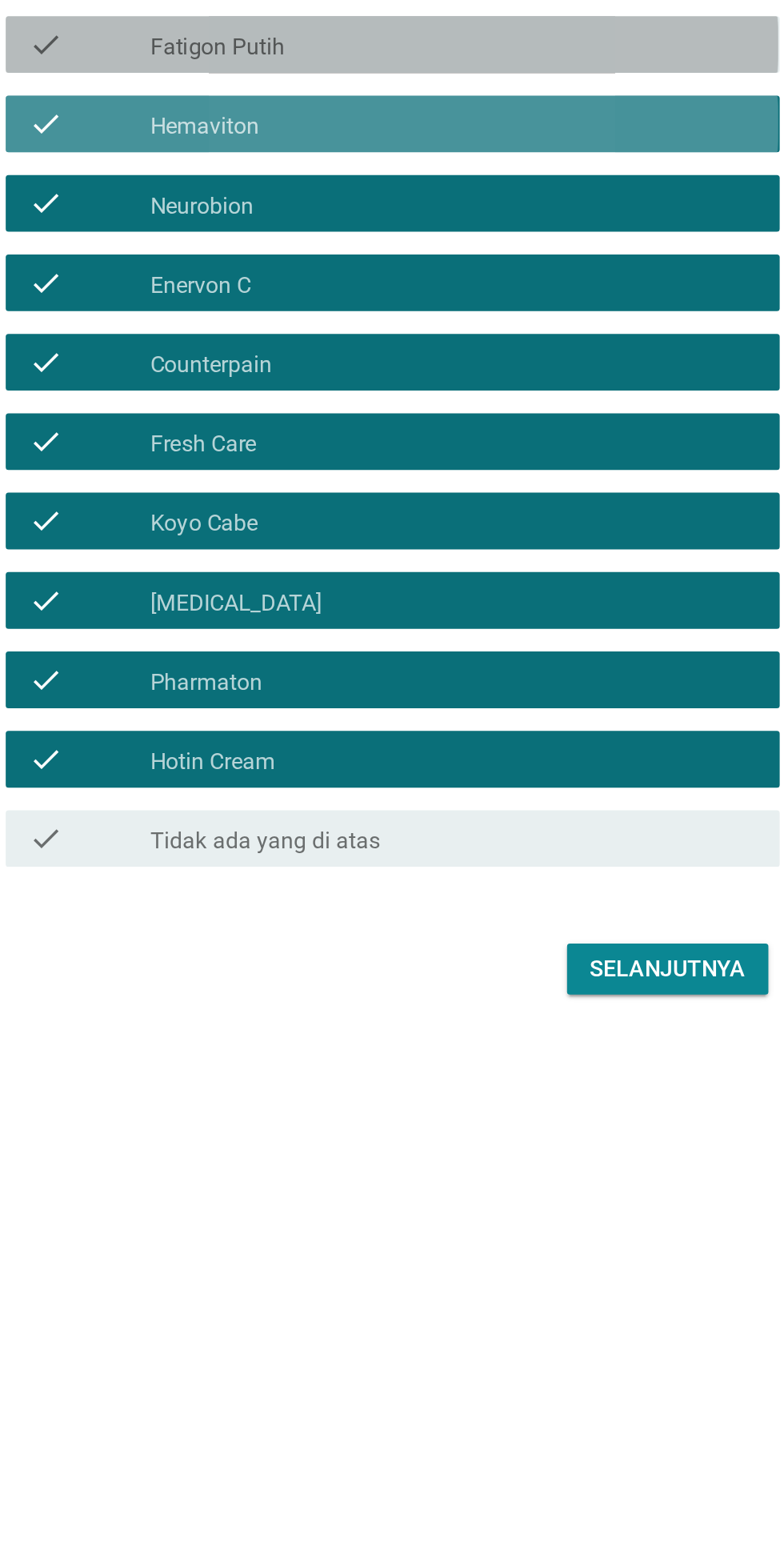
click at [541, 670] on div "check check_box_outline_blank Fatigon Putih" at bounding box center [396, 654] width 436 height 32
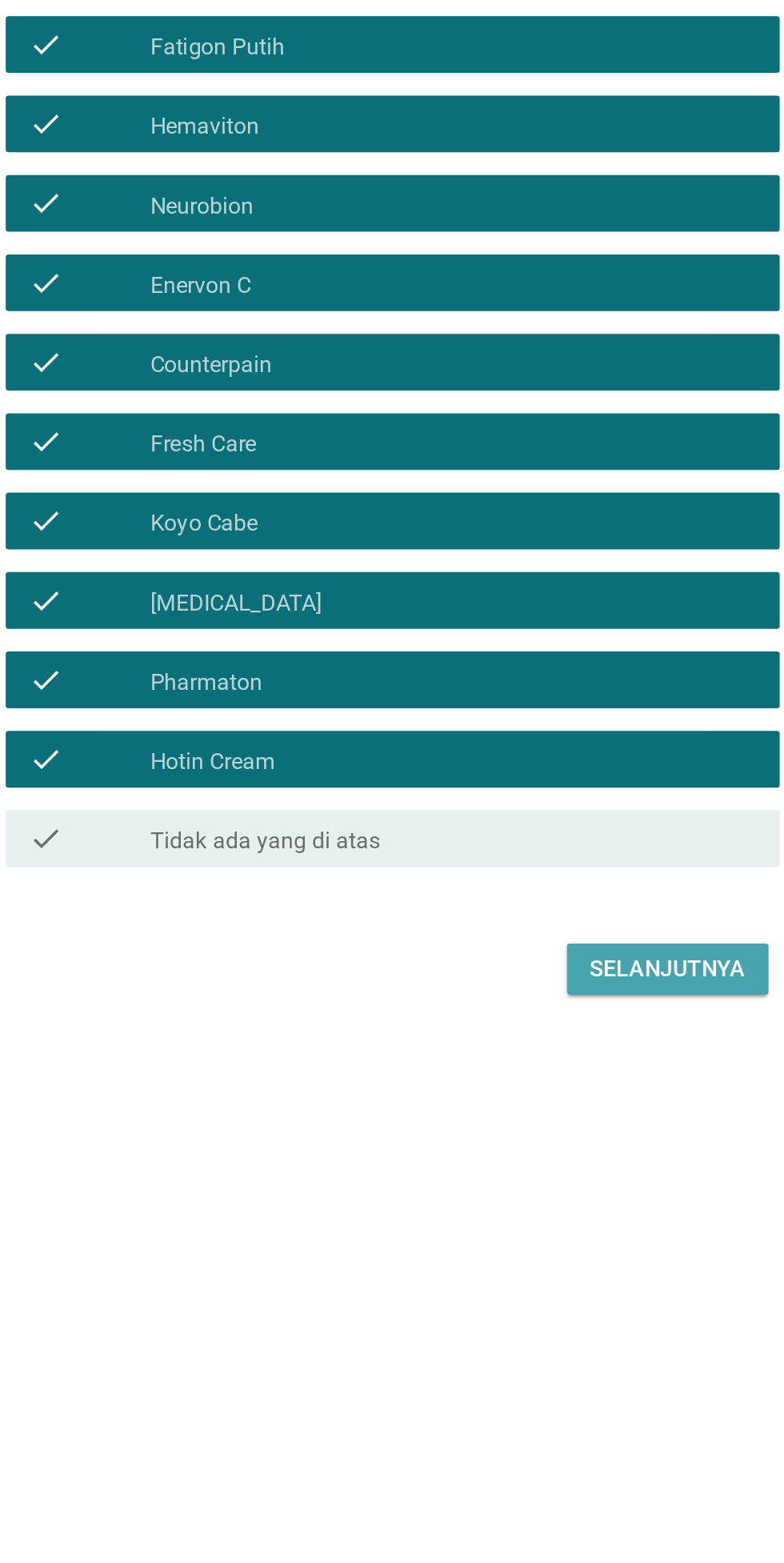
click at [547, 1191] on button "Selanjutnya" at bounding box center [551, 1175] width 114 height 29
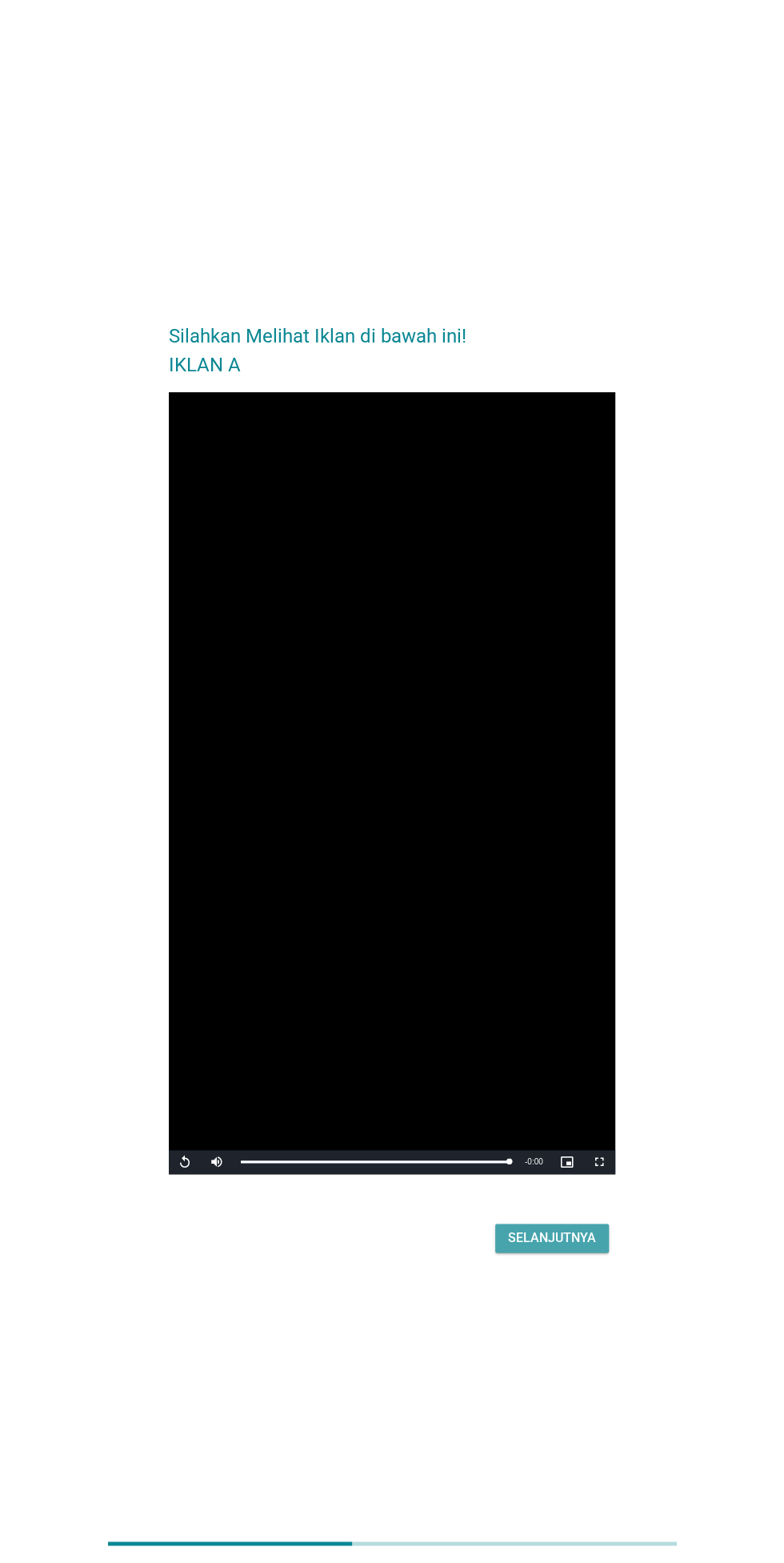
click at [572, 1248] on div "Selanjutnya" at bounding box center [551, 1238] width 88 height 19
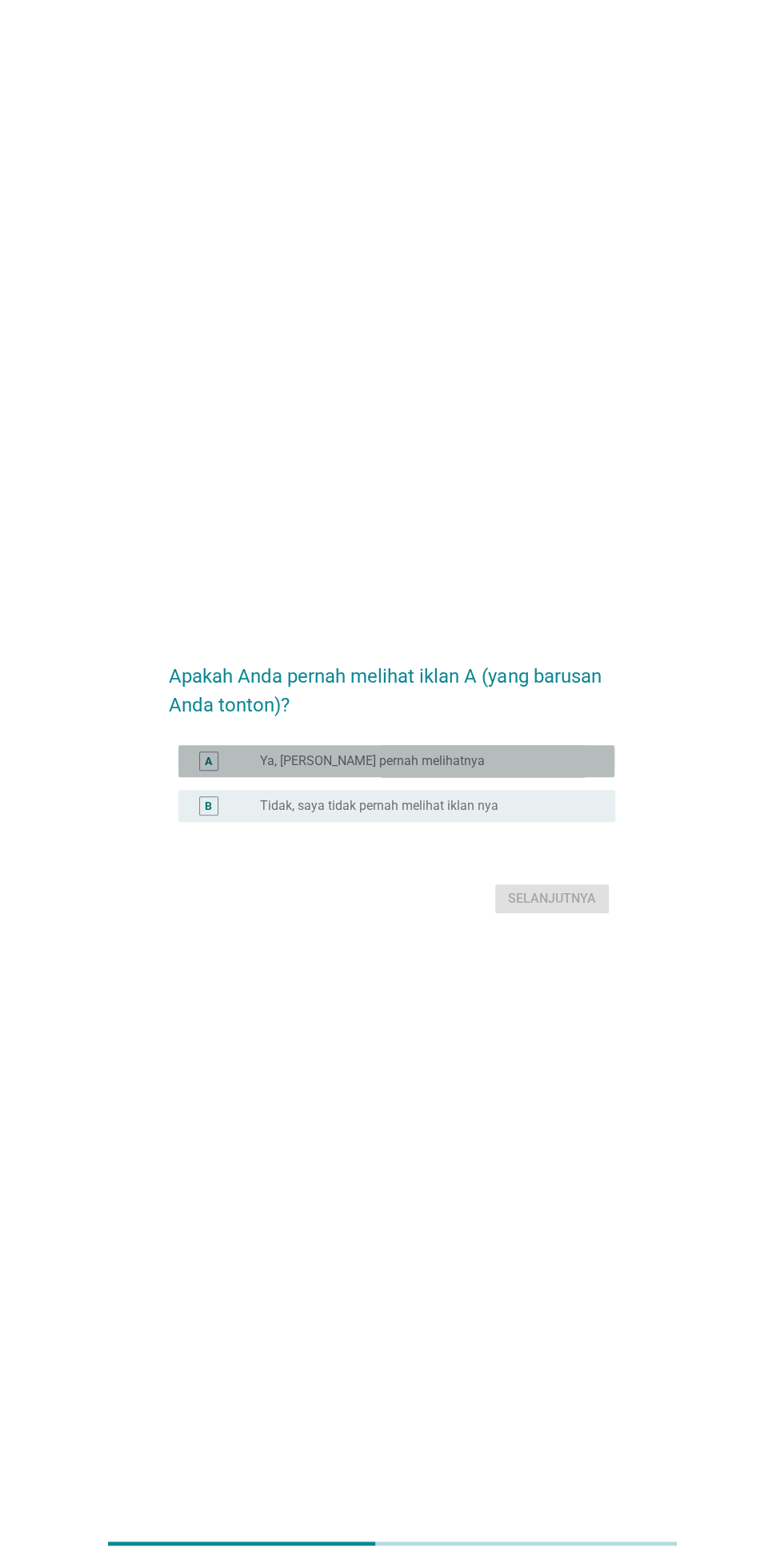
click at [272, 769] on label "Ya, [PERSON_NAME] pernah melihatnya" at bounding box center [373, 760] width 225 height 16
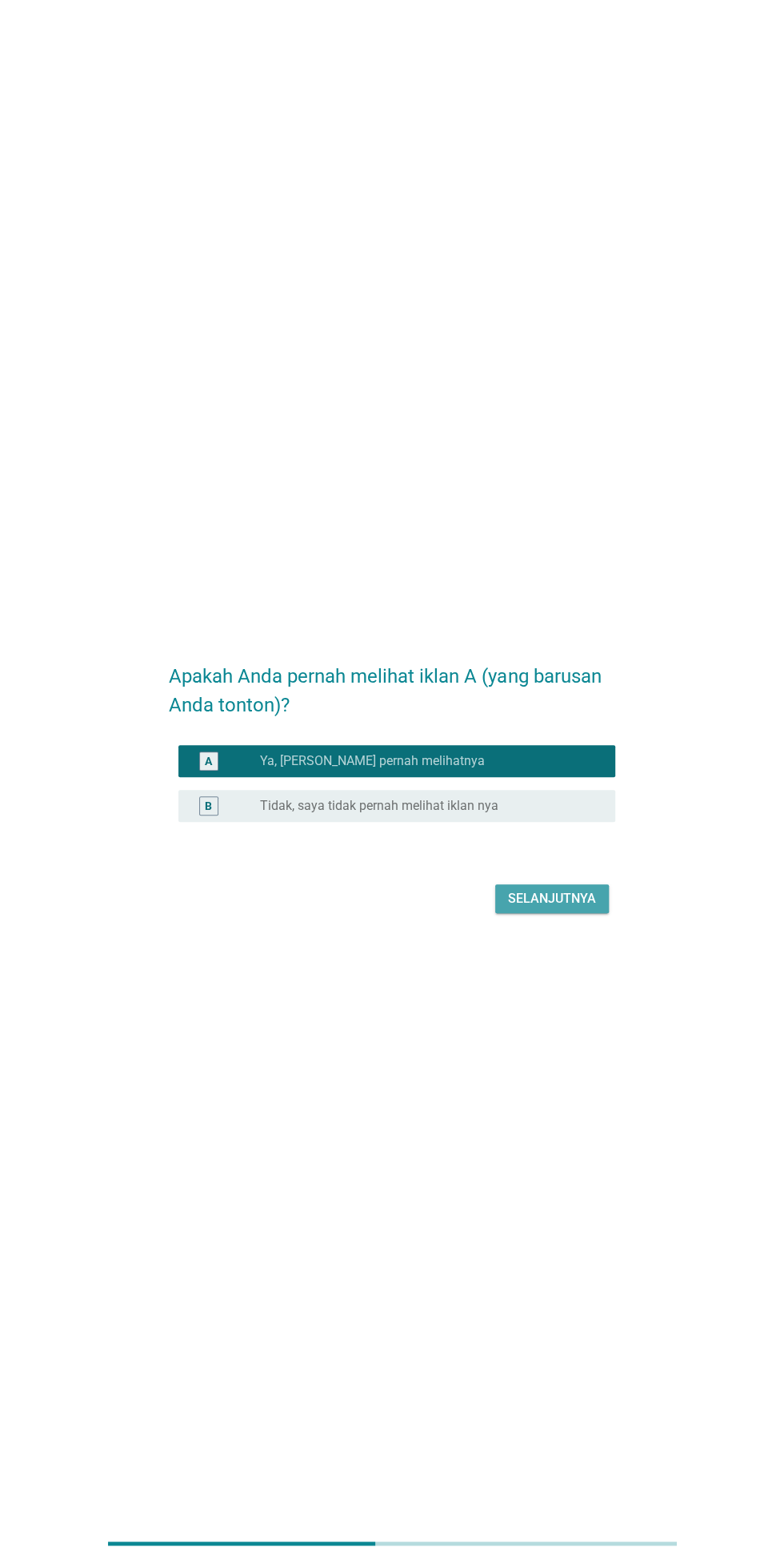
click at [583, 909] on div "Selanjutnya" at bounding box center [551, 899] width 88 height 19
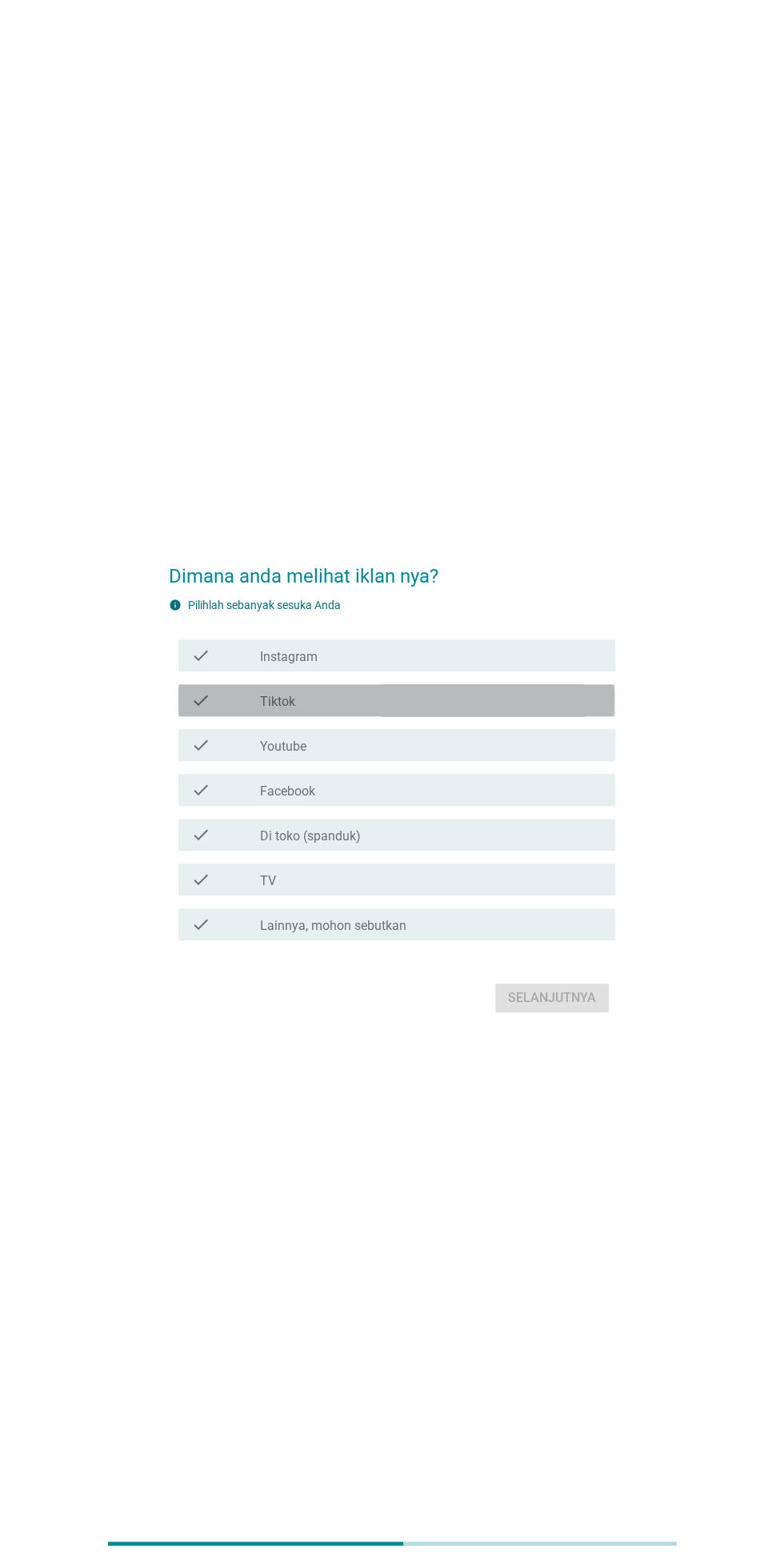
click at [224, 710] on div "check" at bounding box center [225, 700] width 69 height 19
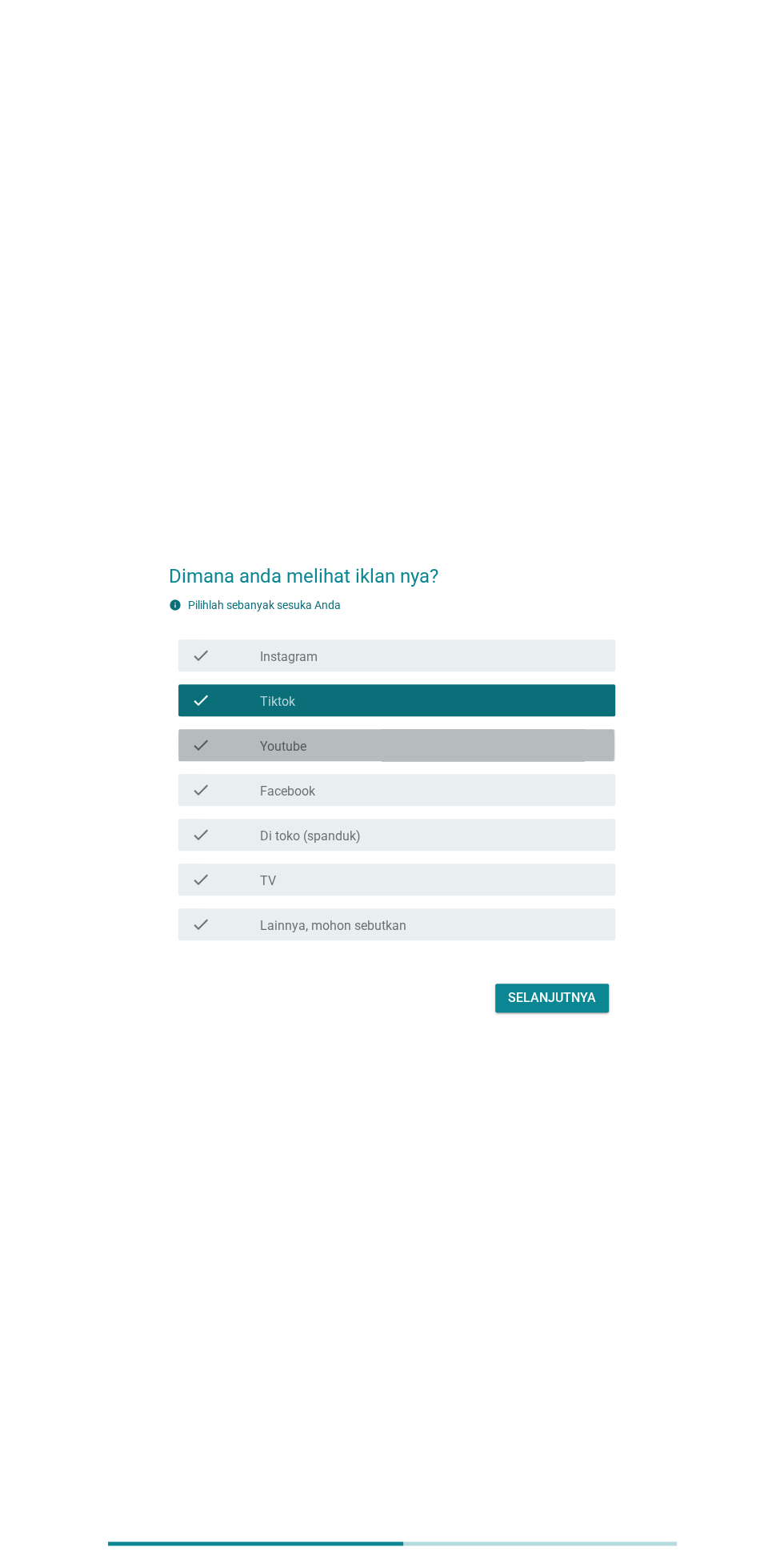
click at [233, 755] on div "check" at bounding box center [225, 745] width 69 height 19
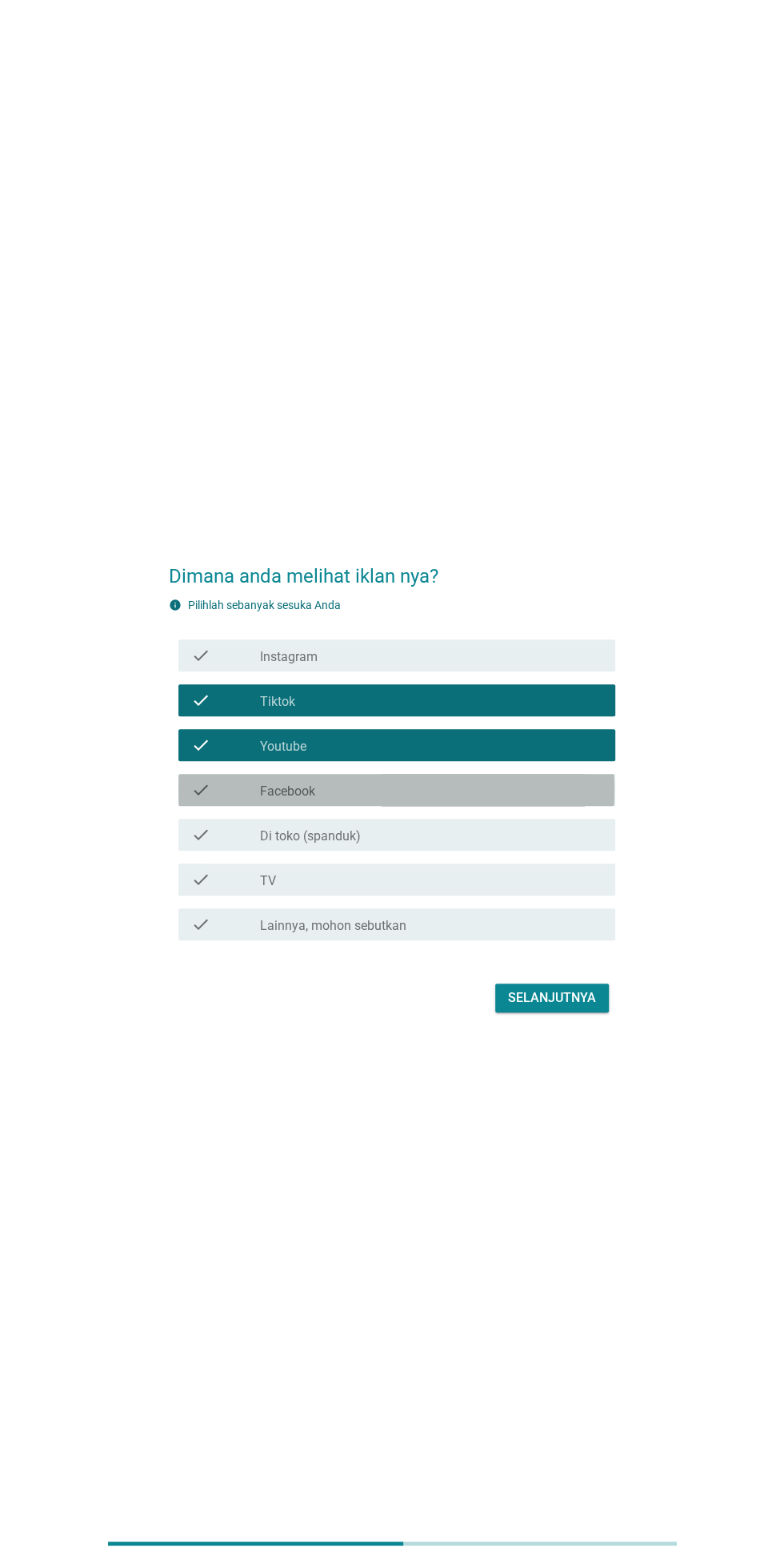
click at [231, 800] on div "check" at bounding box center [225, 790] width 69 height 19
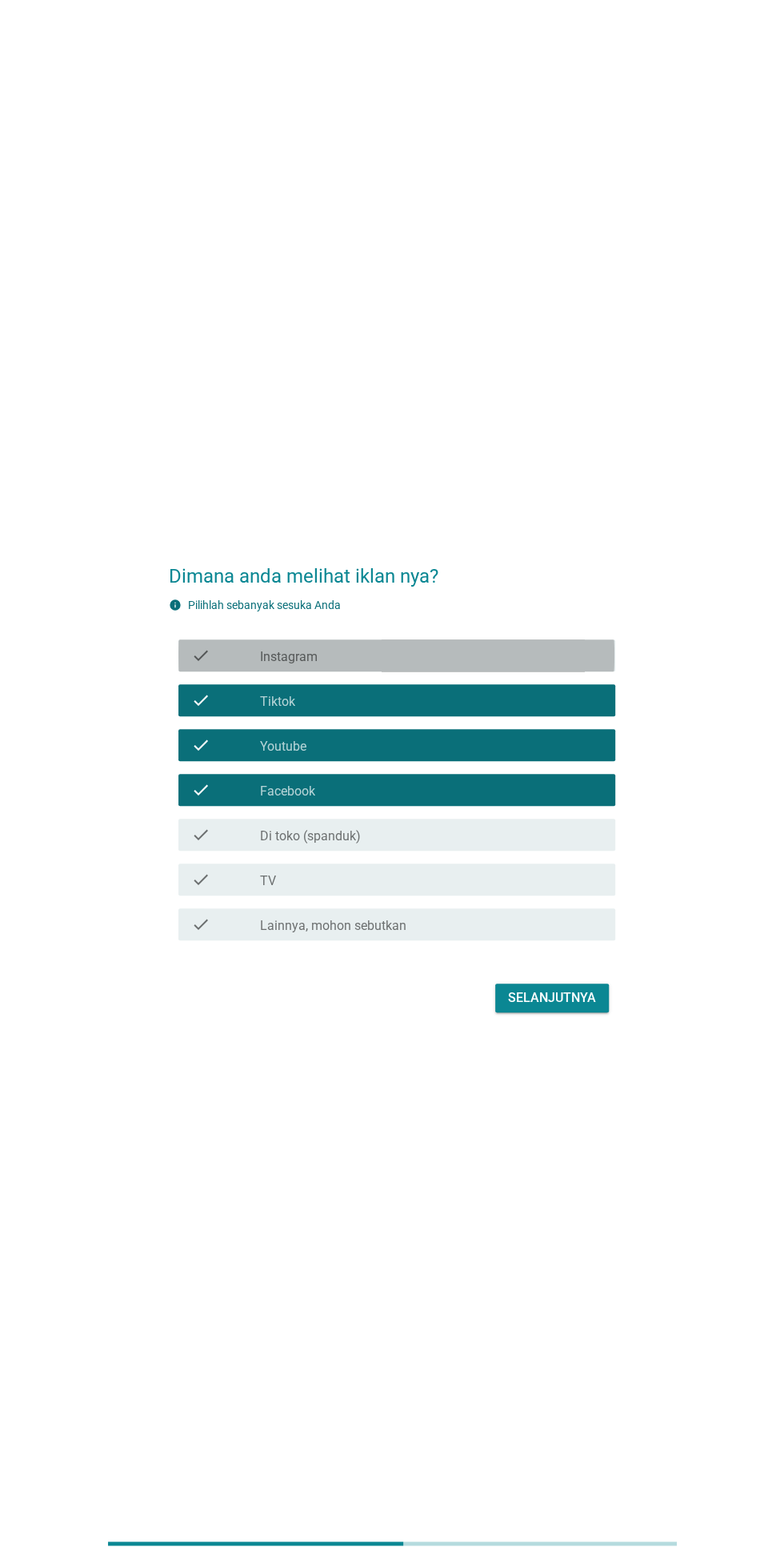
click at [191, 665] on icon "check" at bounding box center [200, 655] width 19 height 19
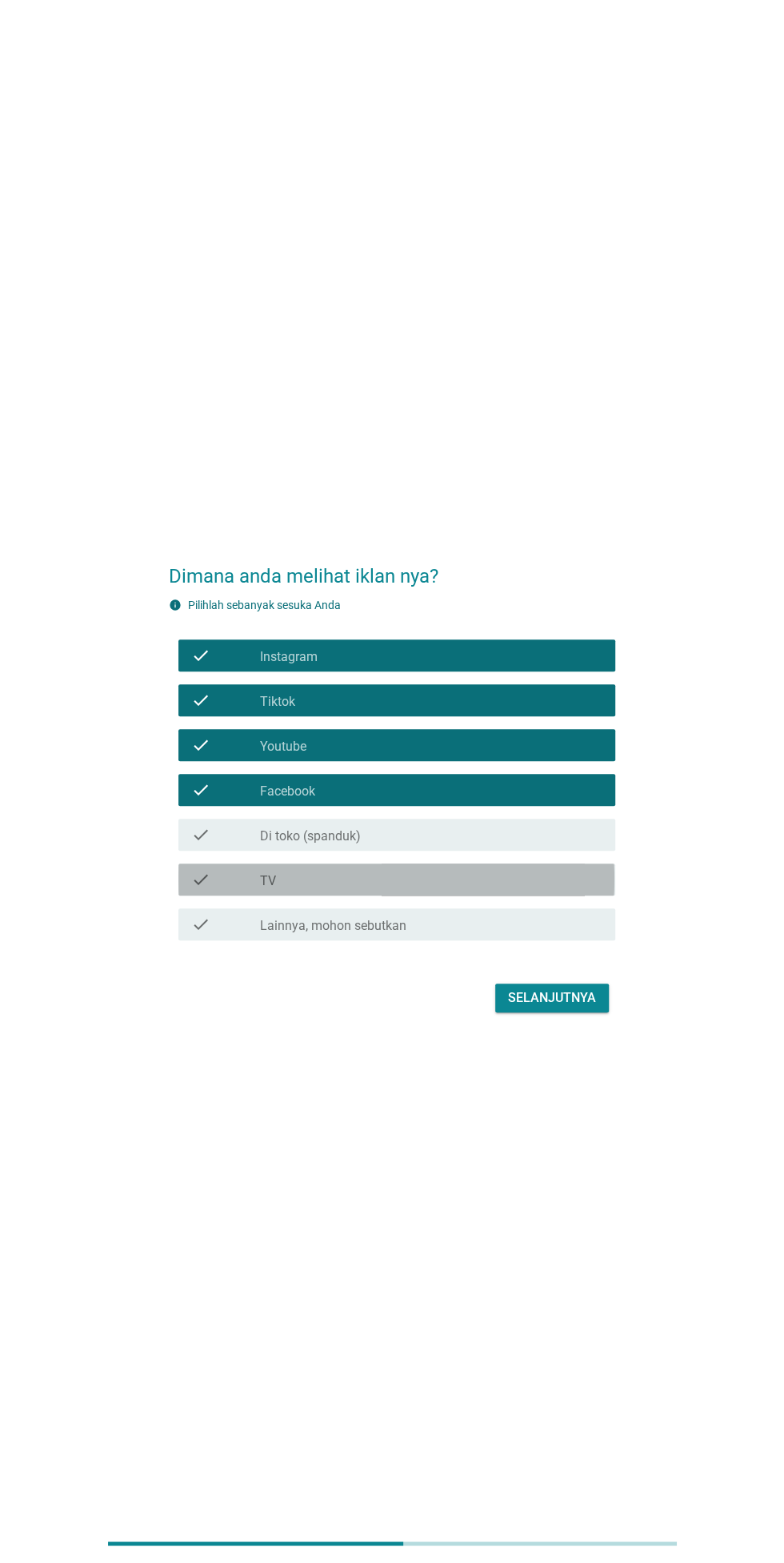
click at [225, 890] on div "check" at bounding box center [225, 879] width 69 height 19
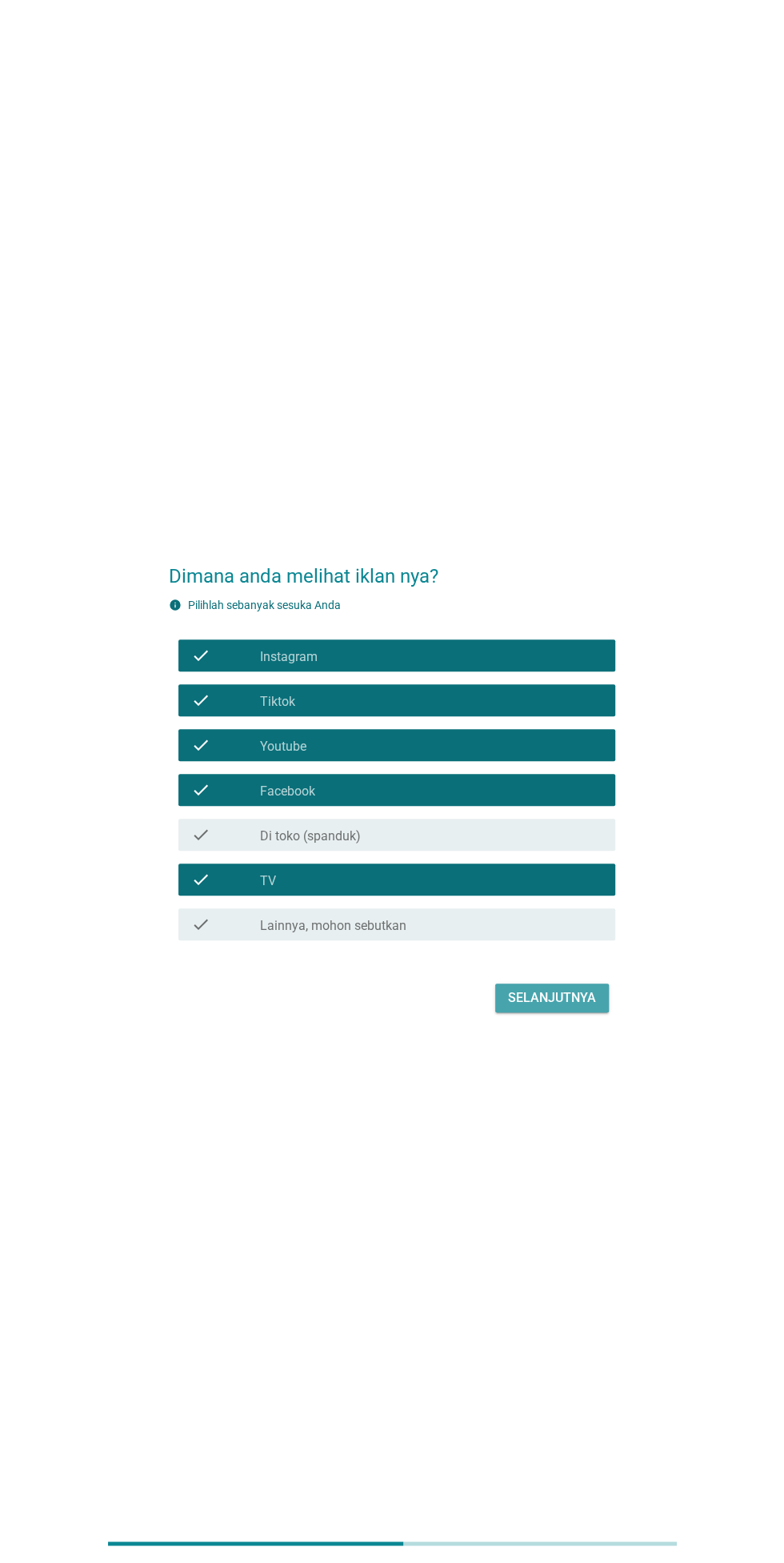
click at [593, 1008] on div "Selanjutnya" at bounding box center [551, 998] width 88 height 19
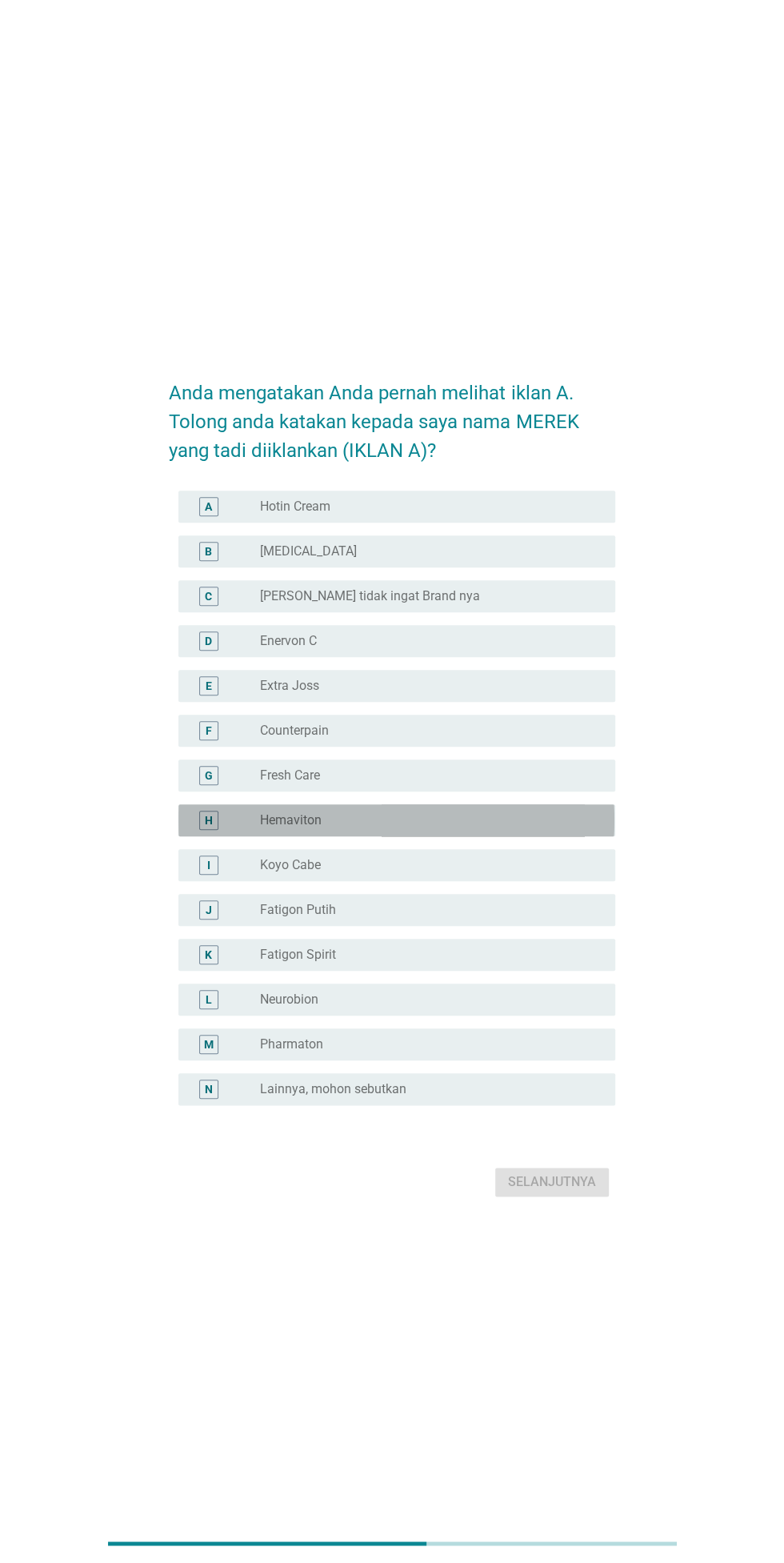
click at [524, 829] on div "radio_button_unchecked Hemaviton" at bounding box center [425, 820] width 330 height 16
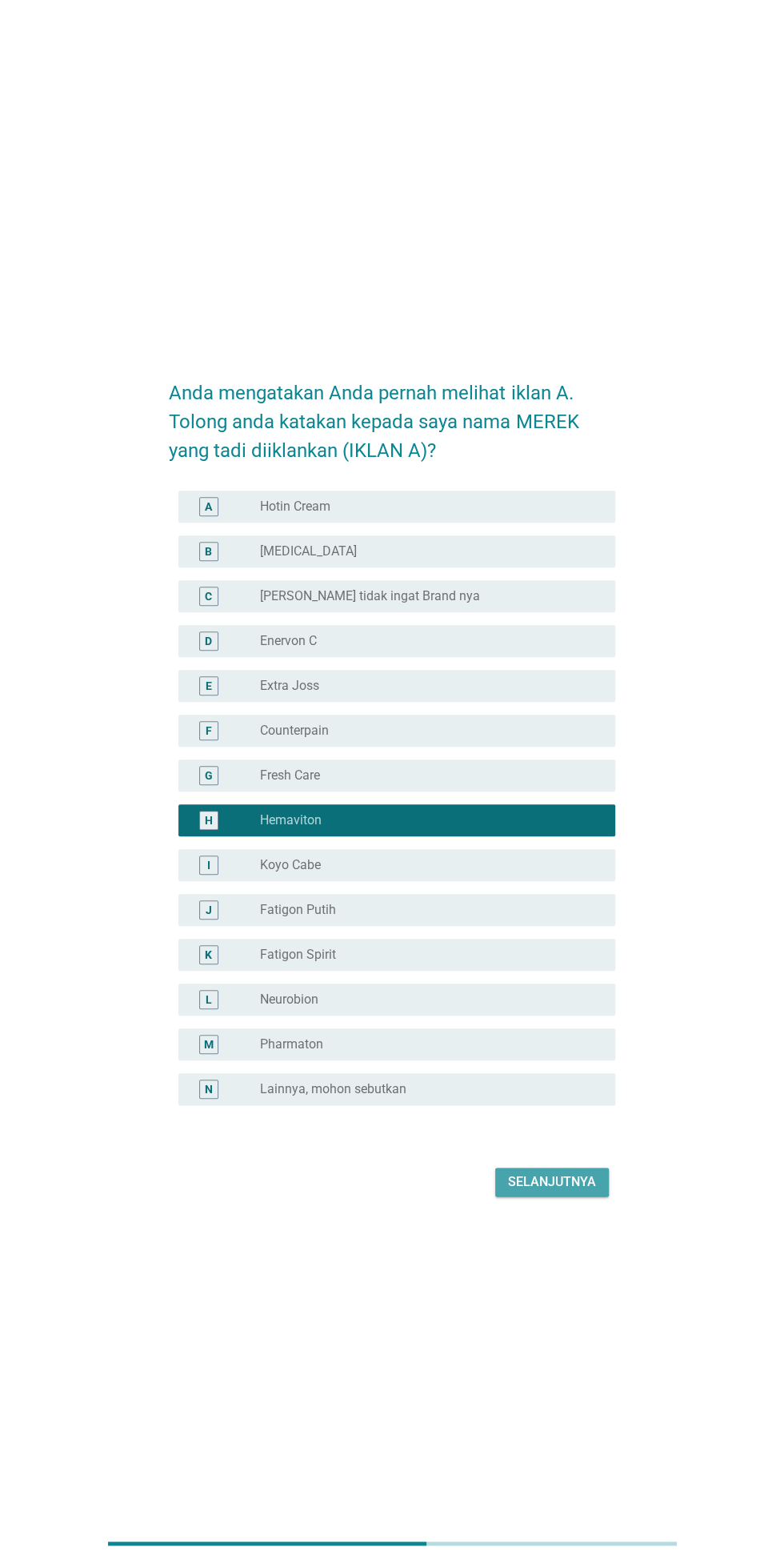
click at [591, 1192] on div "Selanjutnya" at bounding box center [551, 1182] width 88 height 19
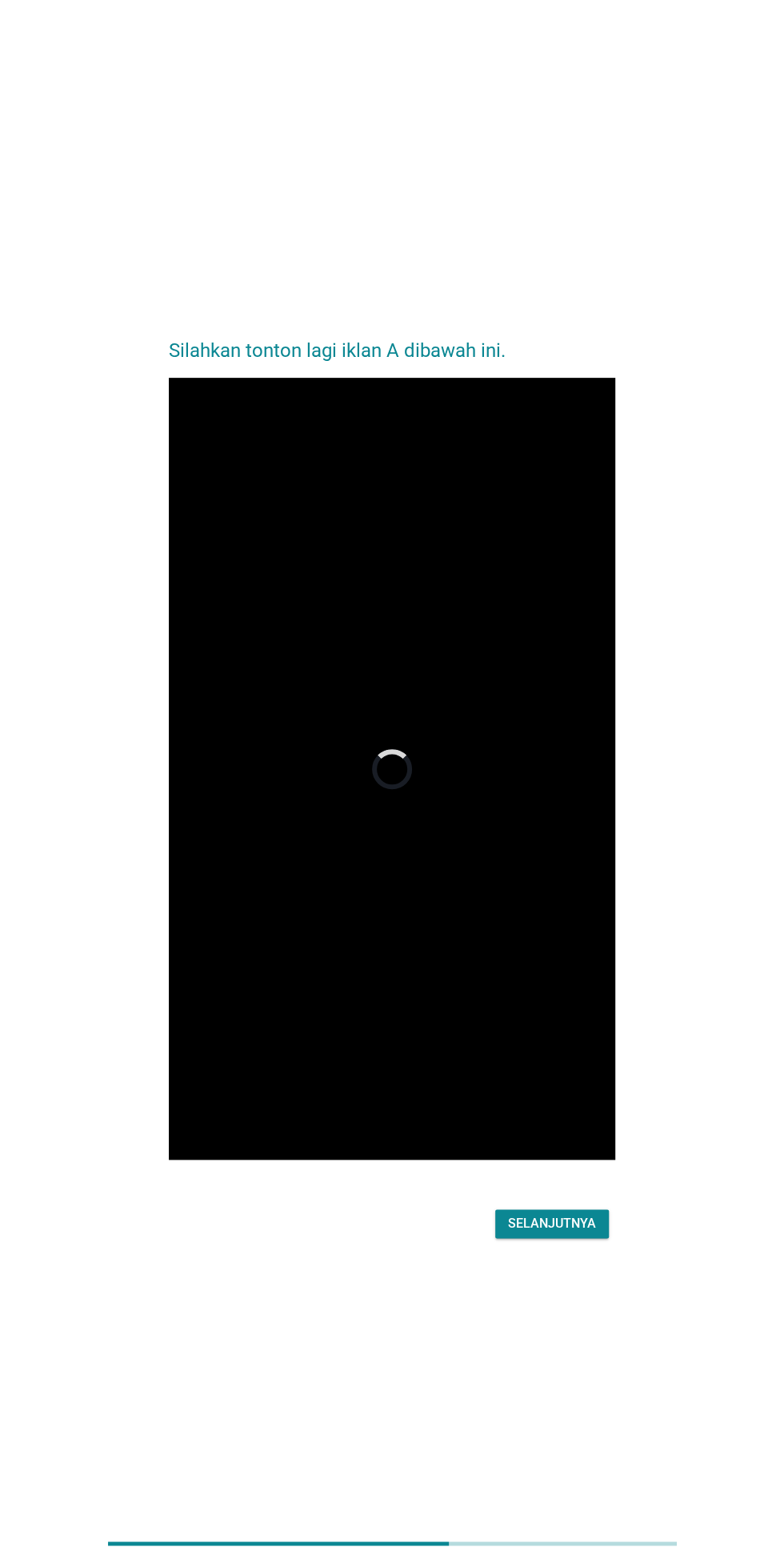
click at [702, 879] on div "Silahkan tonton lagi iklan A dibawah ini. Video Player is loading. Play Video P…" at bounding box center [392, 782] width 707 height 949
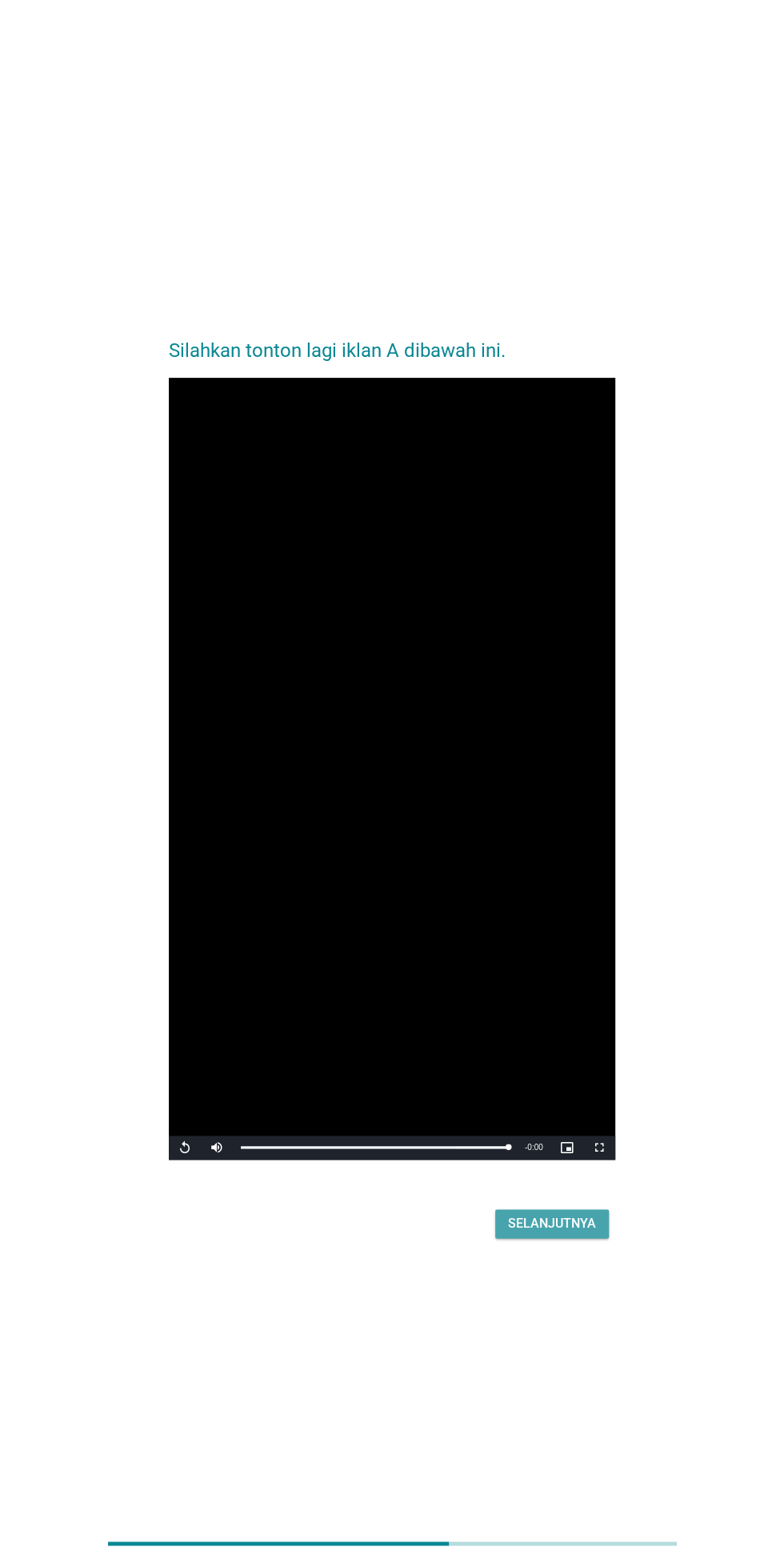
click at [584, 1233] on div "Selanjutnya" at bounding box center [551, 1224] width 88 height 19
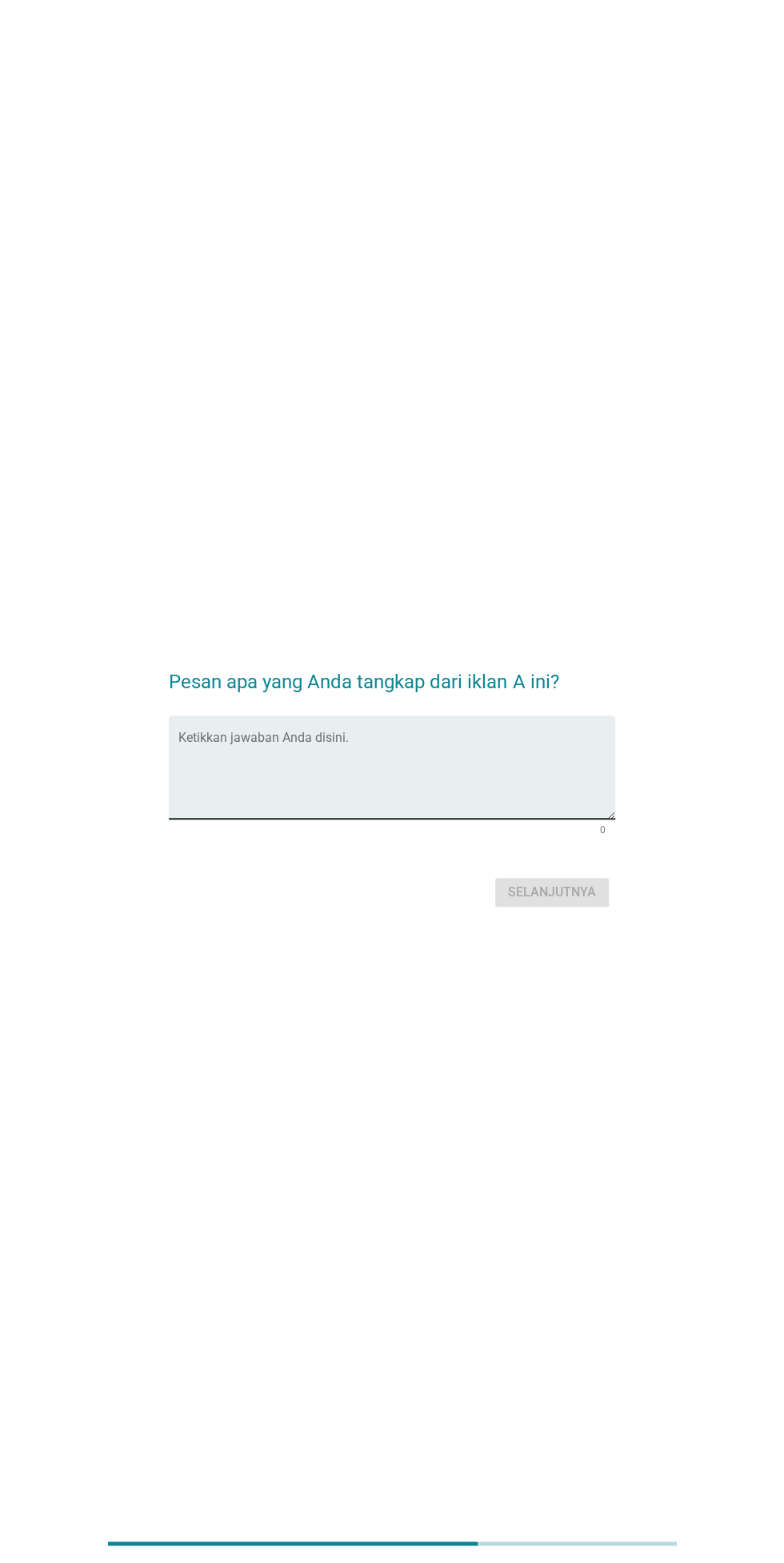
click at [267, 818] on textarea "Ketikkan jawaban Anda disini." at bounding box center [396, 777] width 436 height 84
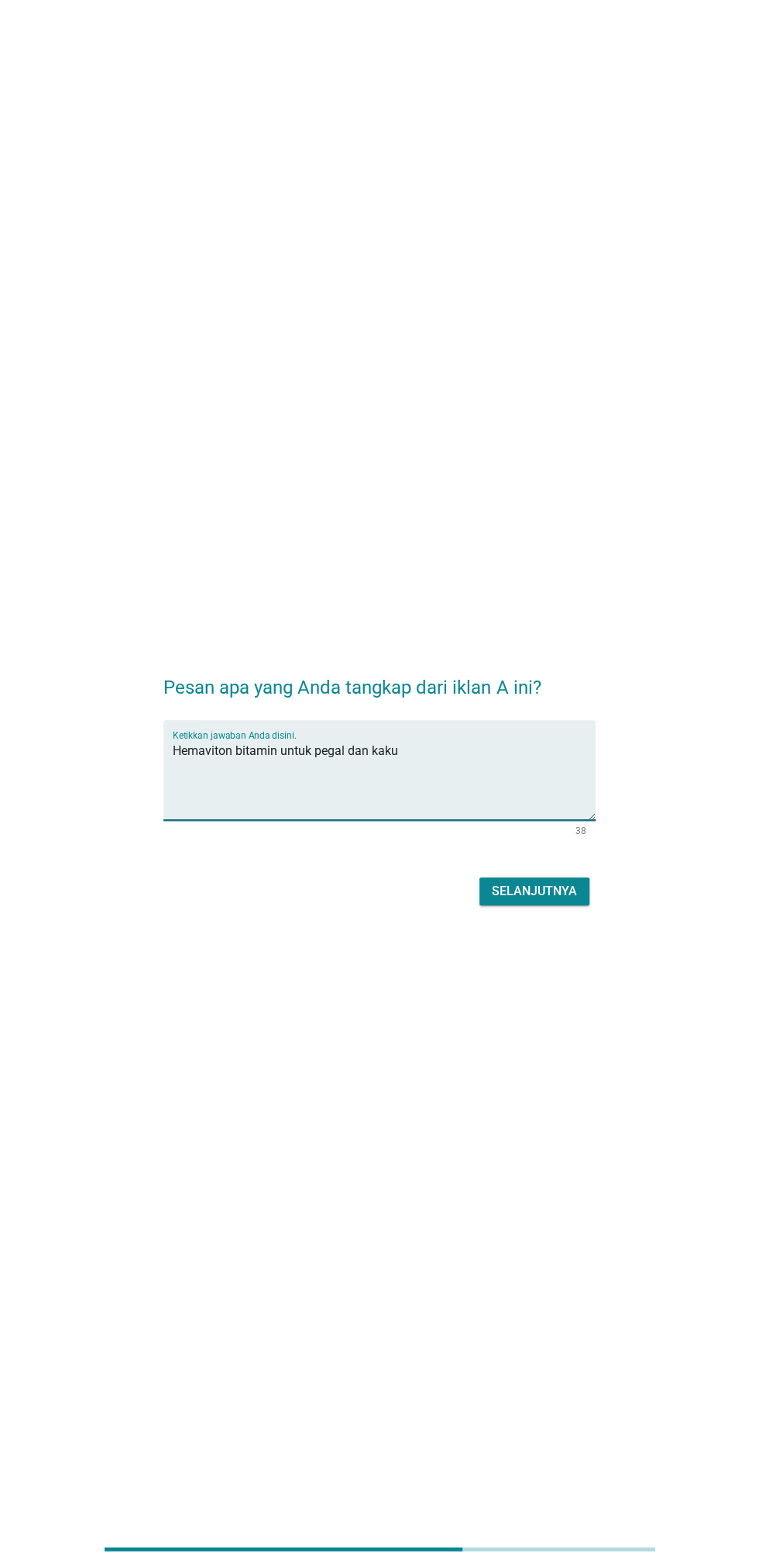
click at [239, 776] on textarea "Hemaviton bitamin untuk pegal dan kaku" at bounding box center [384, 779] width 422 height 81
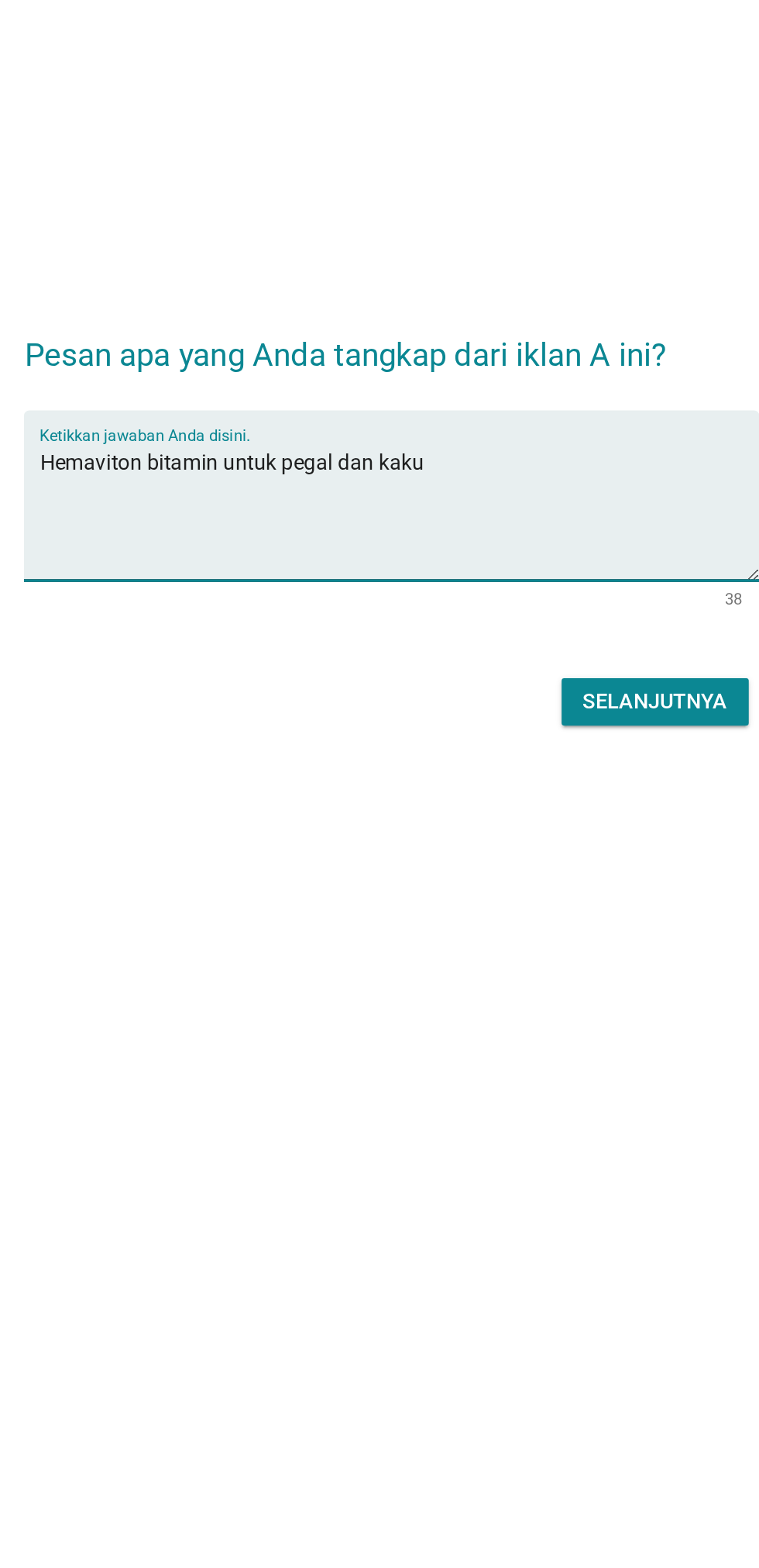
click at [237, 781] on textarea "Hemaviton bitamin untuk pegal dan kaku" at bounding box center [384, 779] width 422 height 81
click at [247, 781] on textarea "Hemaviton bitamin untuk pegal dan kaku" at bounding box center [384, 779] width 422 height 81
click at [223, 784] on textarea "Hemaviton vitamin untuk pegal dan kaku" at bounding box center [384, 779] width 422 height 81
type textarea "Fatigon vitamin untuk pegal dan kaku"
click at [482, 905] on button "Selanjutnya" at bounding box center [534, 891] width 110 height 28
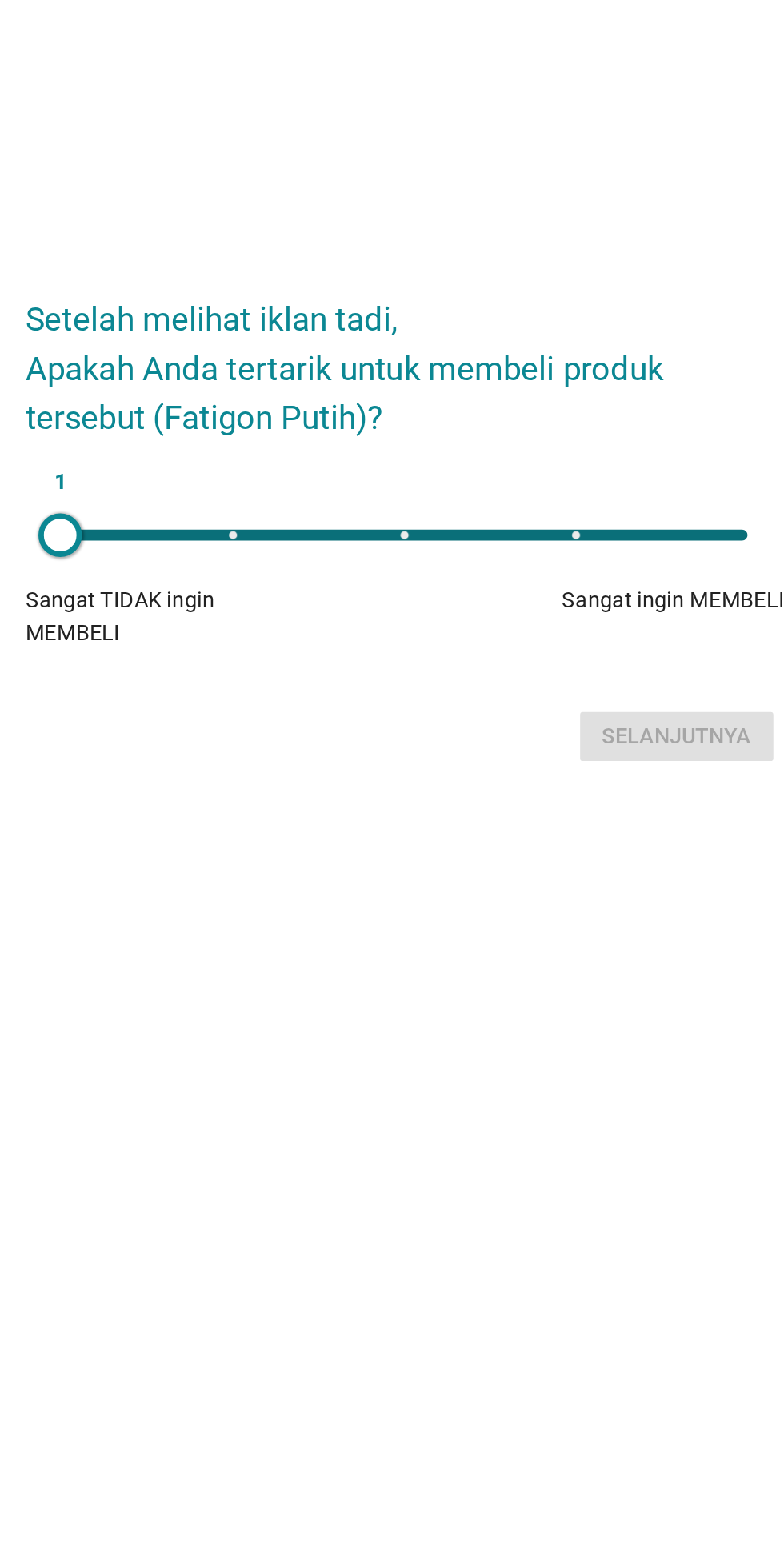
click at [570, 794] on div "1" at bounding box center [392, 792] width 404 height 6
type input "5"
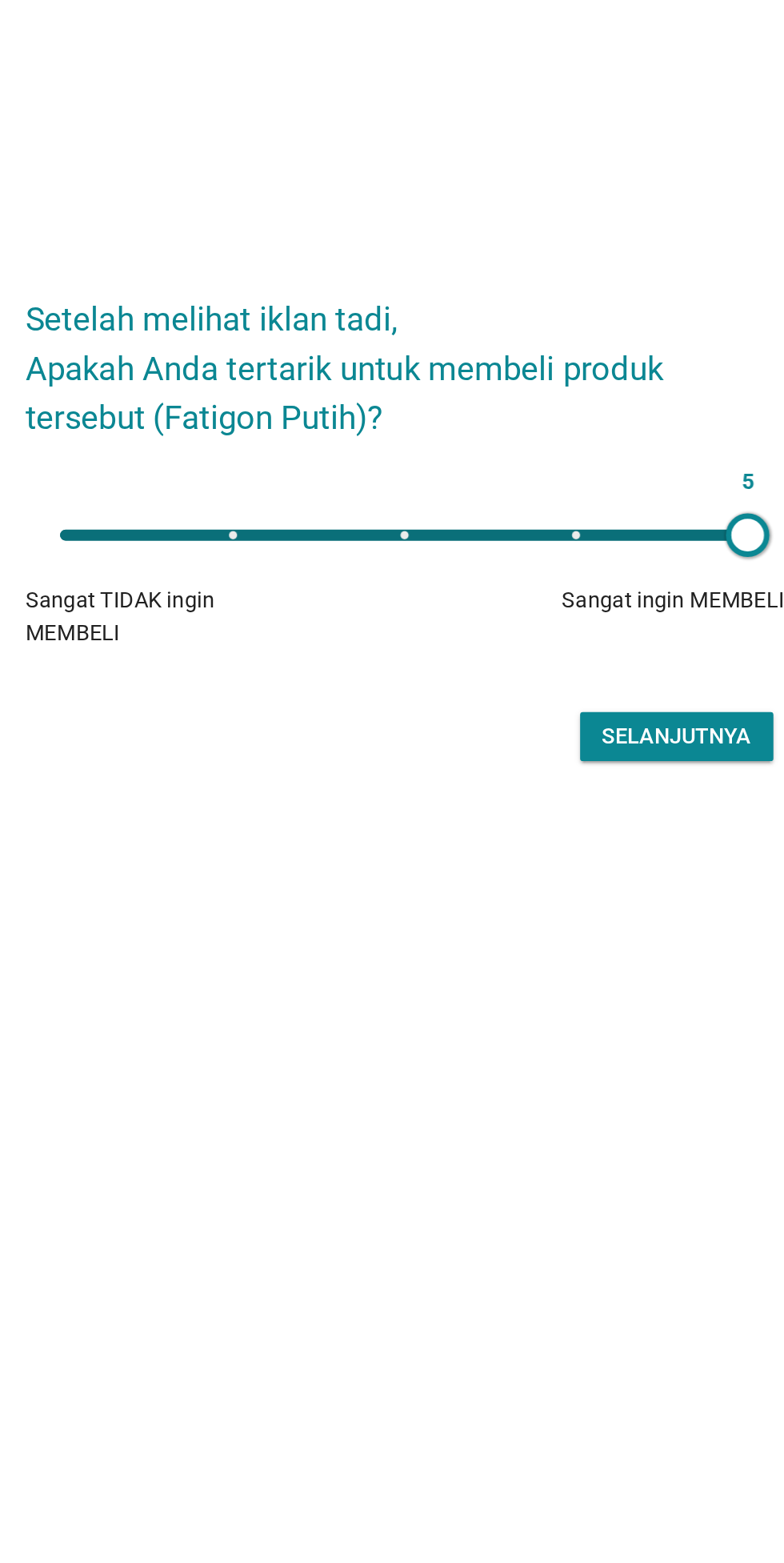
click at [557, 794] on div "5" at bounding box center [392, 792] width 404 height 6
click at [561, 920] on div "Selanjutnya" at bounding box center [551, 910] width 88 height 19
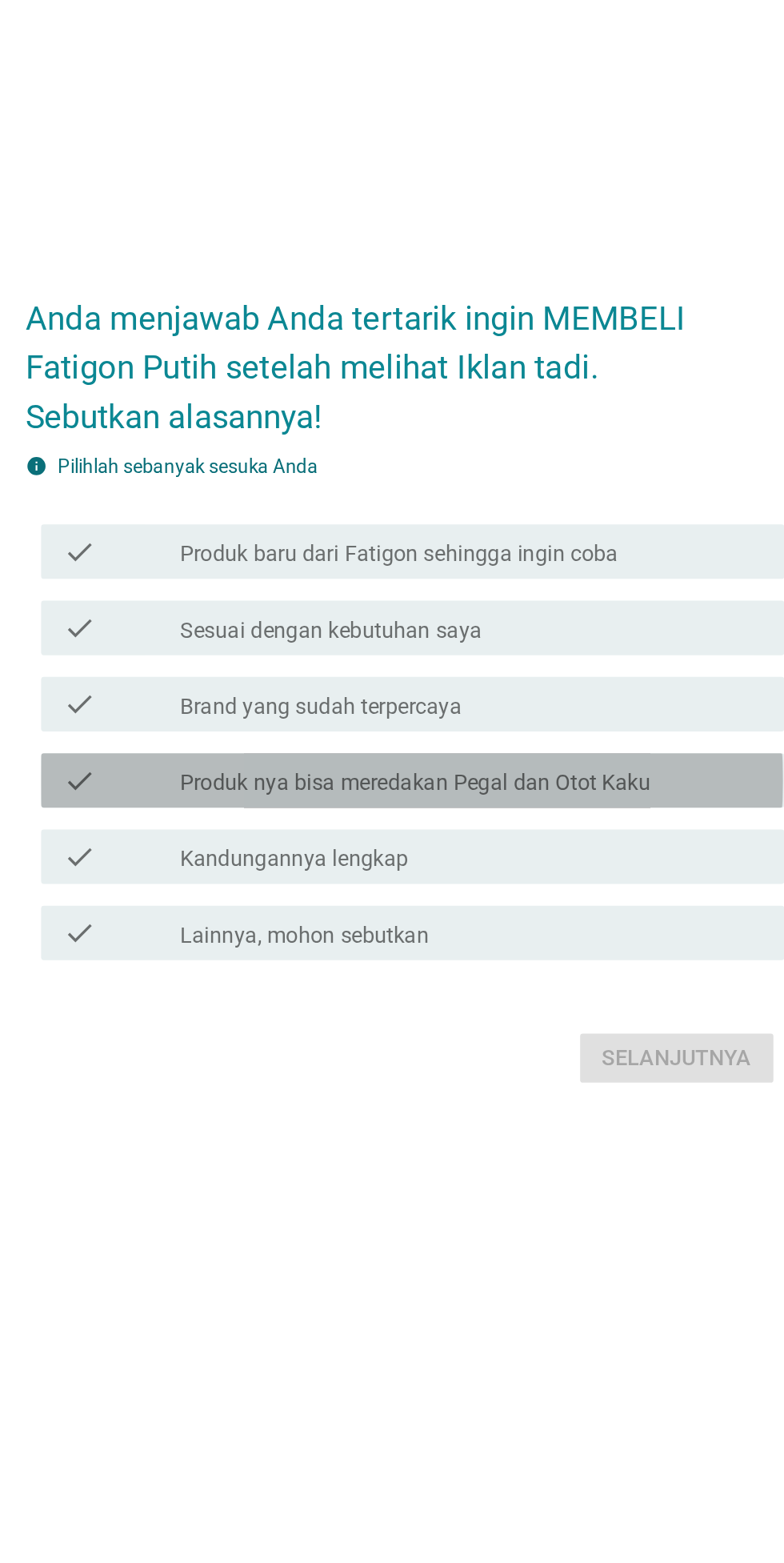
click at [536, 851] on label "Produk nya bisa meredakan Pegal dan Otot Kaku" at bounding box center [399, 842] width 277 height 16
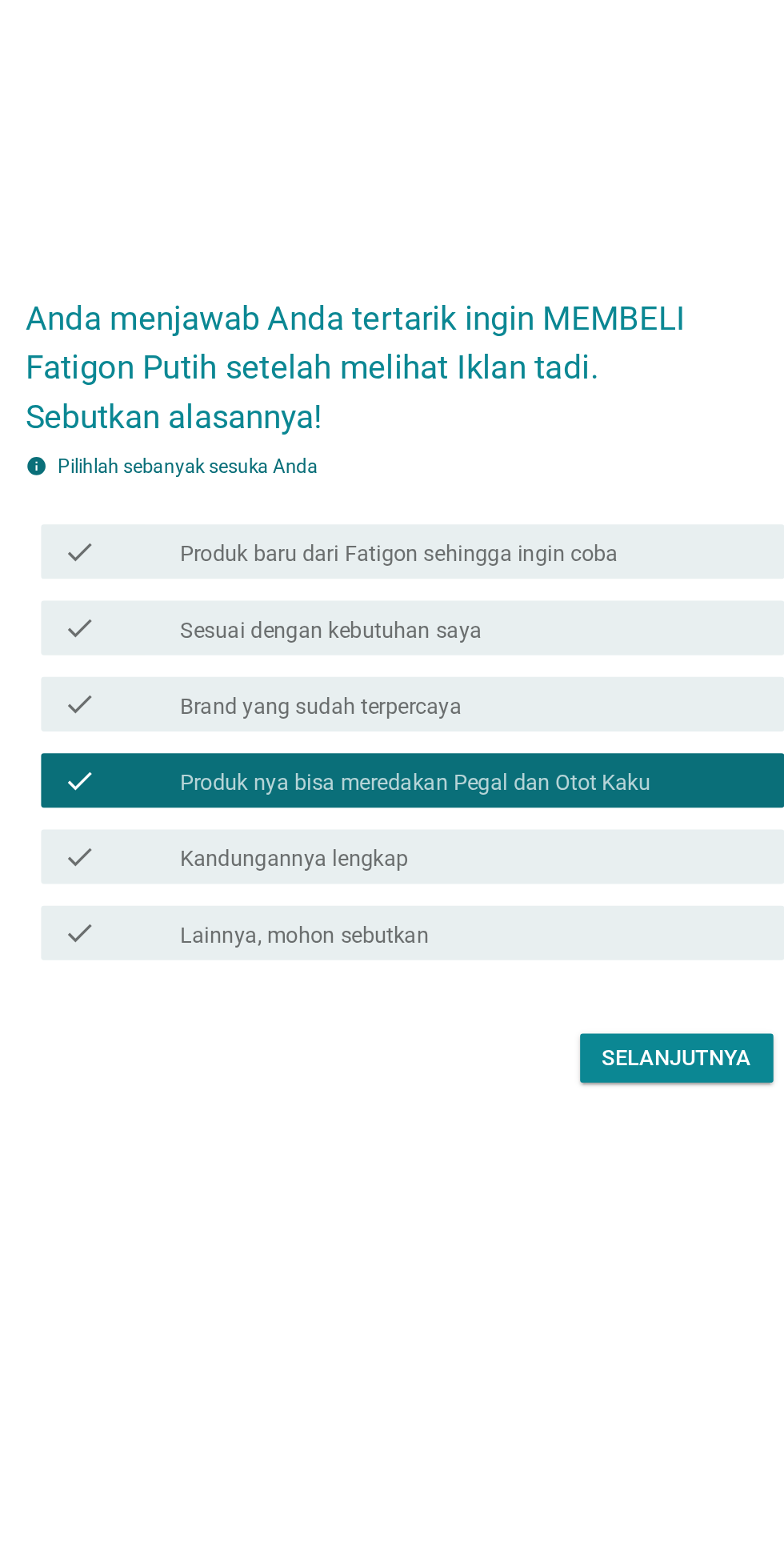
click at [541, 813] on div "check check_box_outline_blank Brand yang sudah terpercaya" at bounding box center [396, 796] width 436 height 32
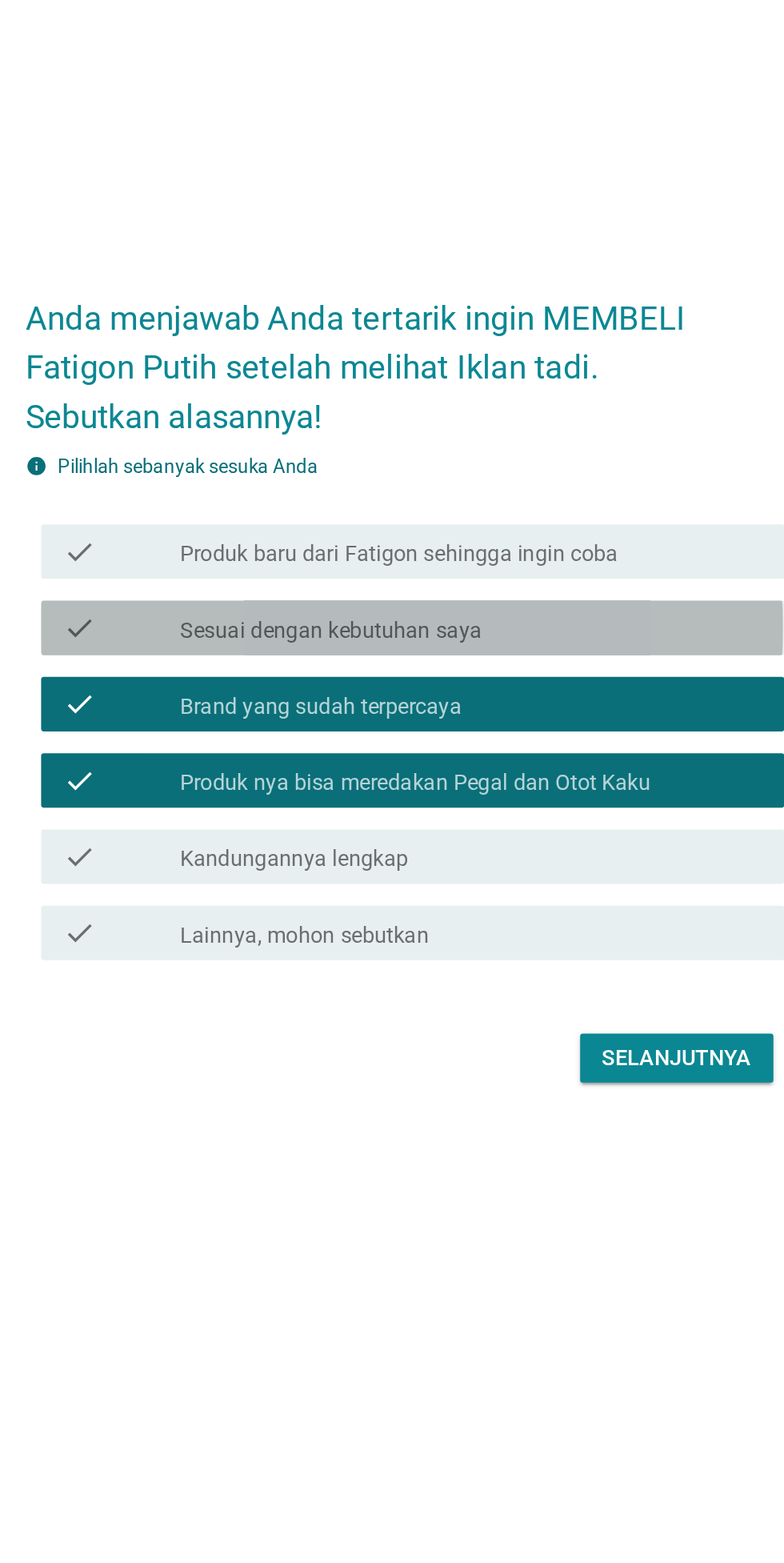
click at [561, 768] on div "check check_box_outline_blank Sesuai dengan kebutuhan saya" at bounding box center [396, 751] width 436 height 32
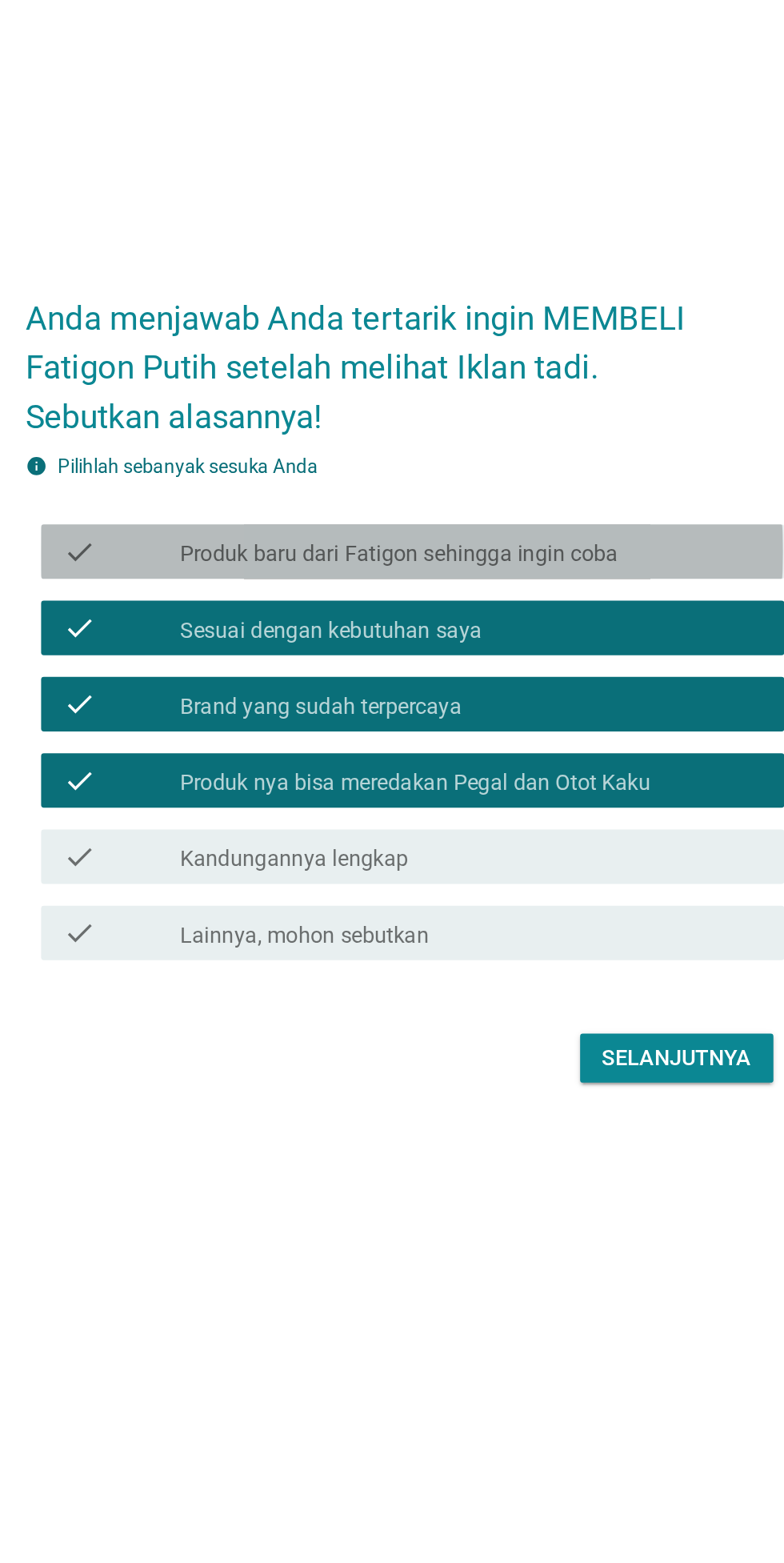
click at [571, 723] on div "check check_box_outline_blank Produk baru dari Fatigon sehingga ingin coba" at bounding box center [396, 707] width 436 height 32
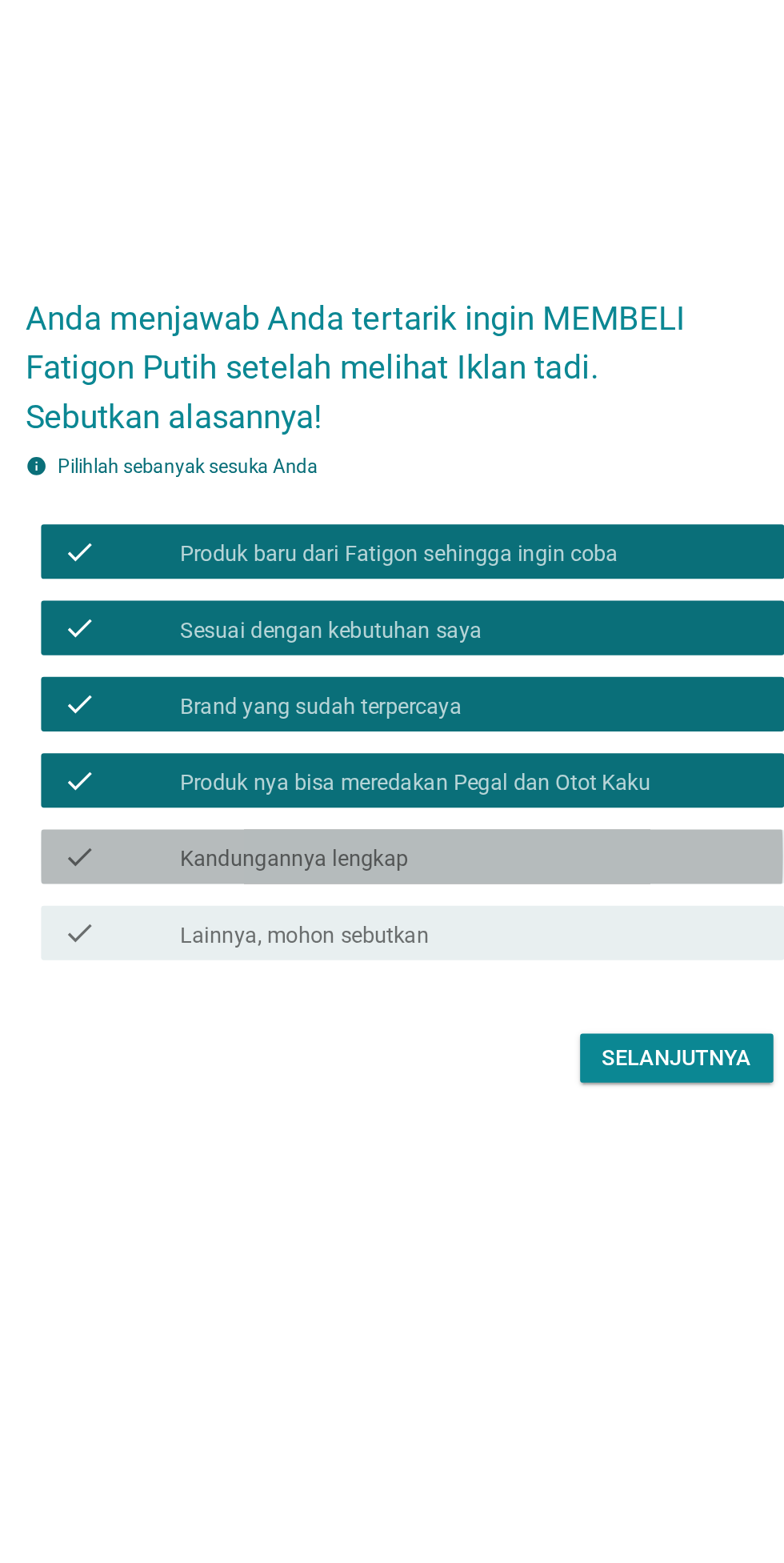
click at [487, 896] on div "check_box_outline_blank Kandungannya lengkap" at bounding box center [431, 886] width 343 height 19
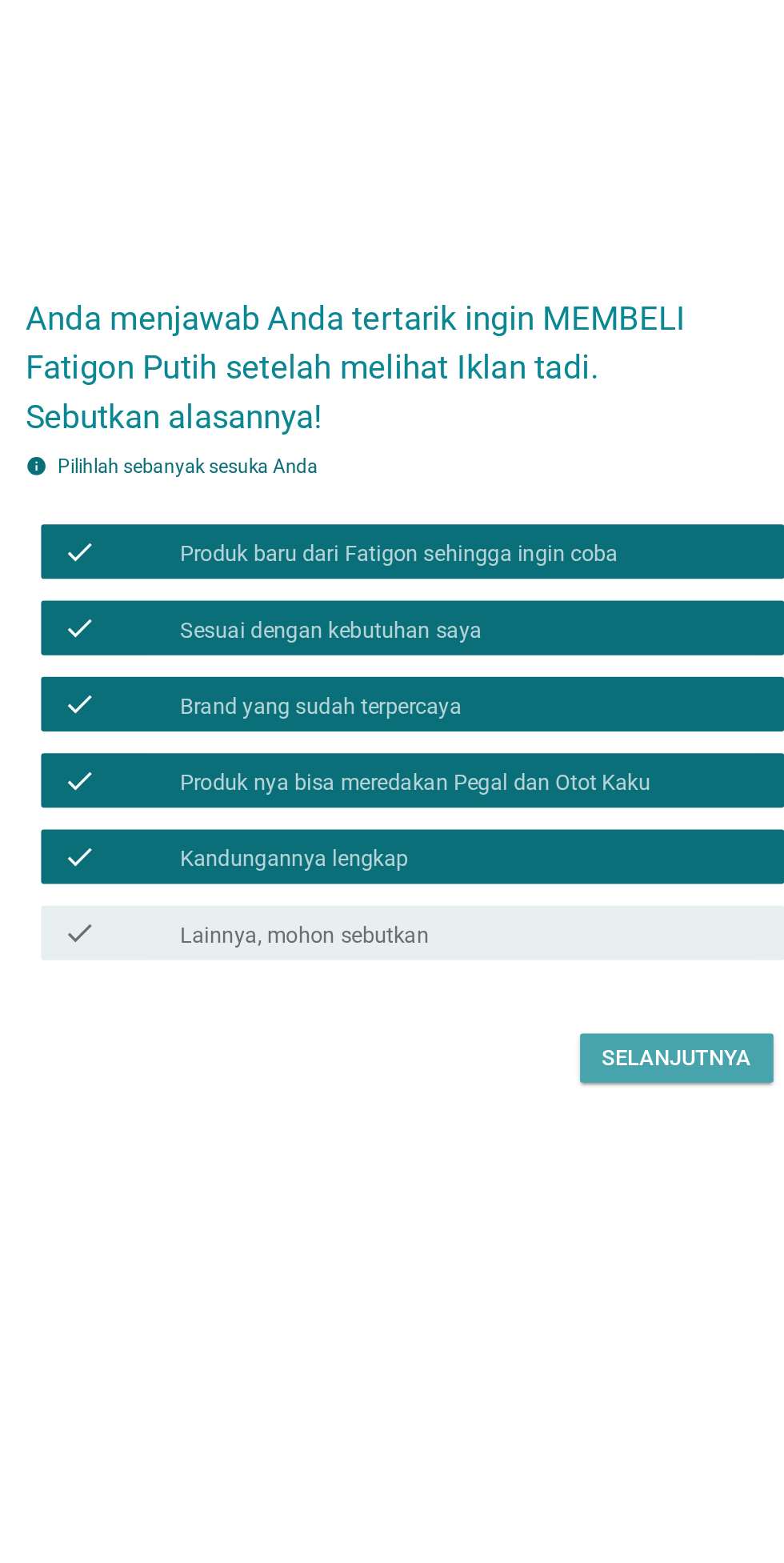
click at [532, 1014] on div "Selanjutnya" at bounding box center [551, 1004] width 88 height 19
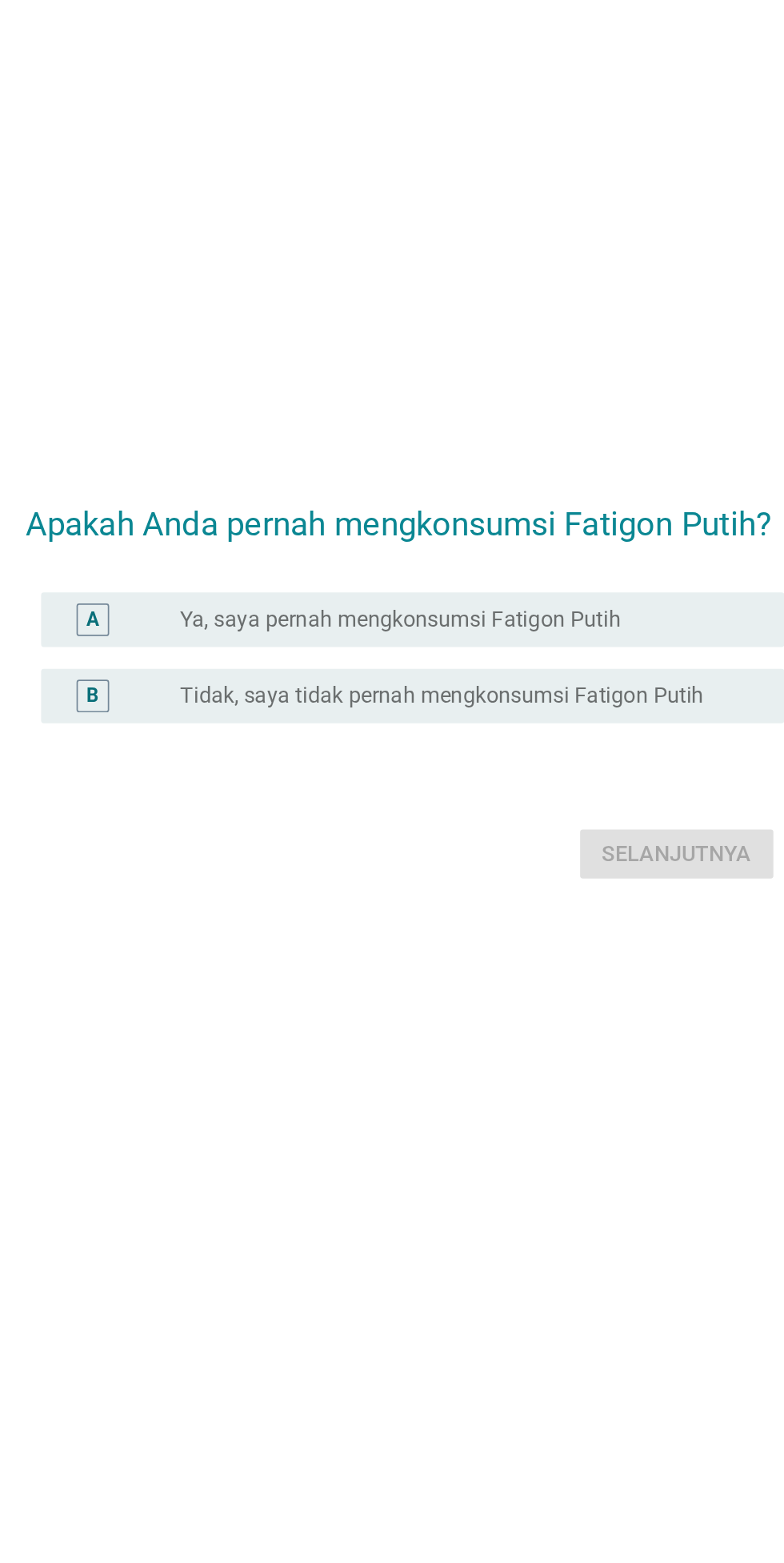
scroll to position [120, 0]
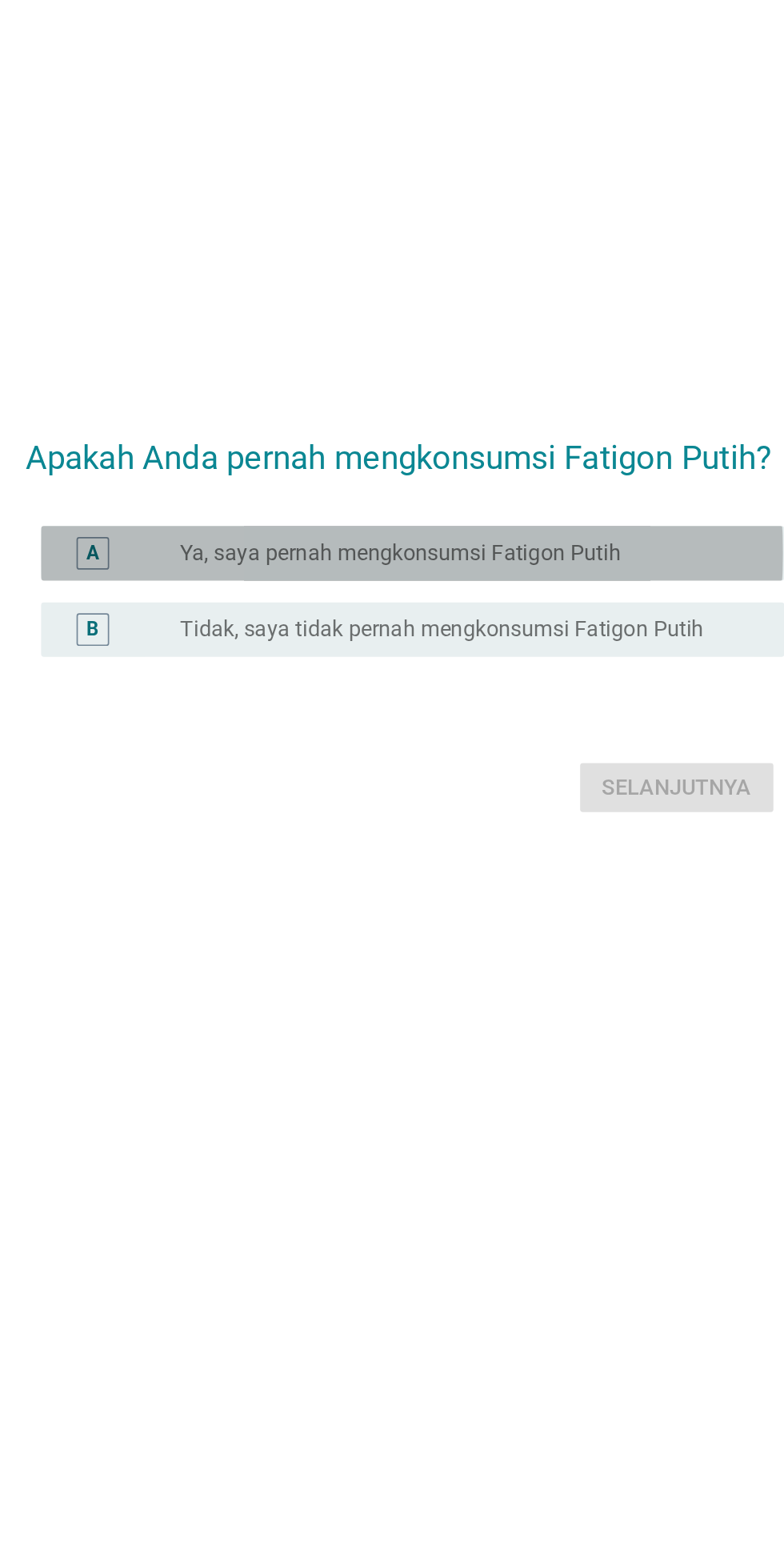
click at [565, 693] on div "A radio_button_unchecked Ya, saya pernah mengkonsumsi Fatigon Putih" at bounding box center [396, 708] width 436 height 32
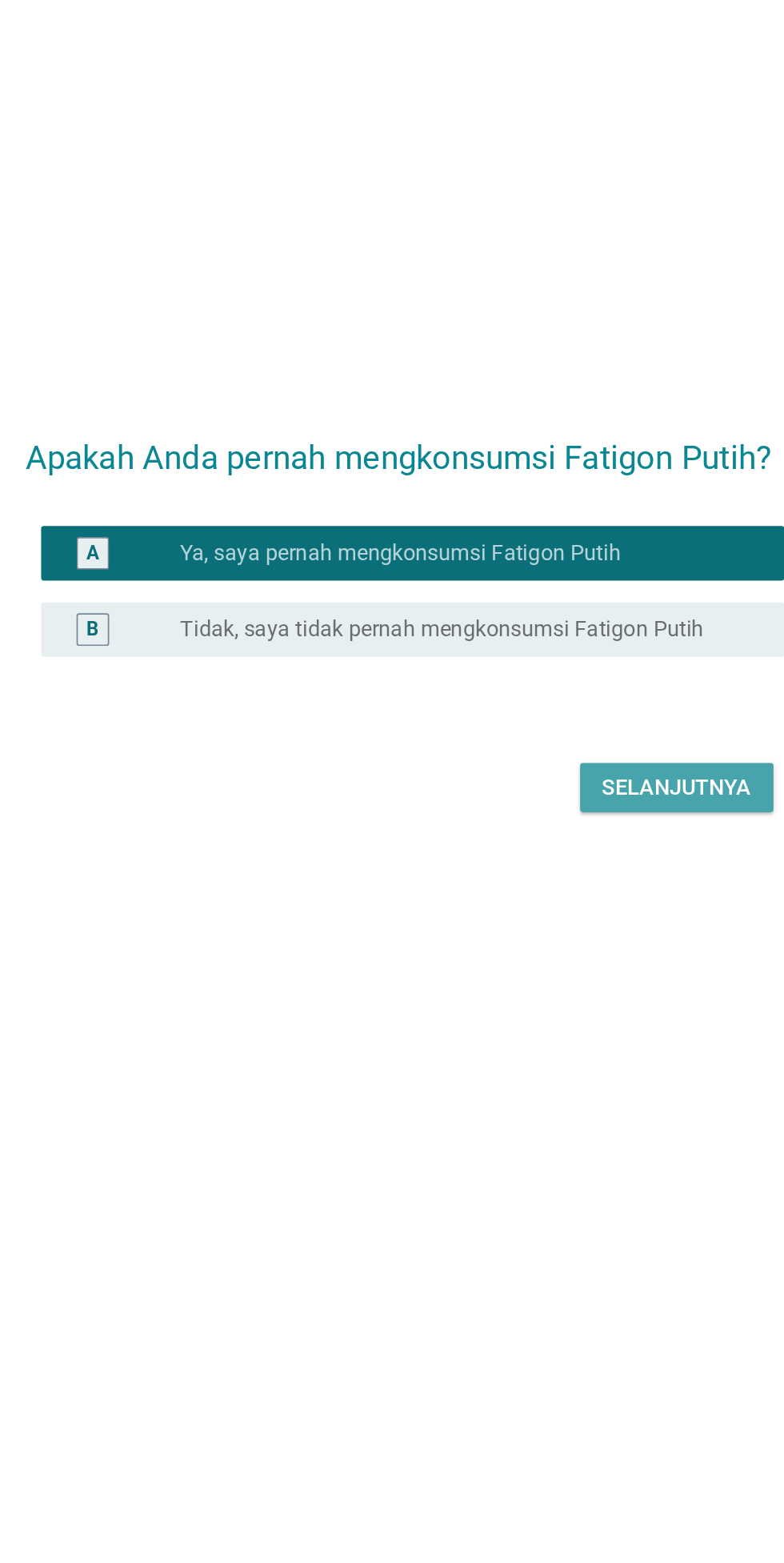
click at [567, 836] on div "Selanjutnya" at bounding box center [551, 845] width 88 height 19
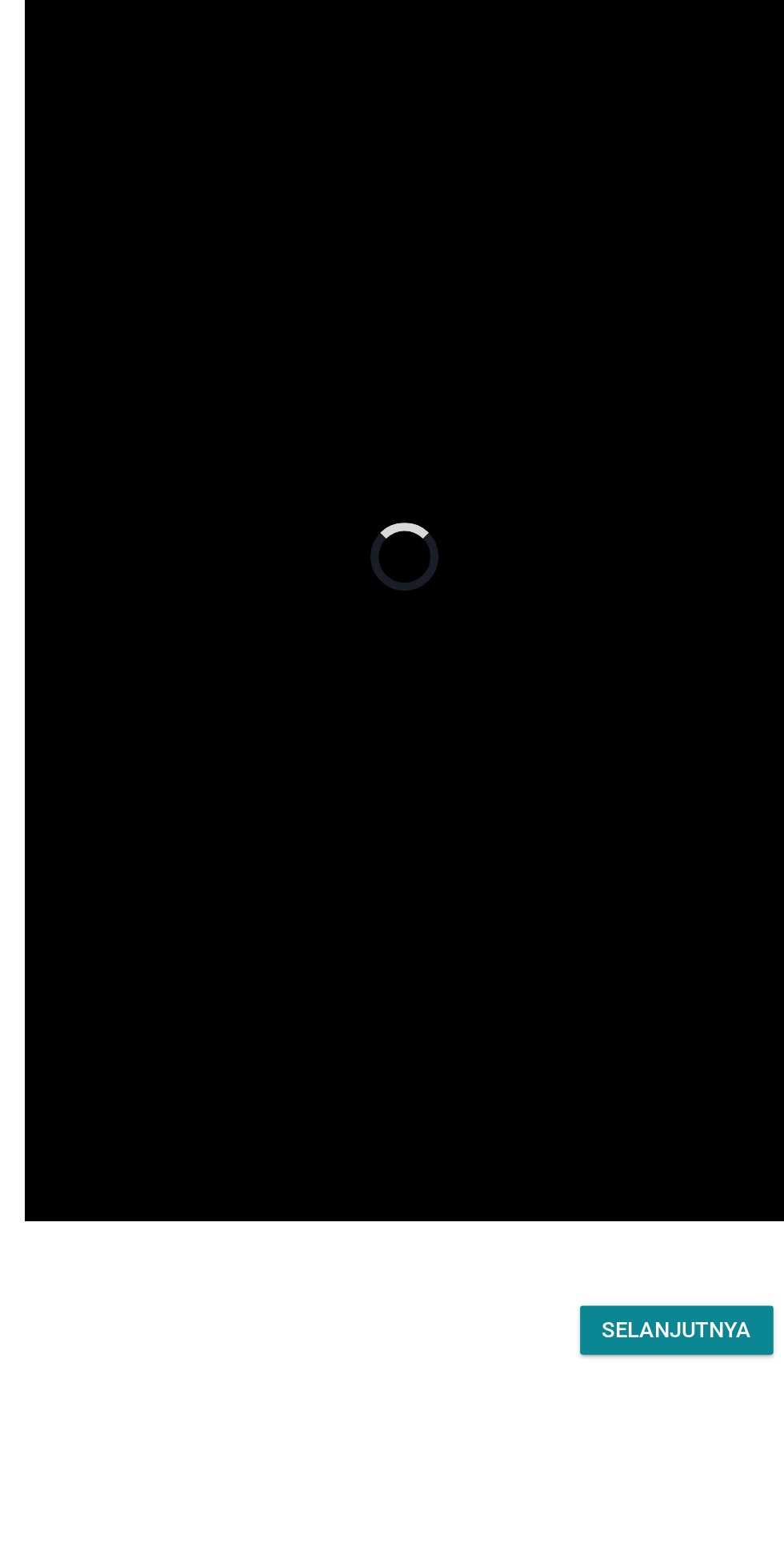
scroll to position [39, 0]
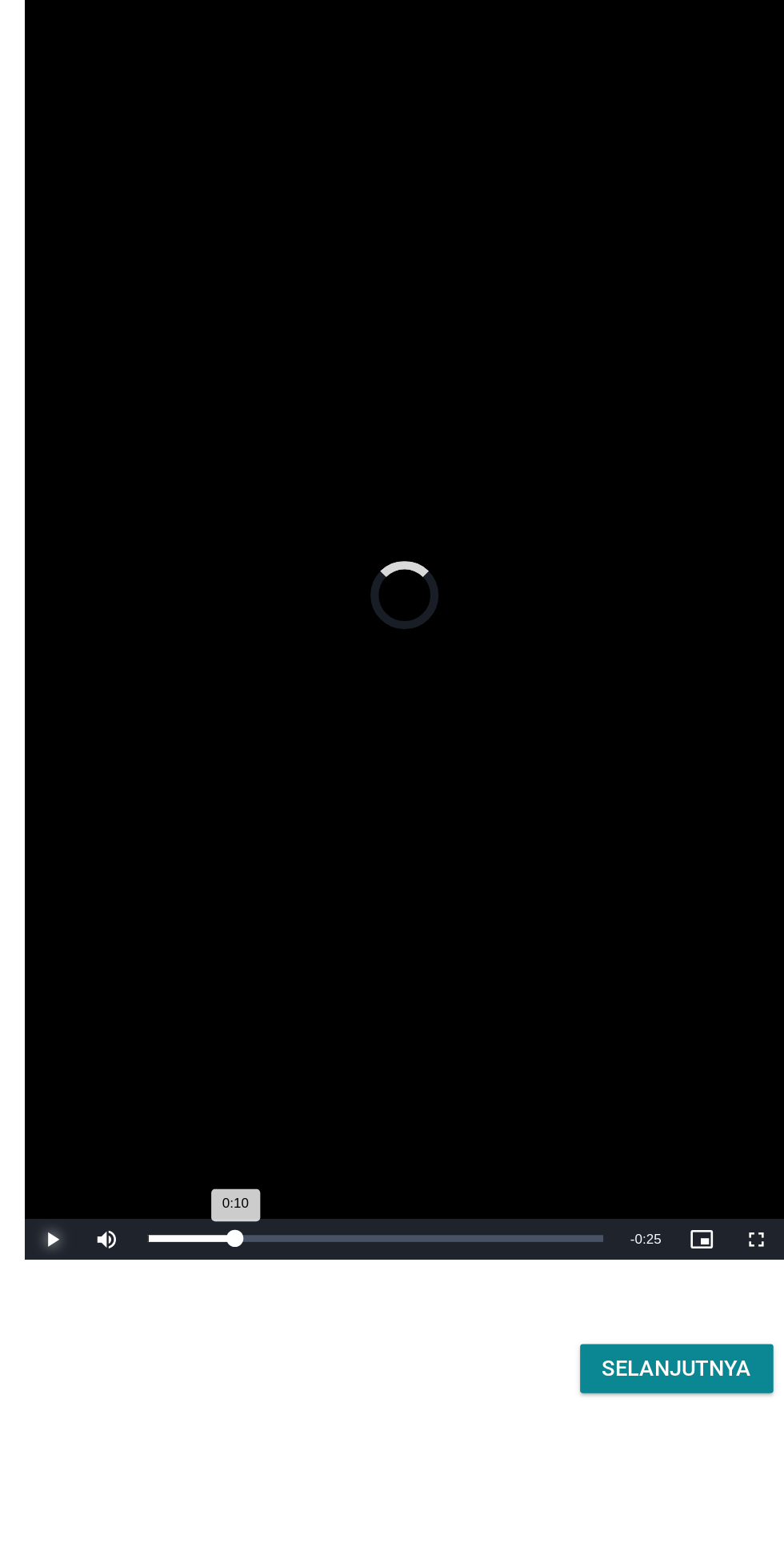
click at [292, 1125] on div "0:10" at bounding box center [266, 1122] width 51 height 4
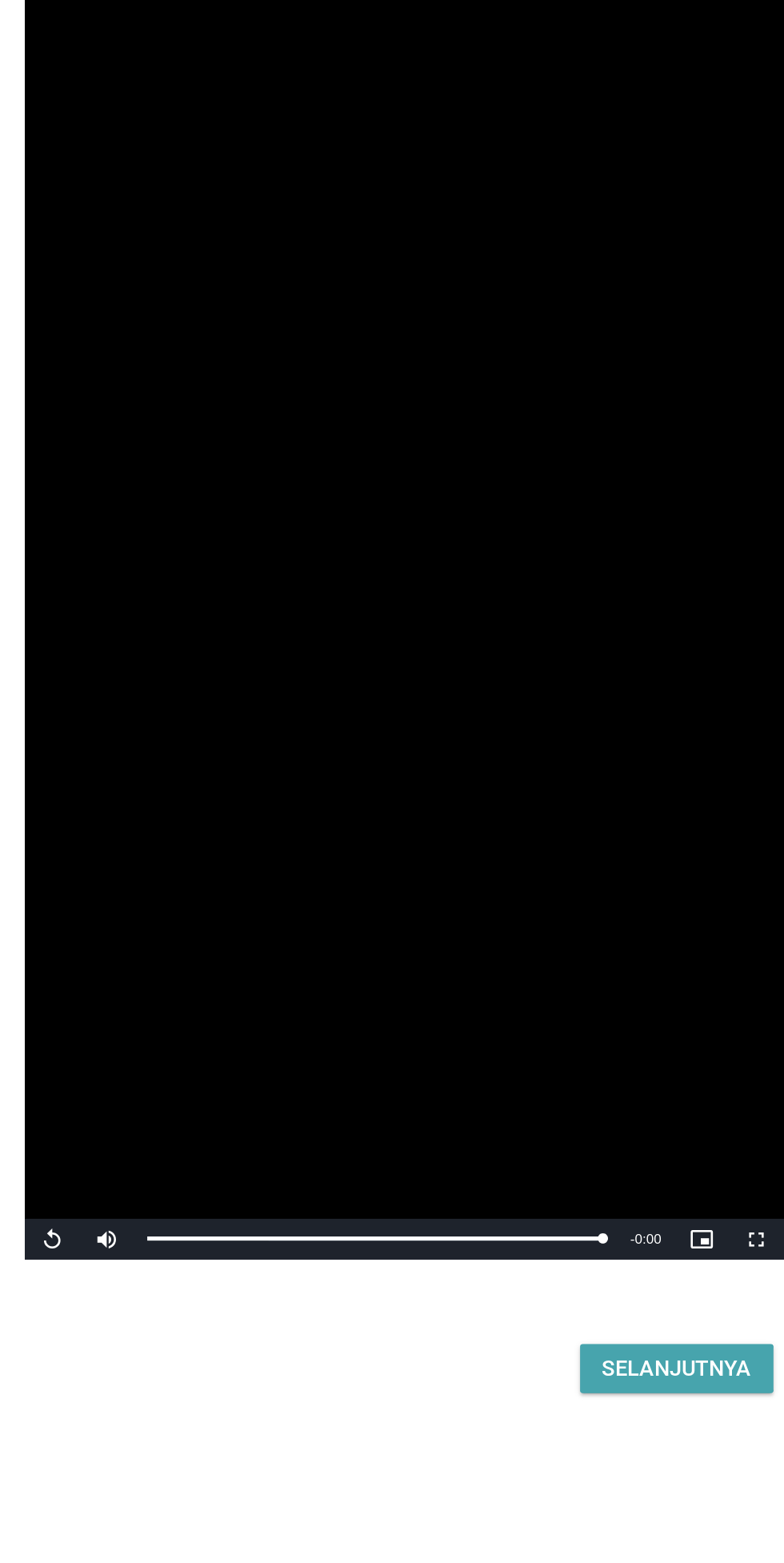
click at [536, 1214] on button "Selanjutnya" at bounding box center [551, 1199] width 114 height 29
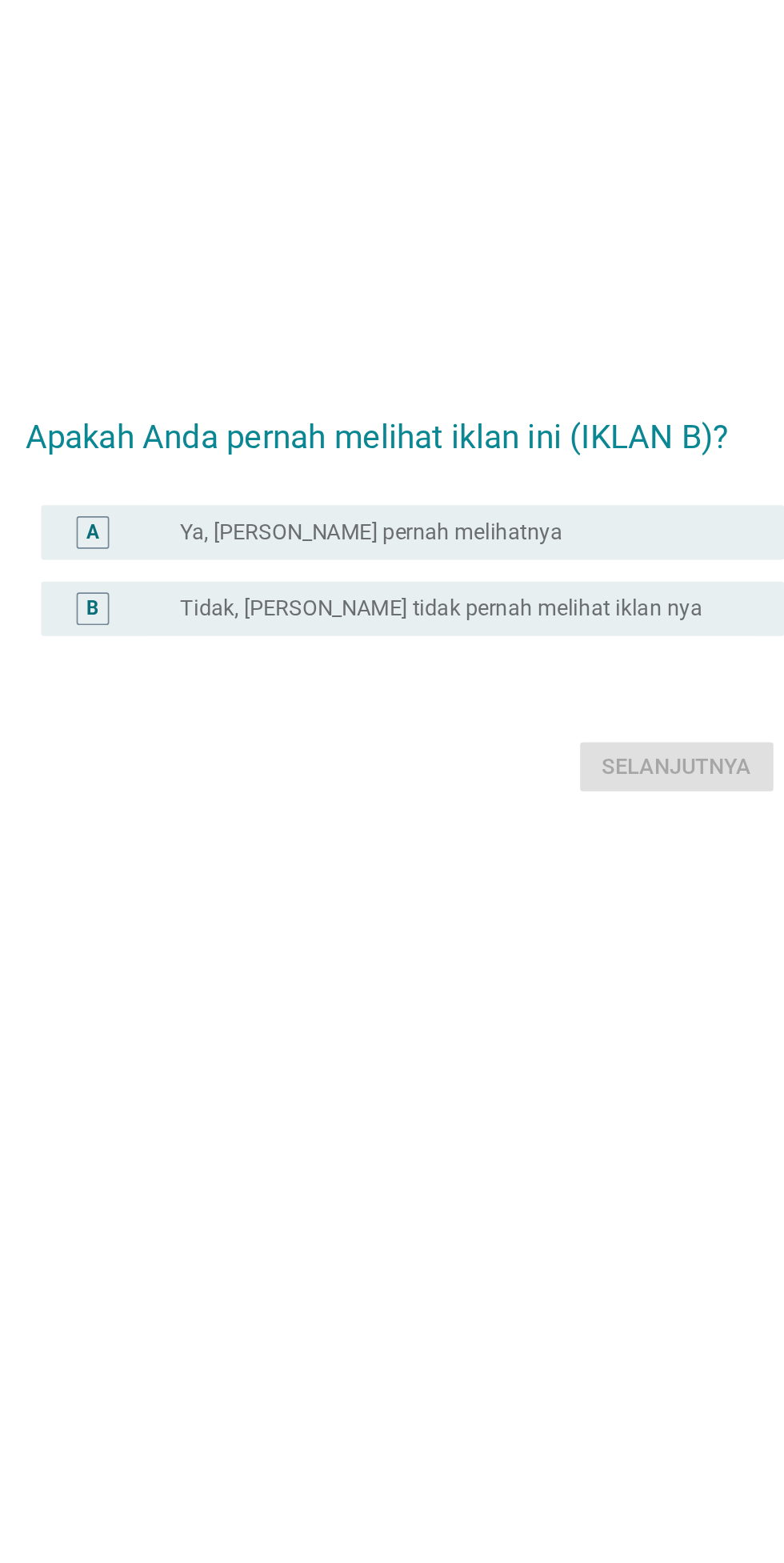
scroll to position [153, 0]
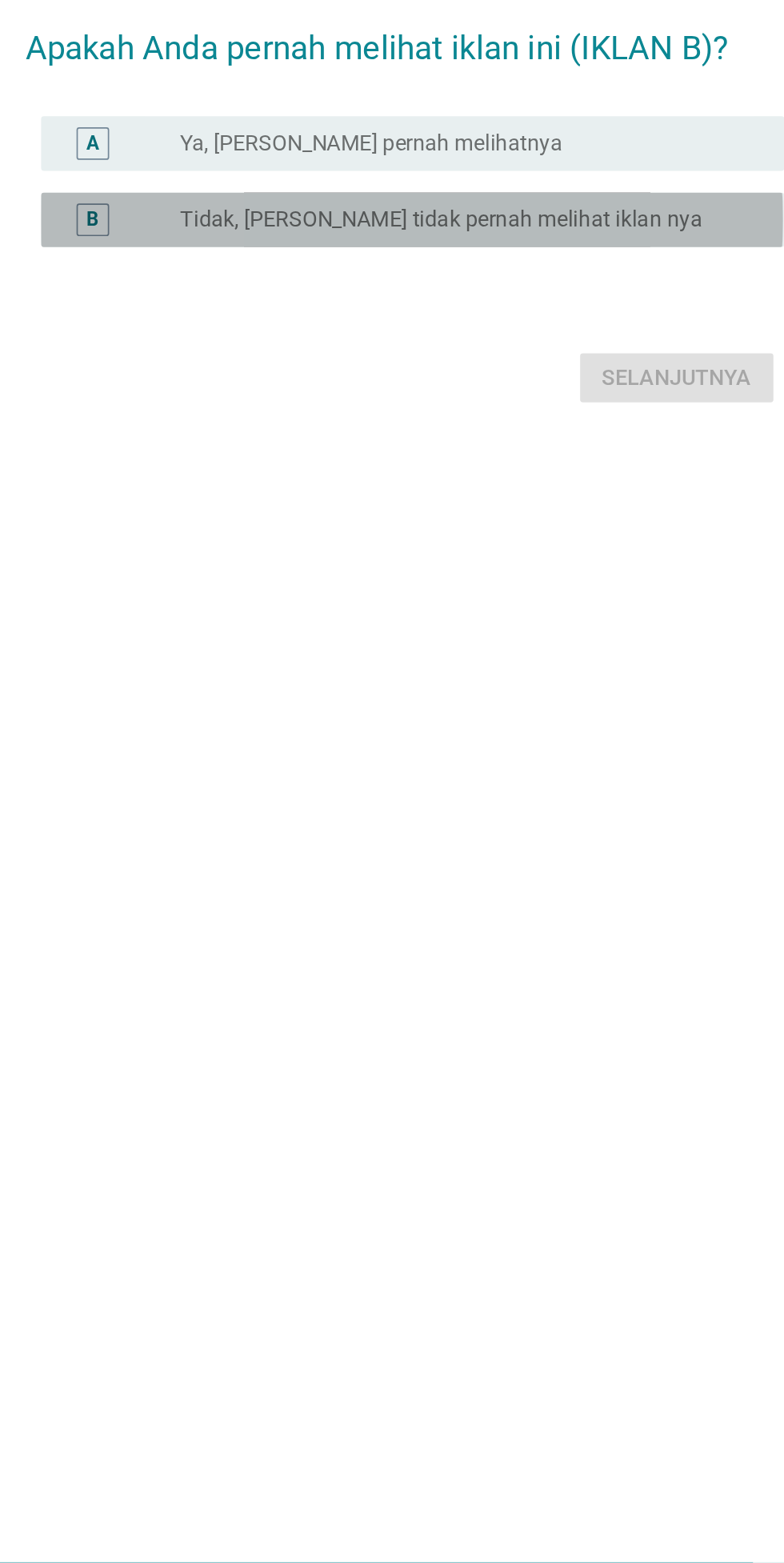
click at [540, 736] on div "B radio_button_unchecked Tidak, [PERSON_NAME] tidak pernah melihat iklan nya" at bounding box center [396, 752] width 436 height 32
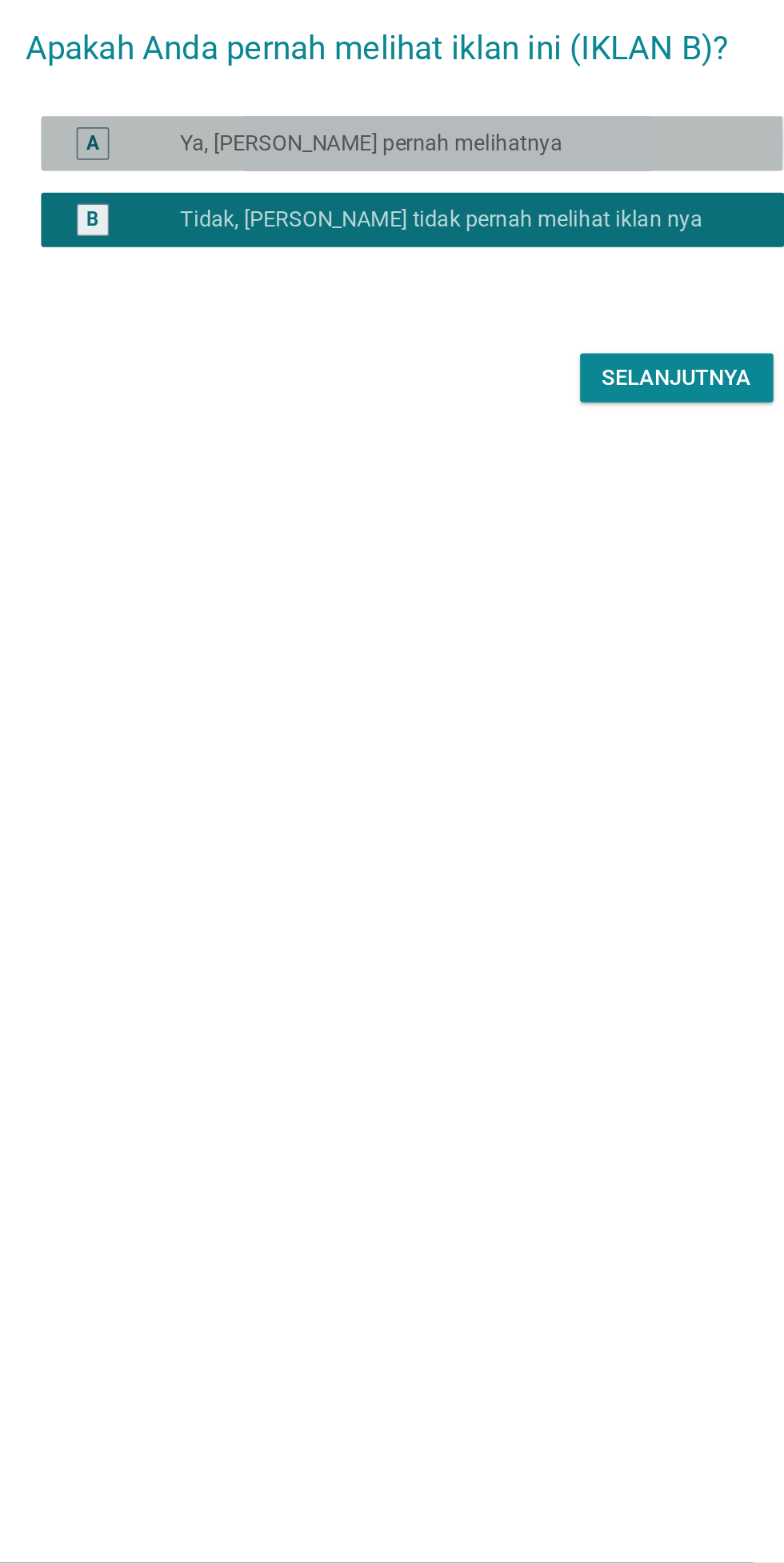
click at [549, 699] on div "radio_button_unchecked Ya, [PERSON_NAME] pernah melihatnya" at bounding box center [425, 707] width 330 height 16
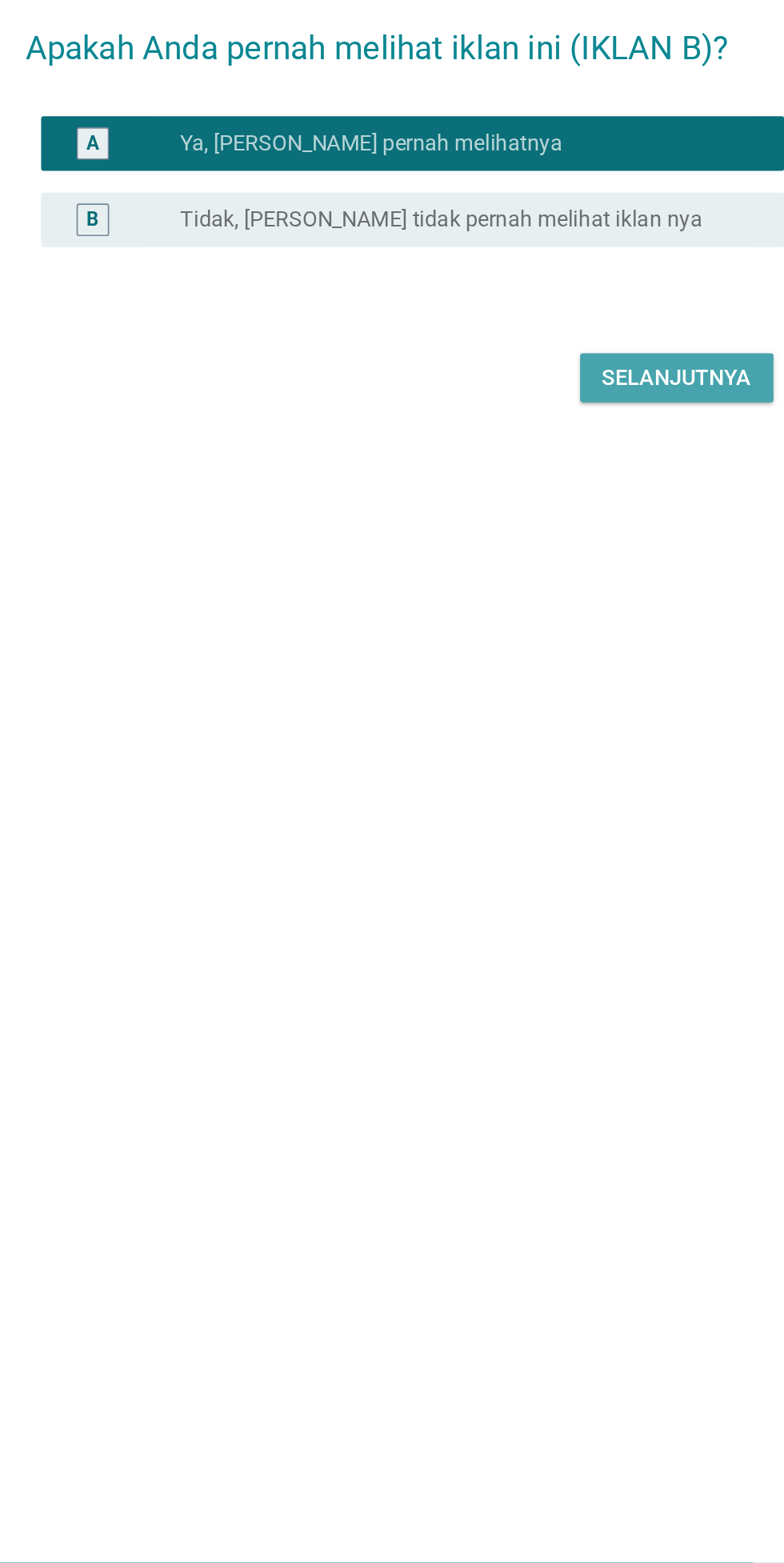
click at [563, 836] on div "Selanjutnya" at bounding box center [551, 845] width 88 height 19
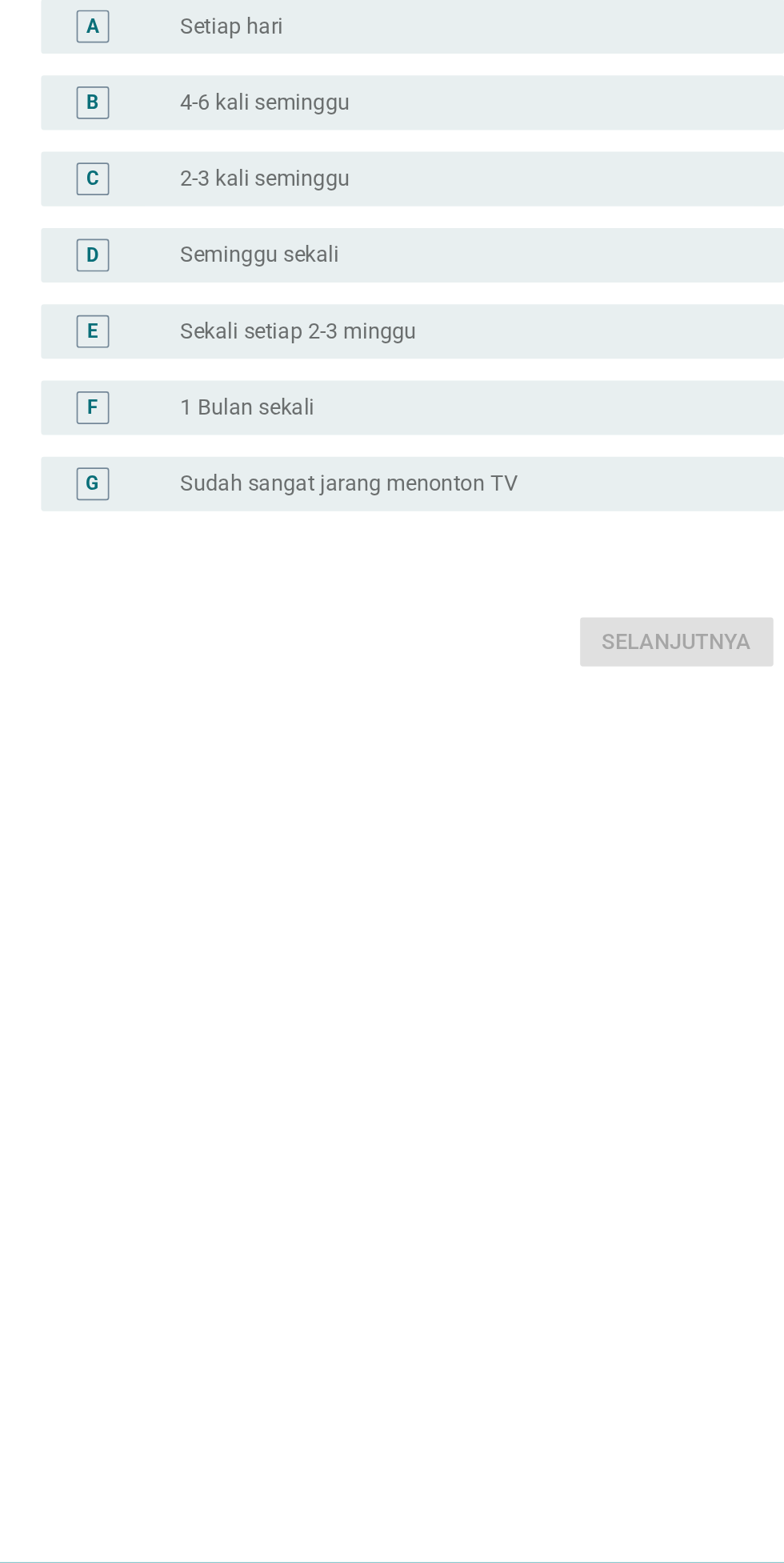
scroll to position [0, 0]
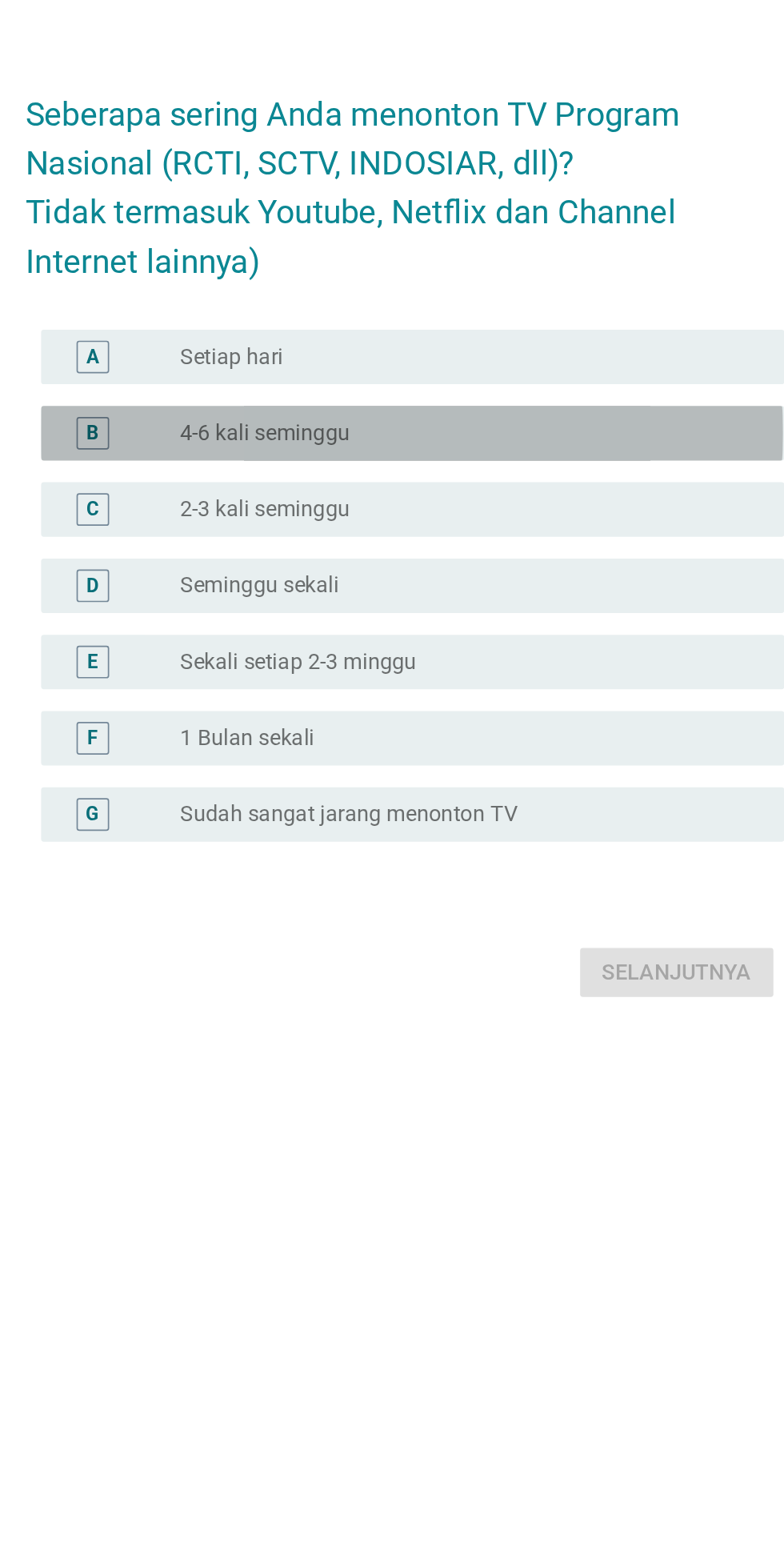
click at [532, 731] on div "radio_button_unchecked 4-6 kali seminggu" at bounding box center [425, 722] width 330 height 16
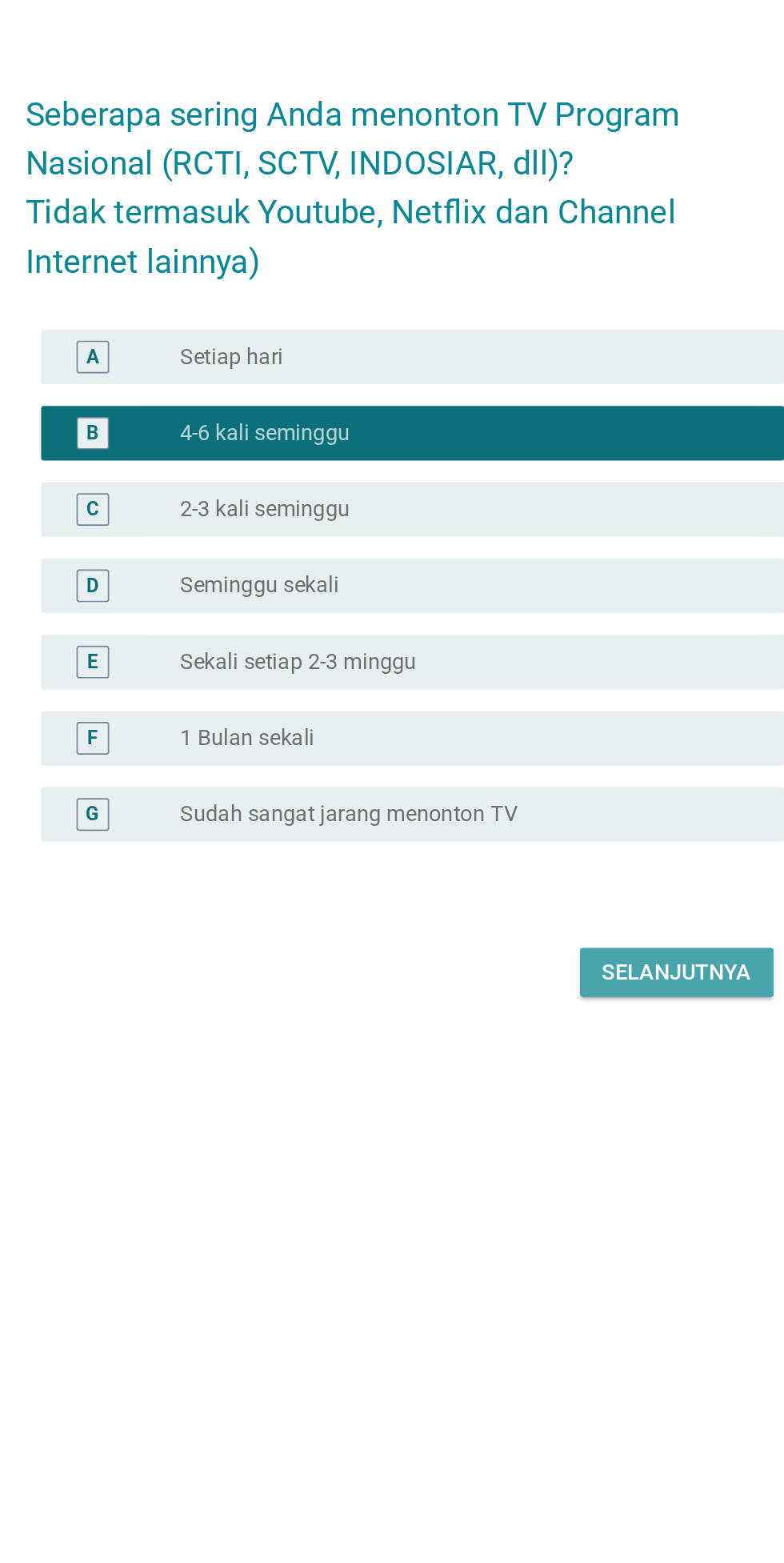
click at [536, 1049] on div "Selanjutnya" at bounding box center [551, 1039] width 88 height 19
